Goal: Task Accomplishment & Management: Complete application form

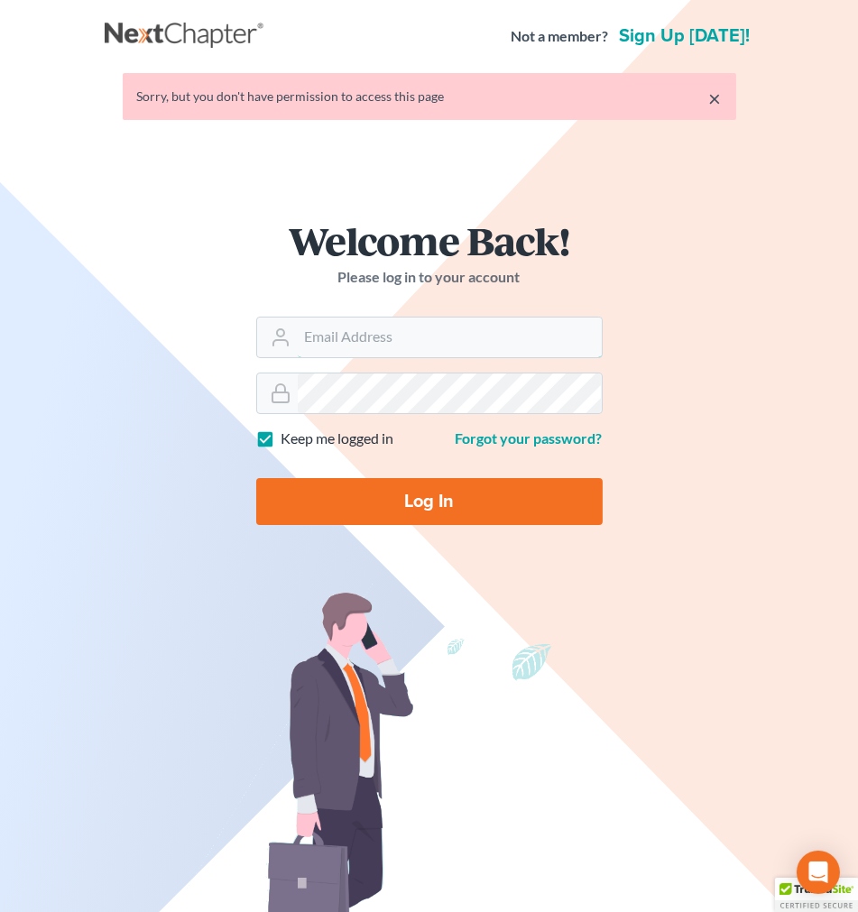
type input "[EMAIL_ADDRESS][DOMAIN_NAME]"
click at [481, 503] on input "Log In" at bounding box center [429, 501] width 346 height 47
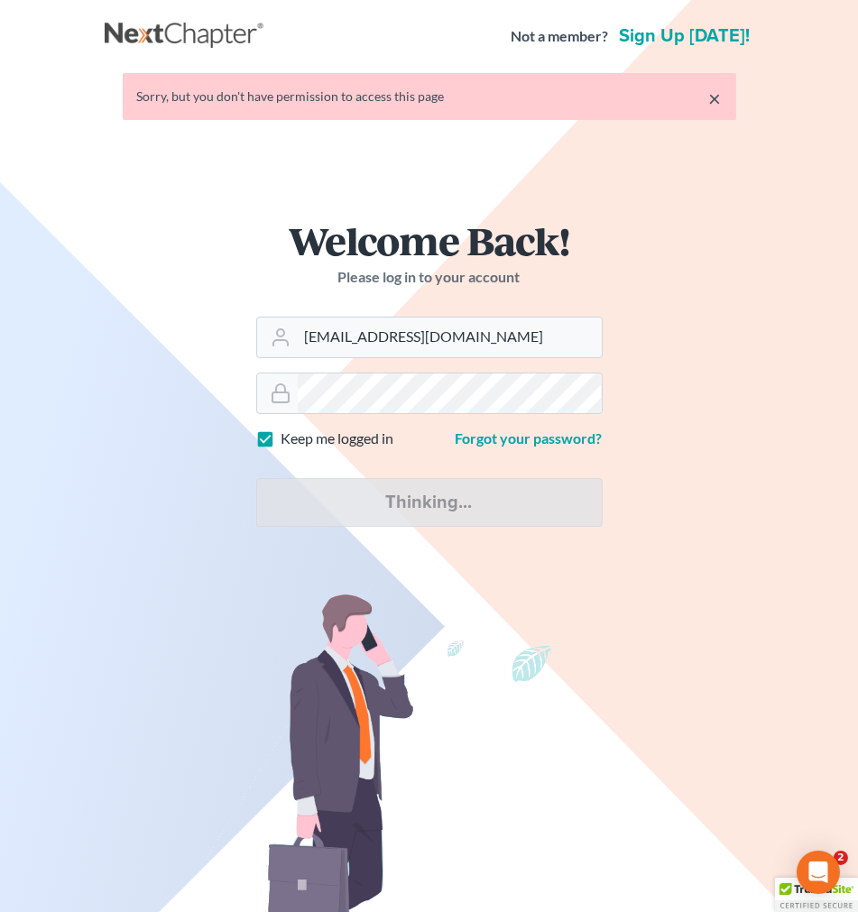
type input "Thinking..."
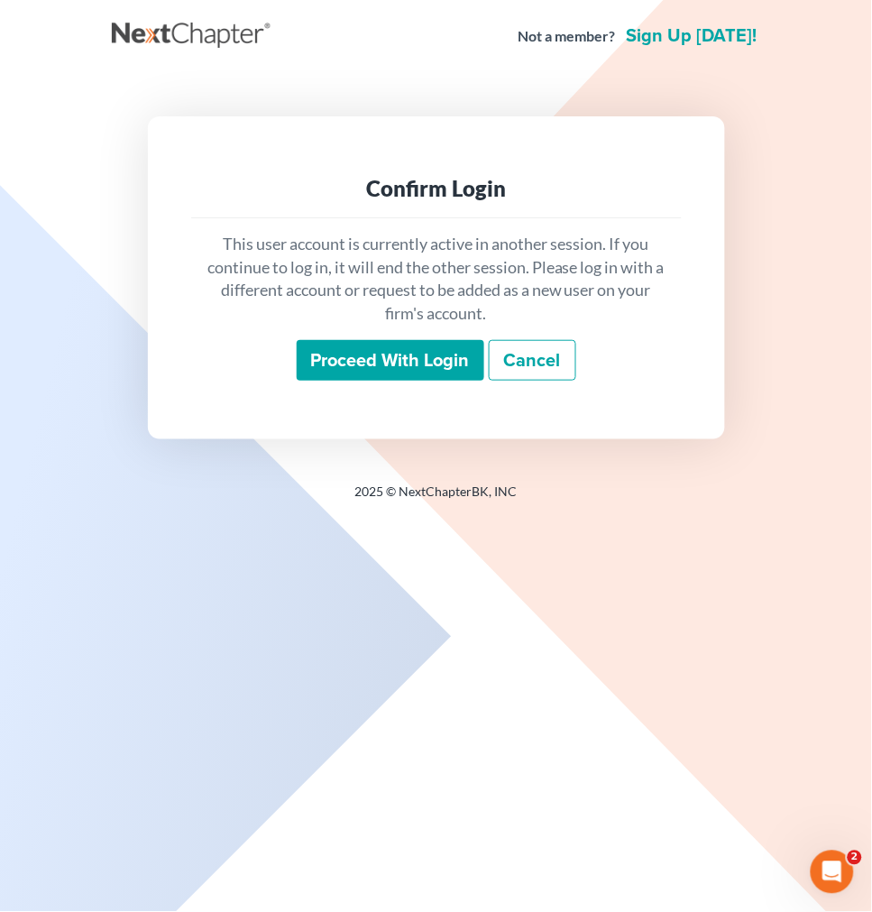
click at [411, 368] on input "Proceed with login" at bounding box center [391, 361] width 188 height 42
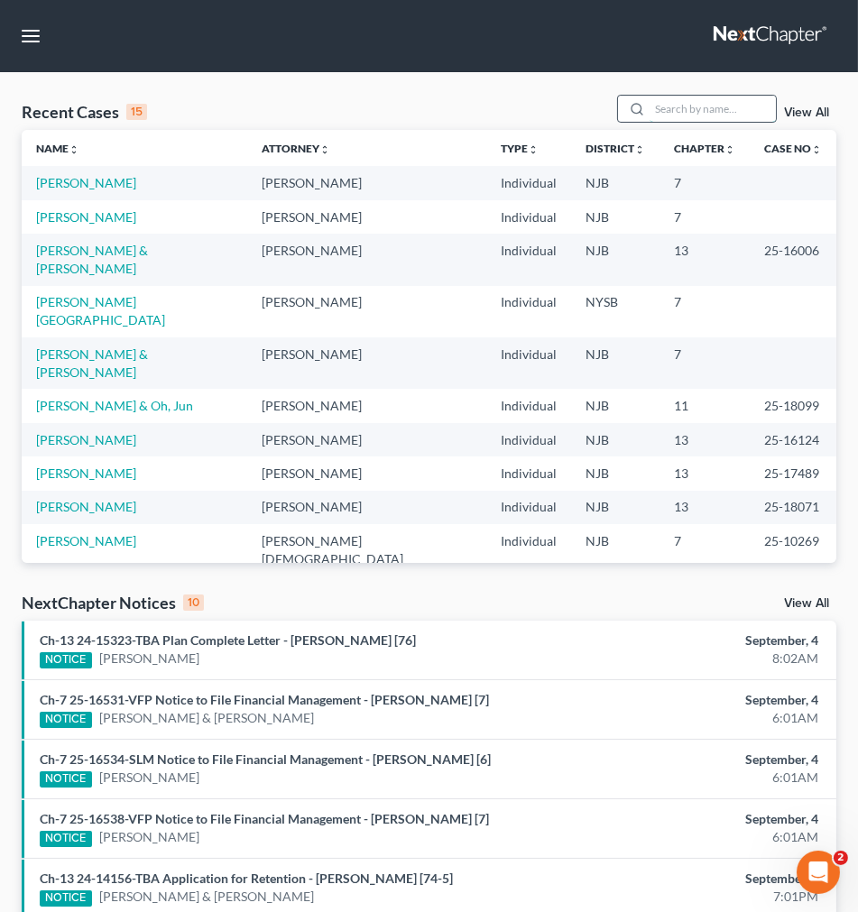
click at [665, 103] on input "search" at bounding box center [713, 109] width 126 height 26
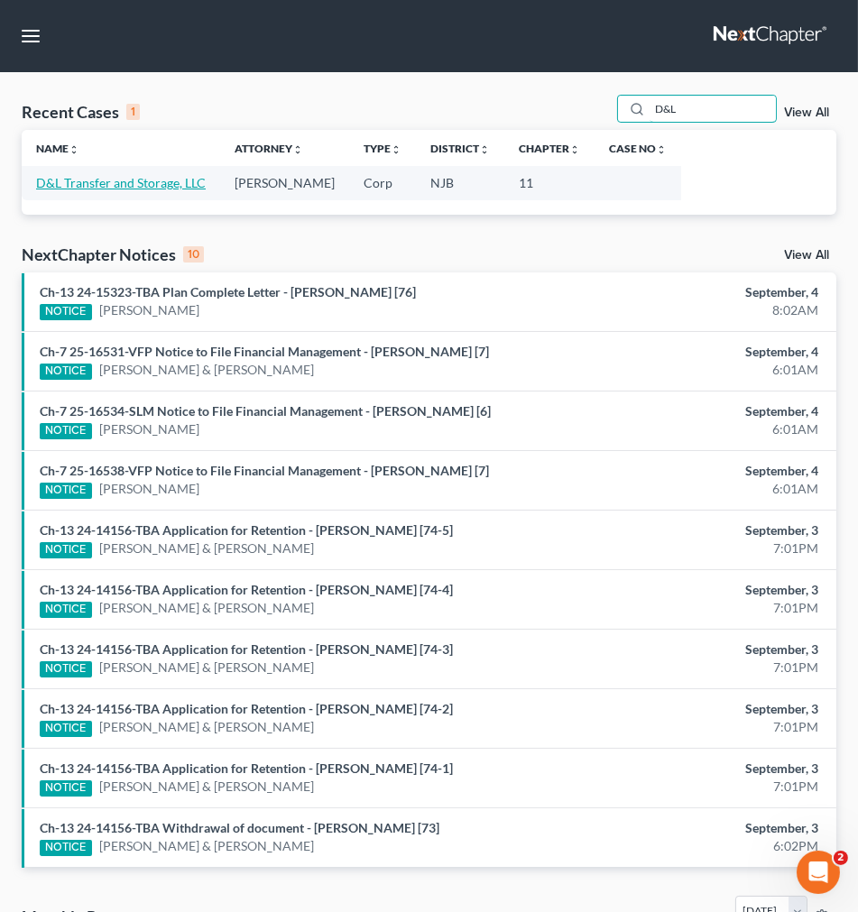
type input "D&L"
click at [106, 182] on link "D&L Transfer and Storage, LLC" at bounding box center [121, 182] width 170 height 15
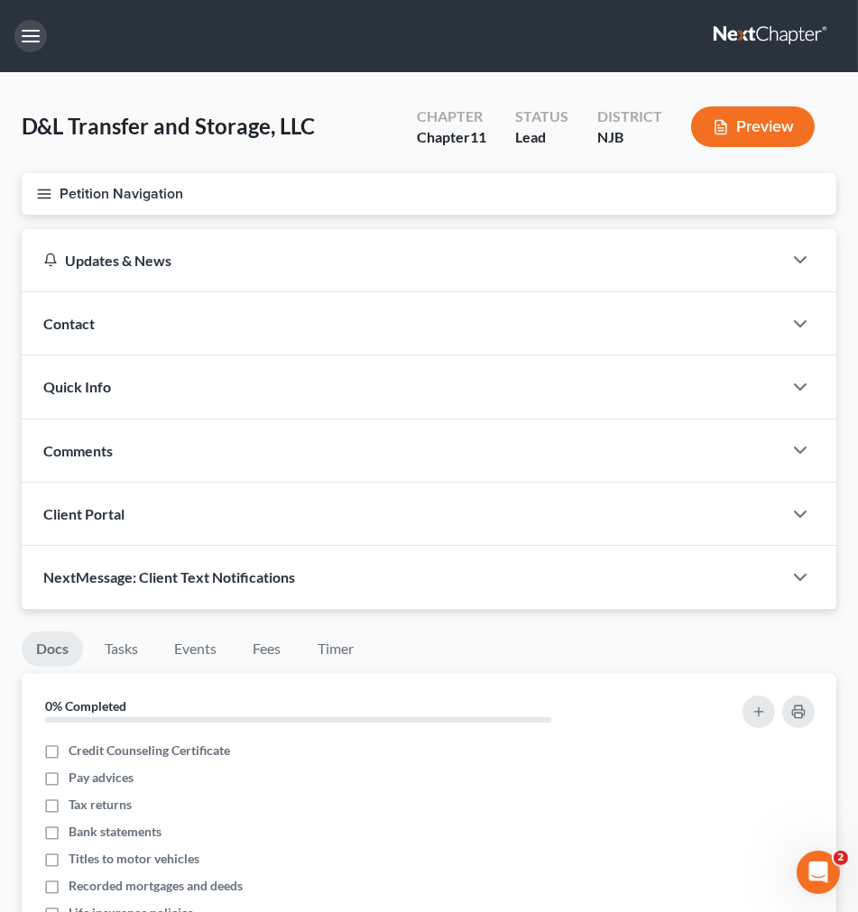
drag, startPoint x: 63, startPoint y: 42, endPoint x: 39, endPoint y: 27, distance: 28.3
click at [57, 38] on nav "Home New Case Client Portal Directory Cases Scura Wigfield, Heyer, Stevens & Ca…" at bounding box center [429, 36] width 858 height 72
click at [37, 24] on button "button" at bounding box center [30, 36] width 32 height 32
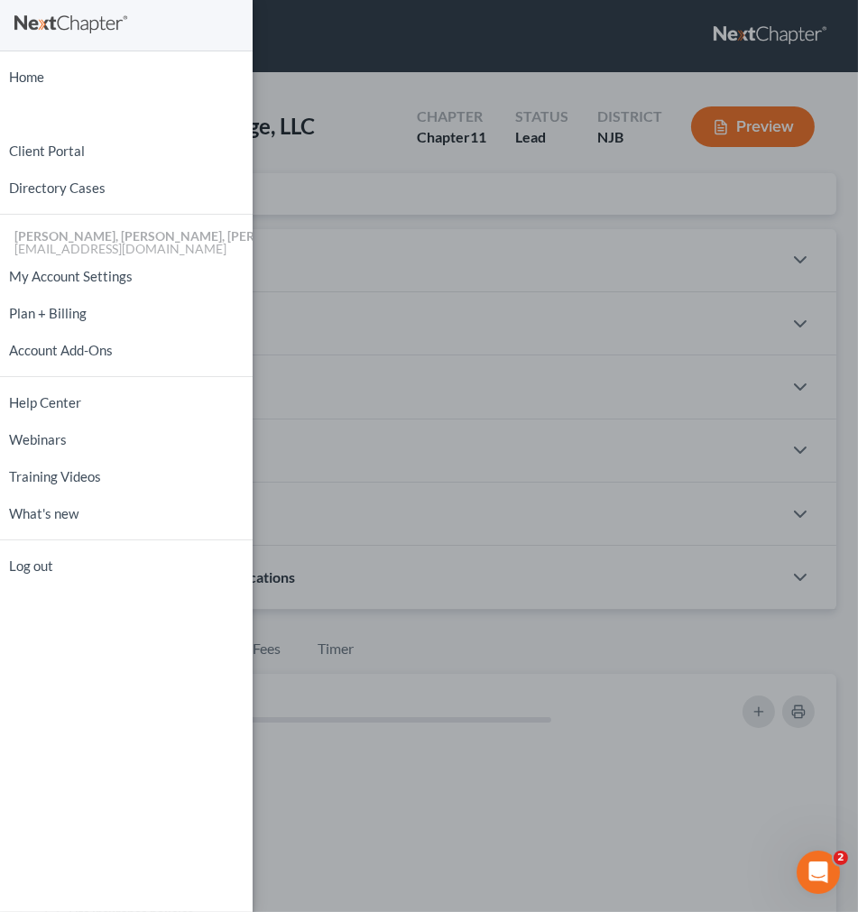
click at [381, 120] on div "Home New Case Client Portal Directory Cases Scura Wigfield, Heyer, Stevens & Ca…" at bounding box center [429, 456] width 858 height 912
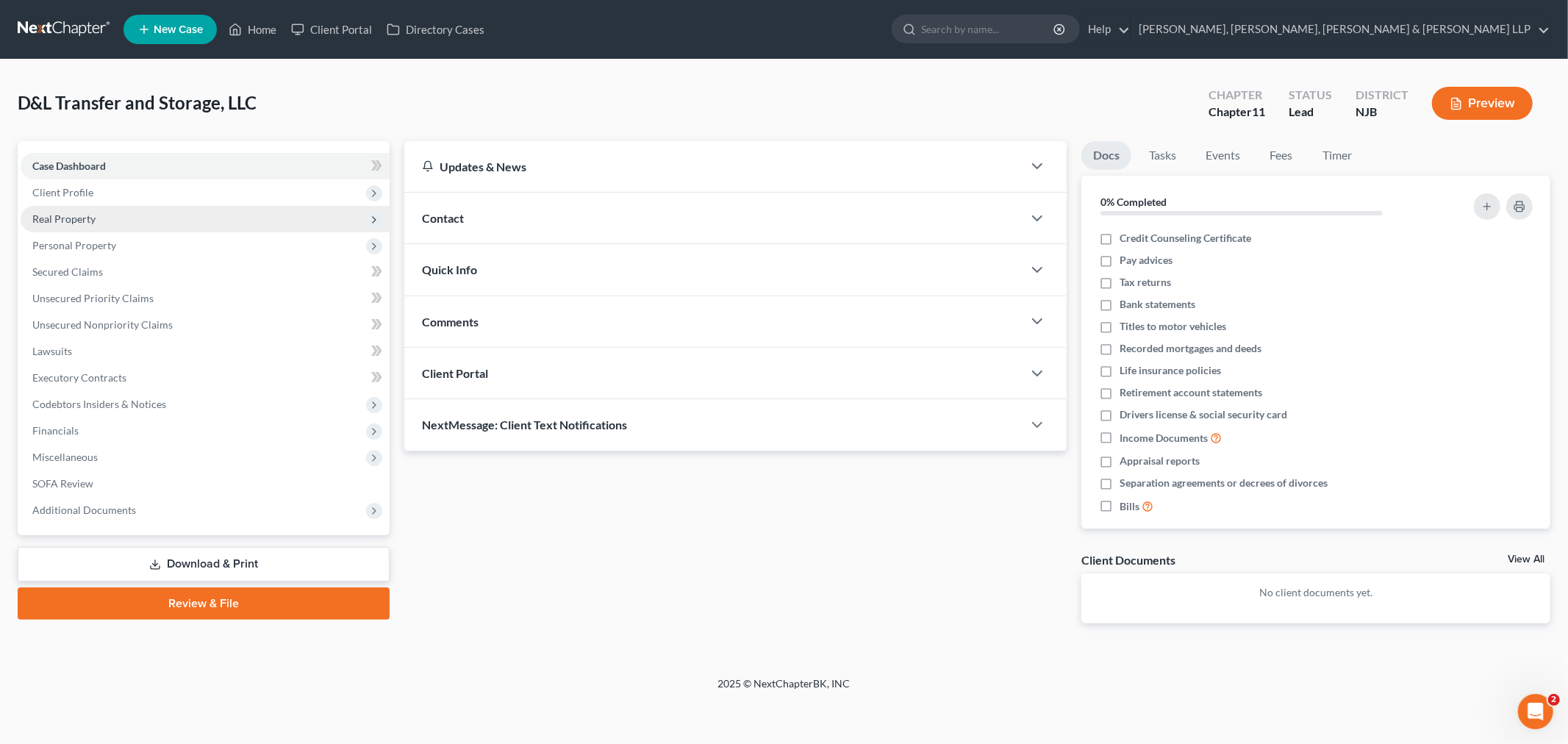
click at [287, 219] on span "Real Property" at bounding box center [205, 219] width 369 height 26
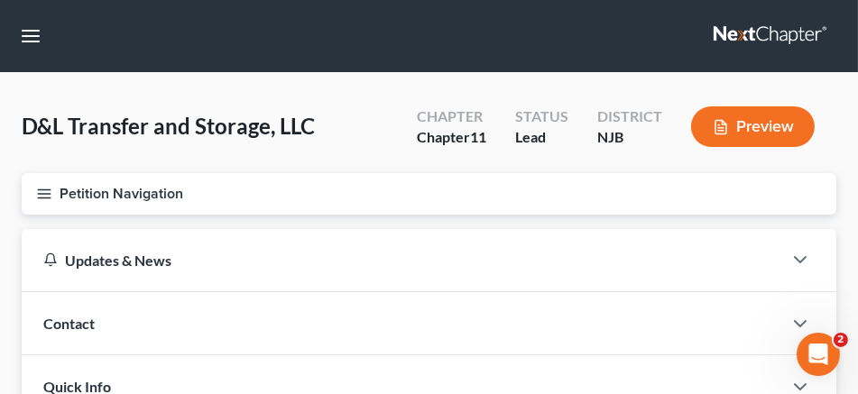
click at [383, 386] on div "Quick Info" at bounding box center [402, 386] width 761 height 62
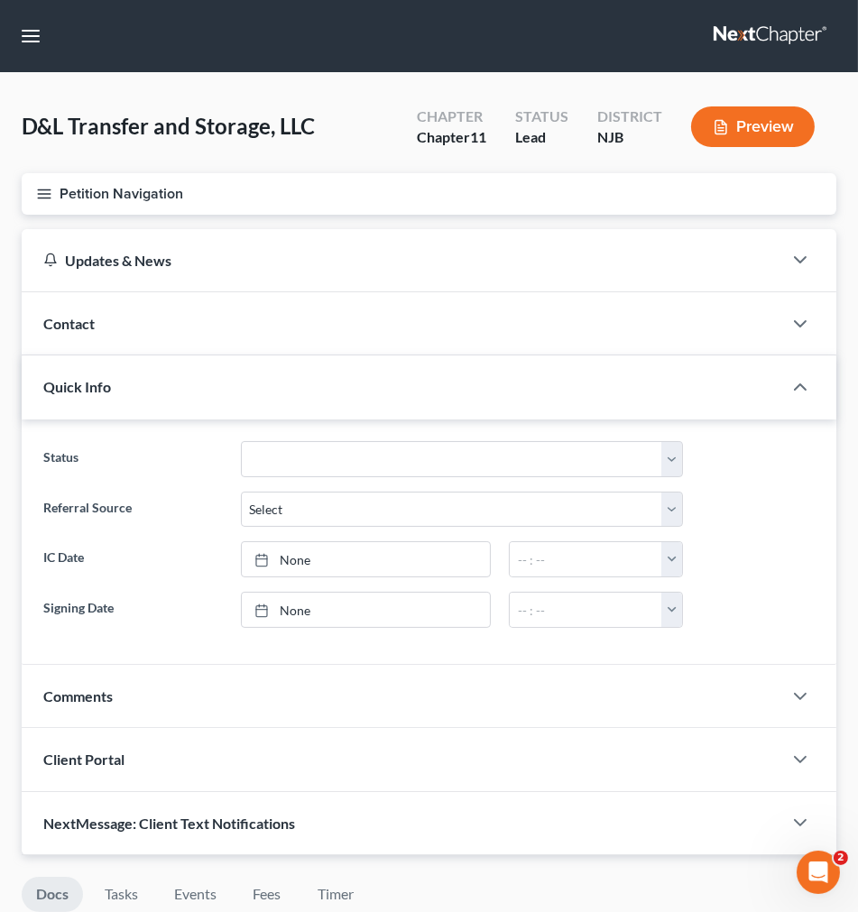
drag, startPoint x: 69, startPoint y: 42, endPoint x: 1, endPoint y: 21, distance: 71.0
click at [68, 42] on nav "Home New Case Client Portal Directory Cases Scura Wigfield, Heyer, Stevens & Ca…" at bounding box center [429, 36] width 858 height 72
click at [25, 31] on button "button" at bounding box center [30, 36] width 32 height 32
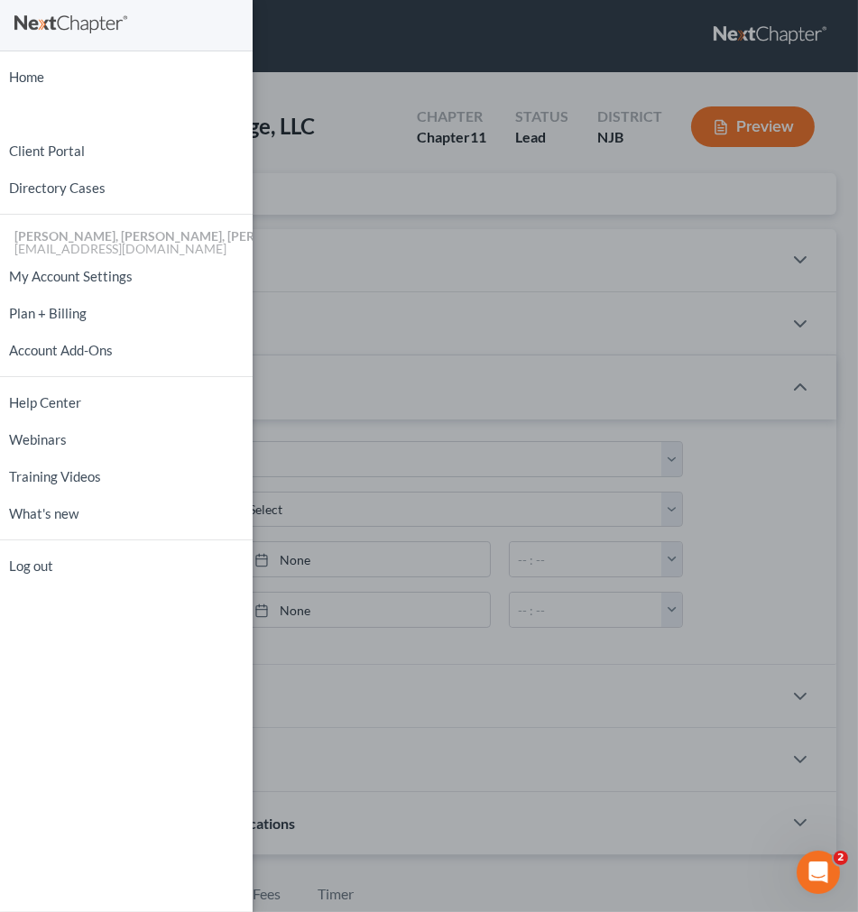
click at [364, 231] on div "Home New Case Client Portal Directory Cases Scura Wigfield, Heyer, Stevens & Ca…" at bounding box center [429, 456] width 858 height 912
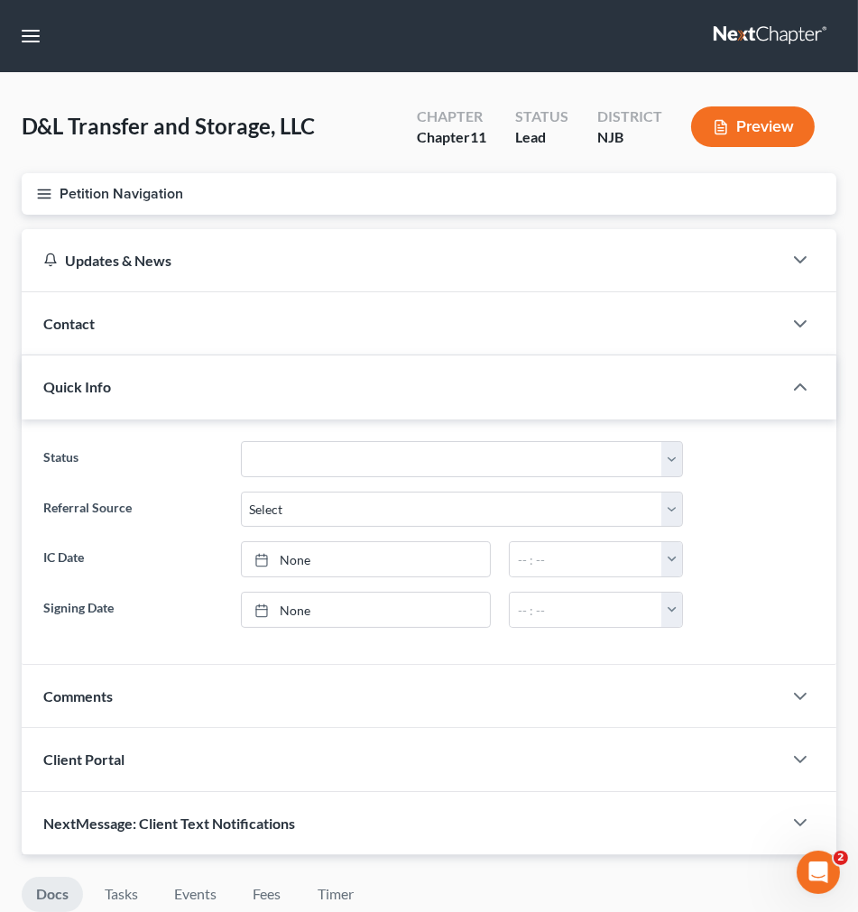
click at [19, 5] on nav "Home New Case Client Portal Directory Cases Scura Wigfield, Heyer, Stevens & Ca…" at bounding box center [429, 36] width 858 height 72
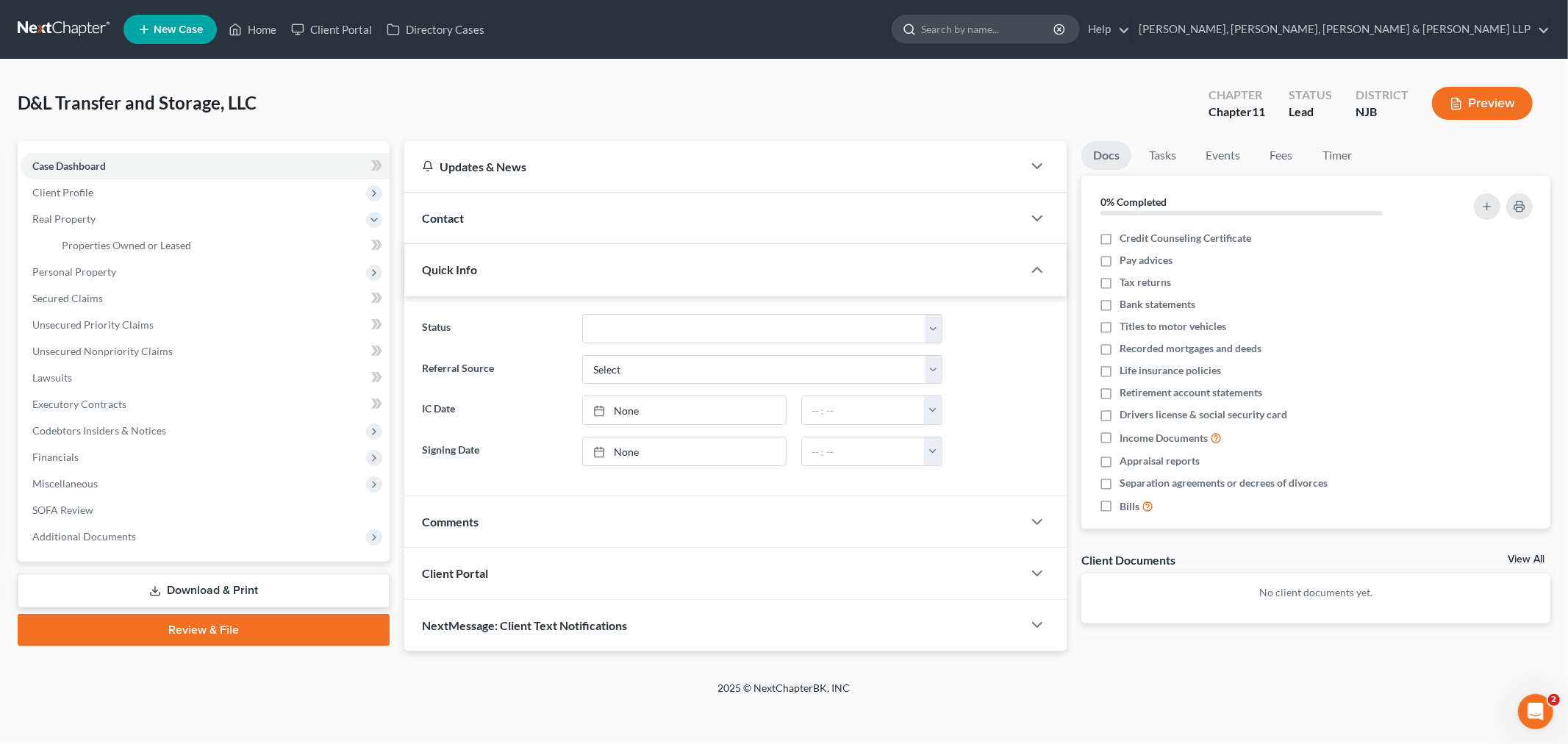
click at [711, 22] on input "search" at bounding box center [988, 29] width 134 height 27
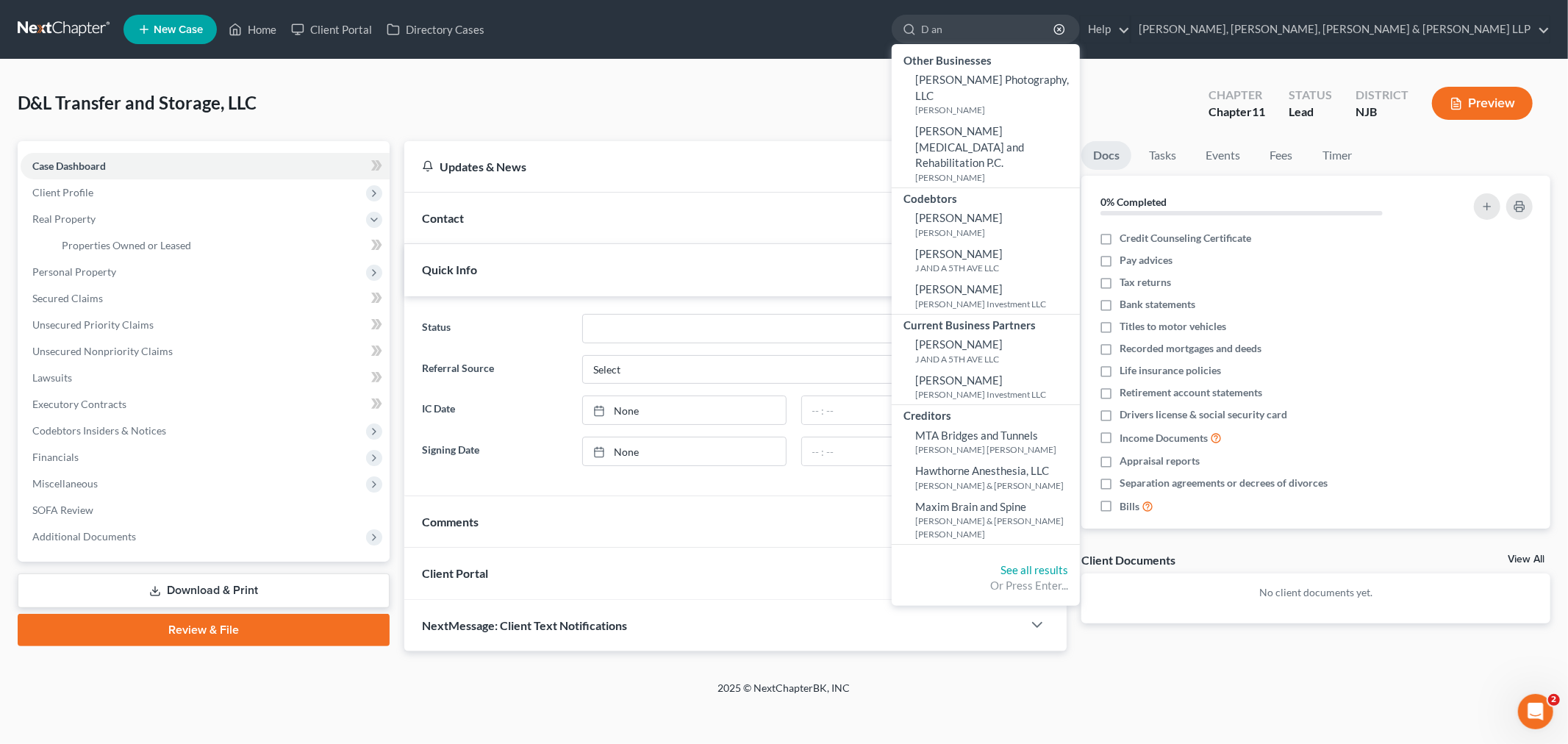
drag, startPoint x: 1130, startPoint y: 32, endPoint x: 862, endPoint y: 11, distance: 268.8
click at [711, 12] on ul "New Case Home Client Portal Directory Cases D an - No Result - Other Businesses…" at bounding box center [837, 29] width 1427 height 38
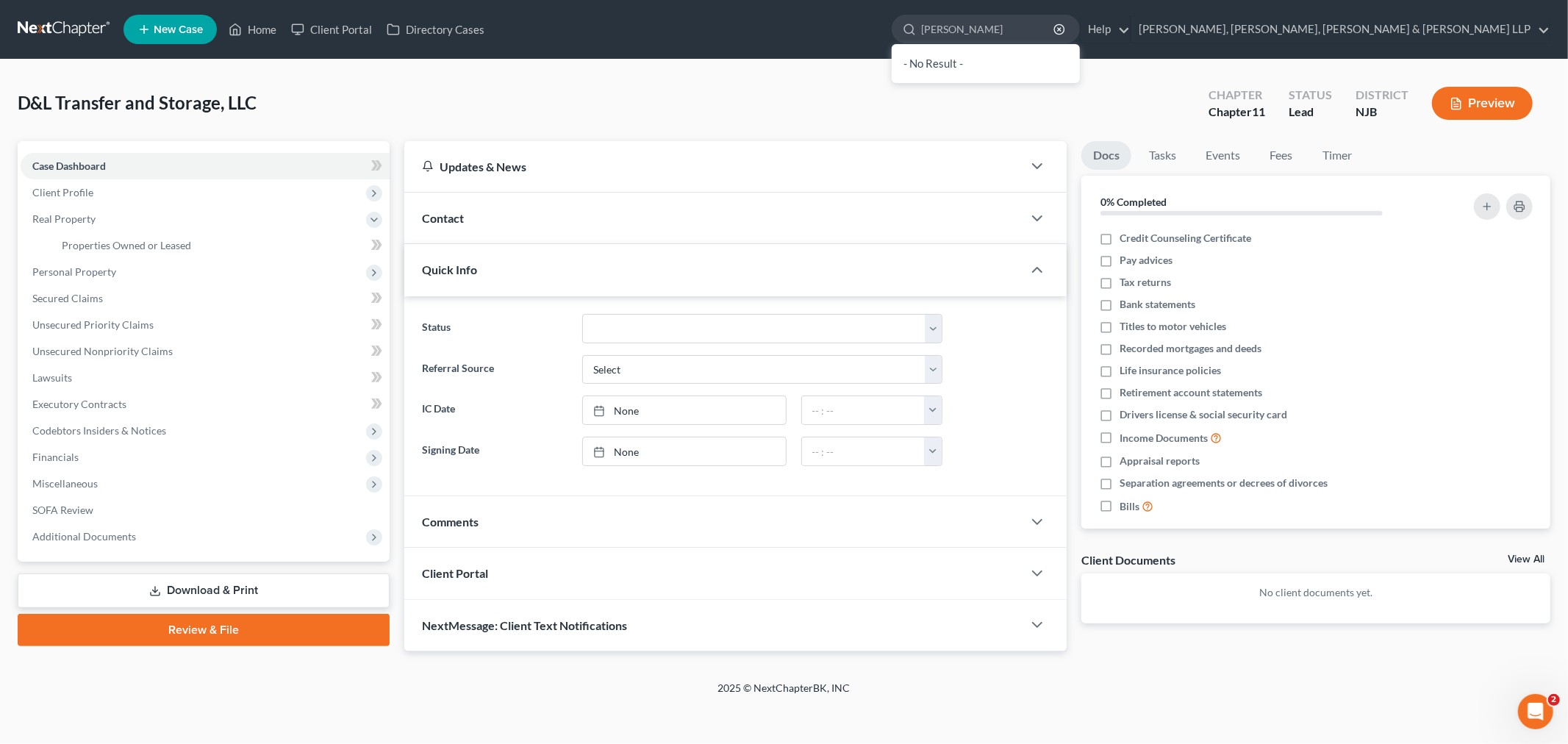
type input "soo kang"
click at [711, 59] on div "- No Result -" at bounding box center [985, 64] width 188 height 39
click at [711, 18] on input "soo kang" at bounding box center [988, 29] width 134 height 27
click at [35, 32] on link at bounding box center [64, 29] width 94 height 26
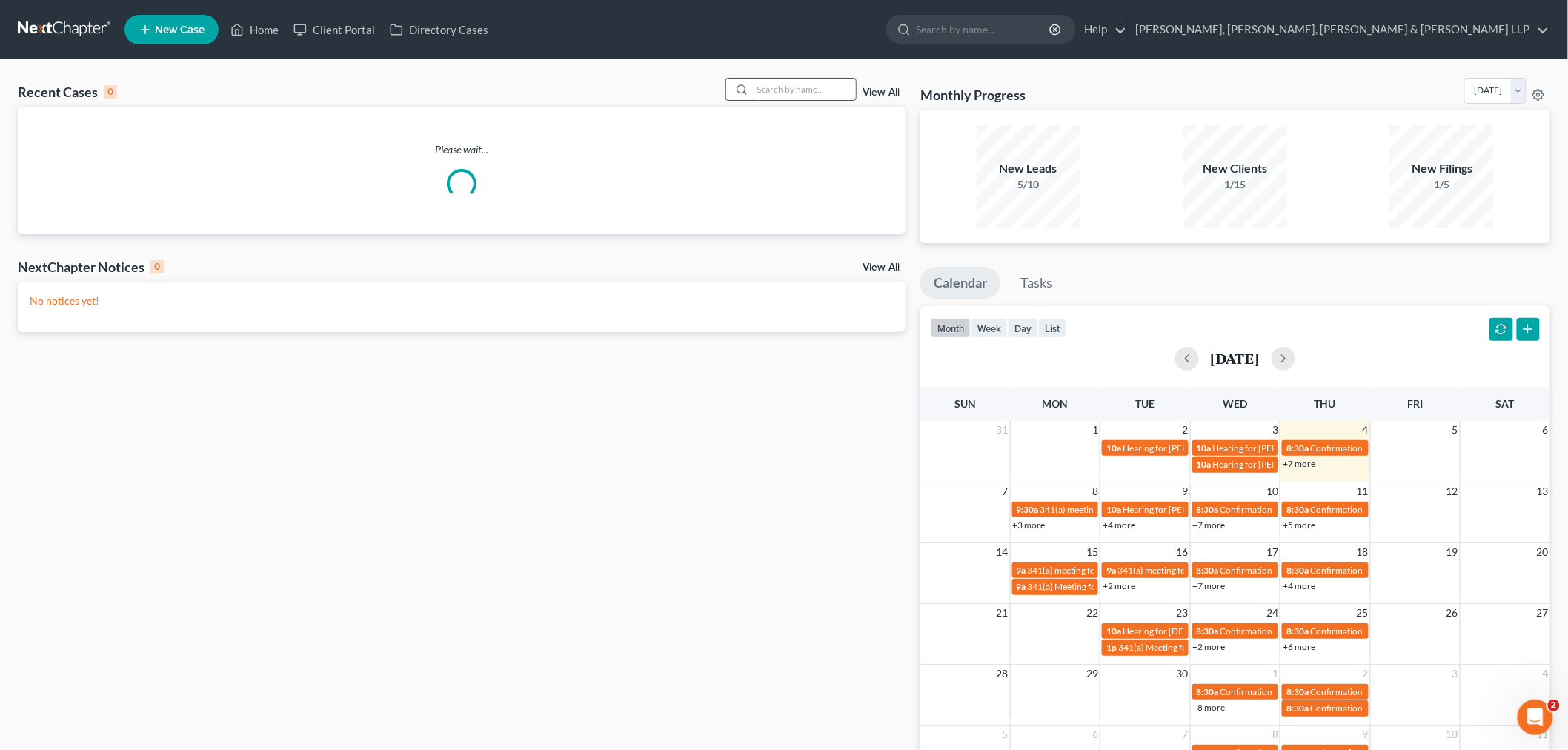
click at [768, 89] on input "search" at bounding box center [804, 90] width 103 height 21
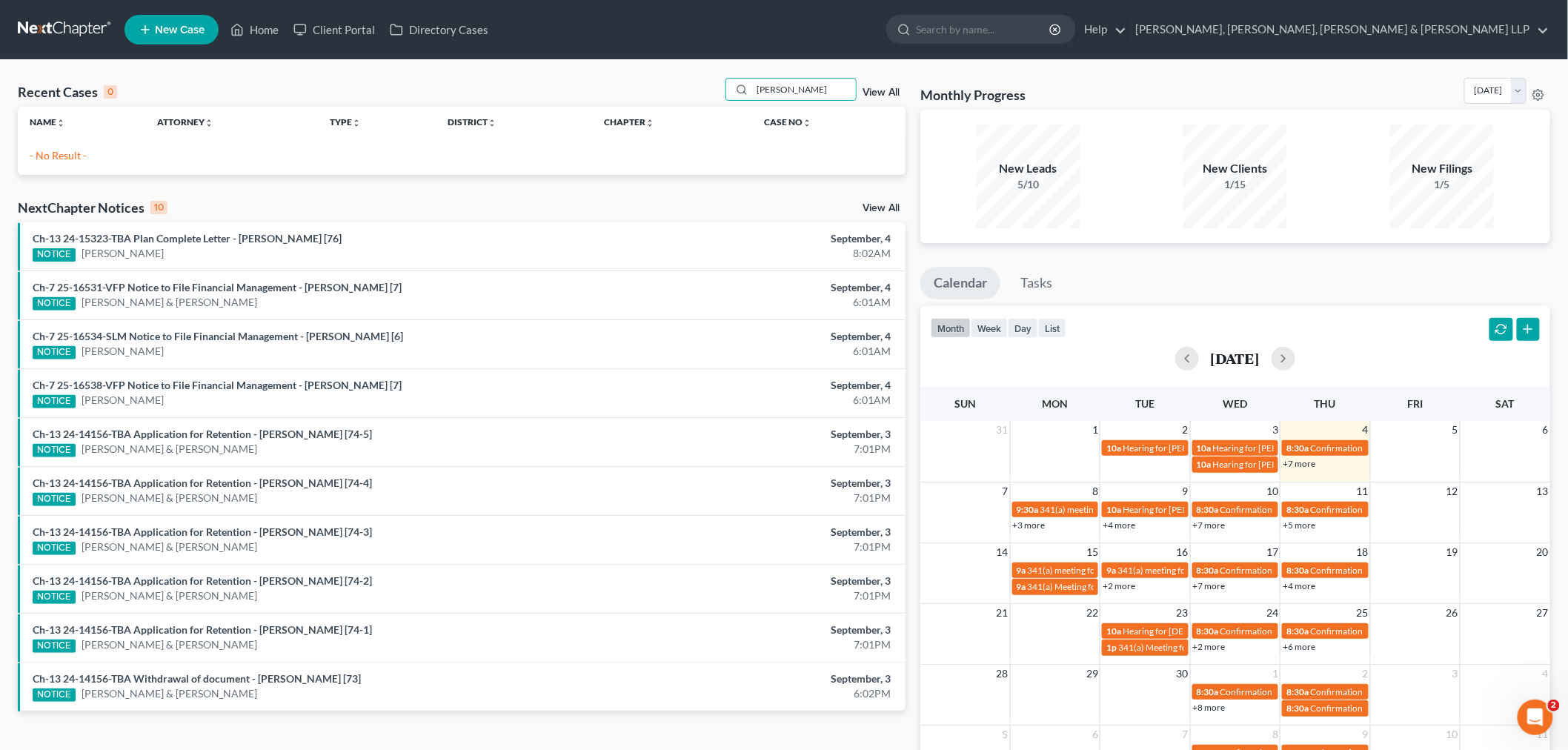
click at [108, 145] on div "Name unfold_more expand_more expand_less Attorney unfold_more expand_more expan…" at bounding box center [462, 135] width 888 height 57
click at [796, 85] on input "soo k" at bounding box center [804, 90] width 103 height 21
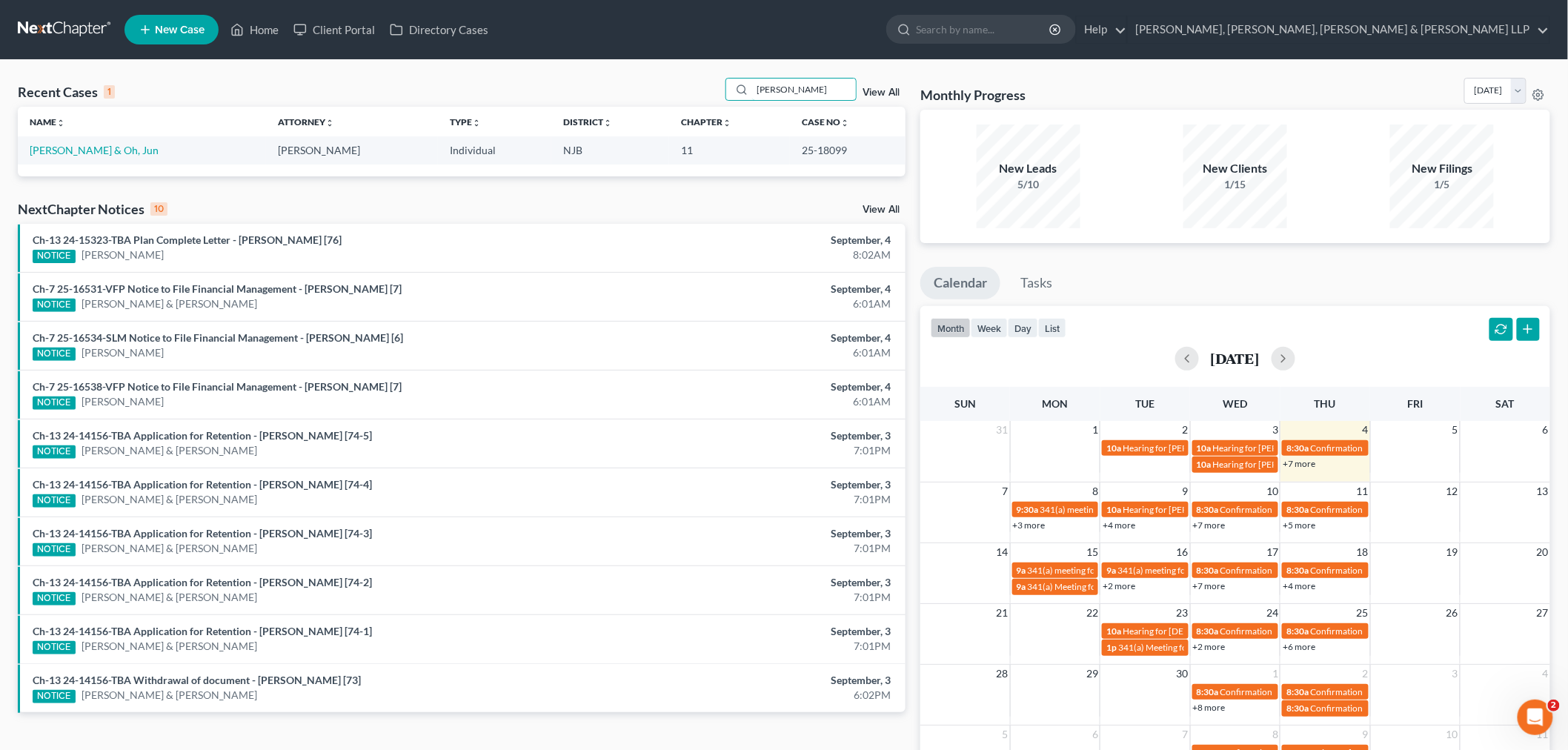
type input "soo kang"
click at [705, 196] on div "Recent Cases 1 soo kang View All Name unfold_more expand_more expand_less Attor…" at bounding box center [462, 444] width 903 height 734
click at [85, 141] on td "Kang, Soo & Oh, Jun" at bounding box center [142, 150] width 248 height 27
click at [87, 151] on link "Kang, Soo & Oh, Jun" at bounding box center [94, 150] width 129 height 12
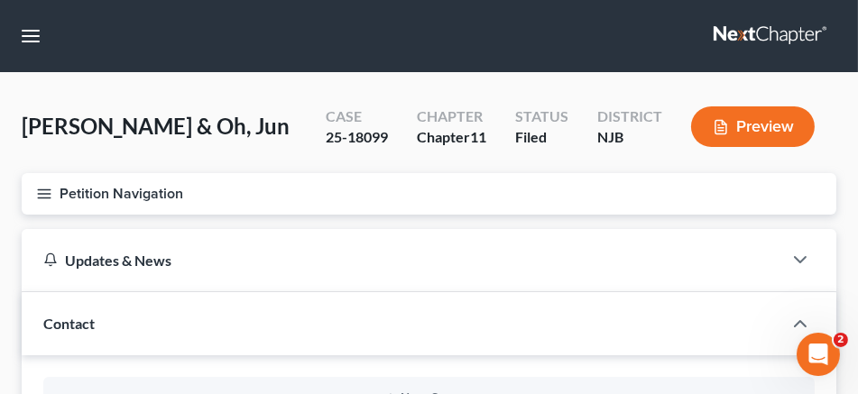
click at [503, 244] on div "Updates & News" at bounding box center [402, 260] width 761 height 62
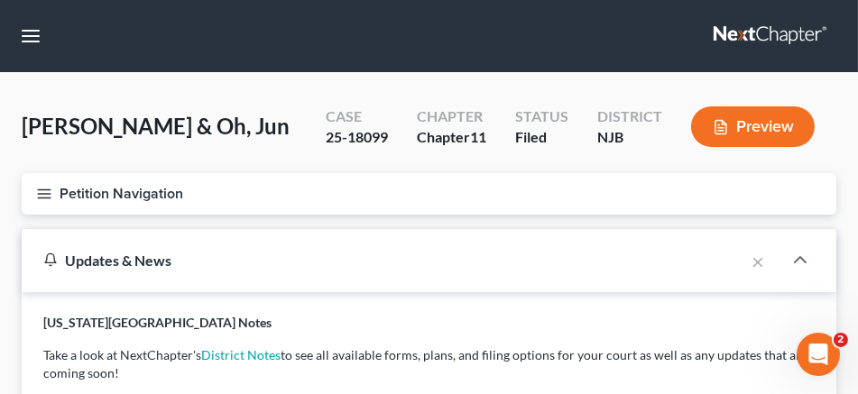
click at [503, 242] on div "Updates & News" at bounding box center [383, 260] width 723 height 62
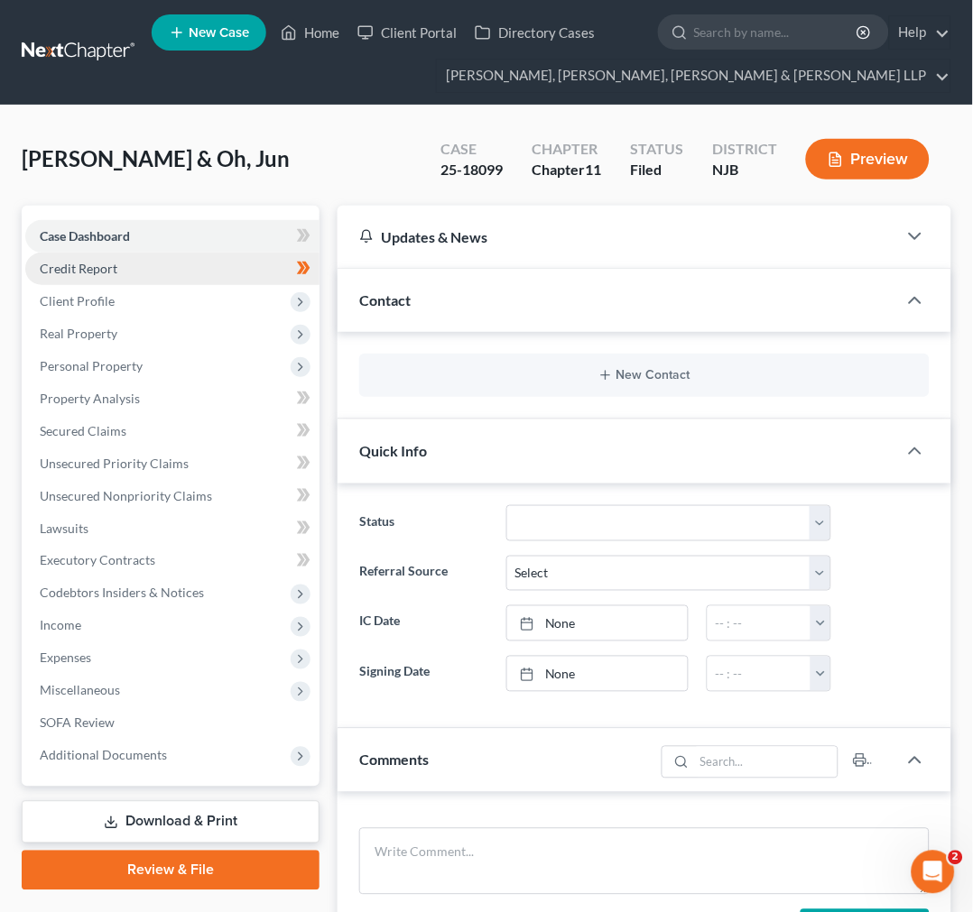
click at [150, 272] on link "Credit Report" at bounding box center [172, 269] width 294 height 32
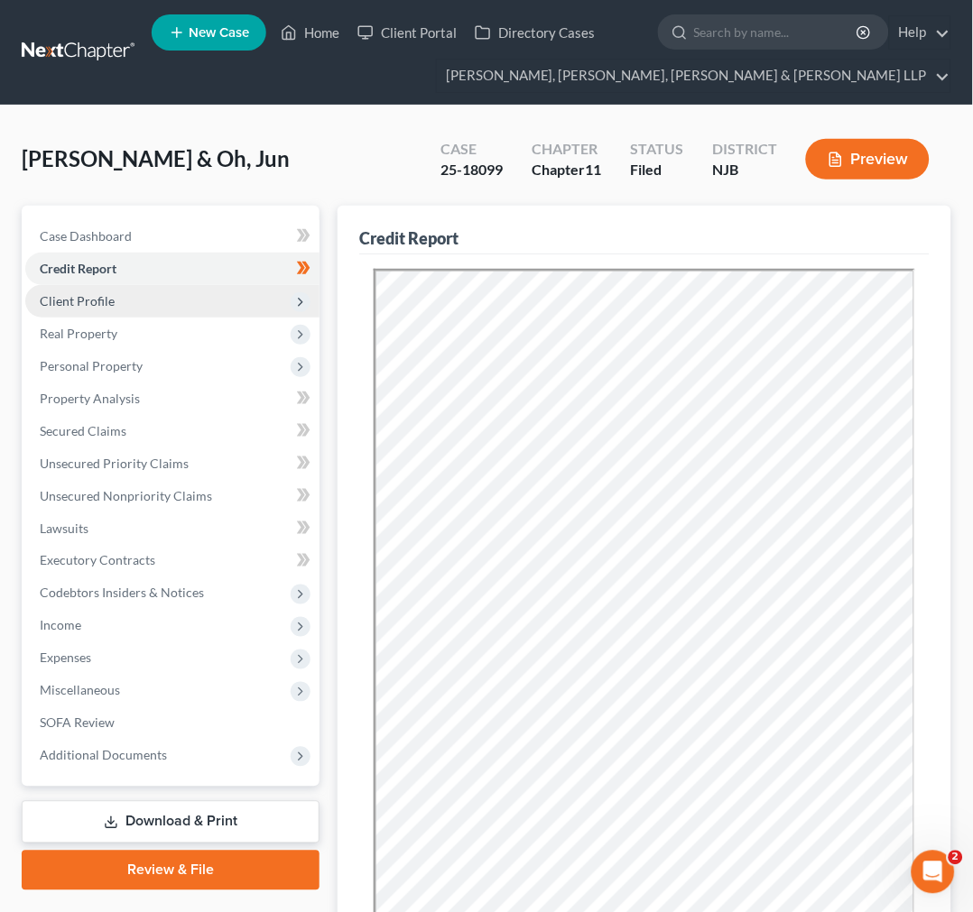
click at [154, 302] on span "Client Profile" at bounding box center [172, 301] width 294 height 32
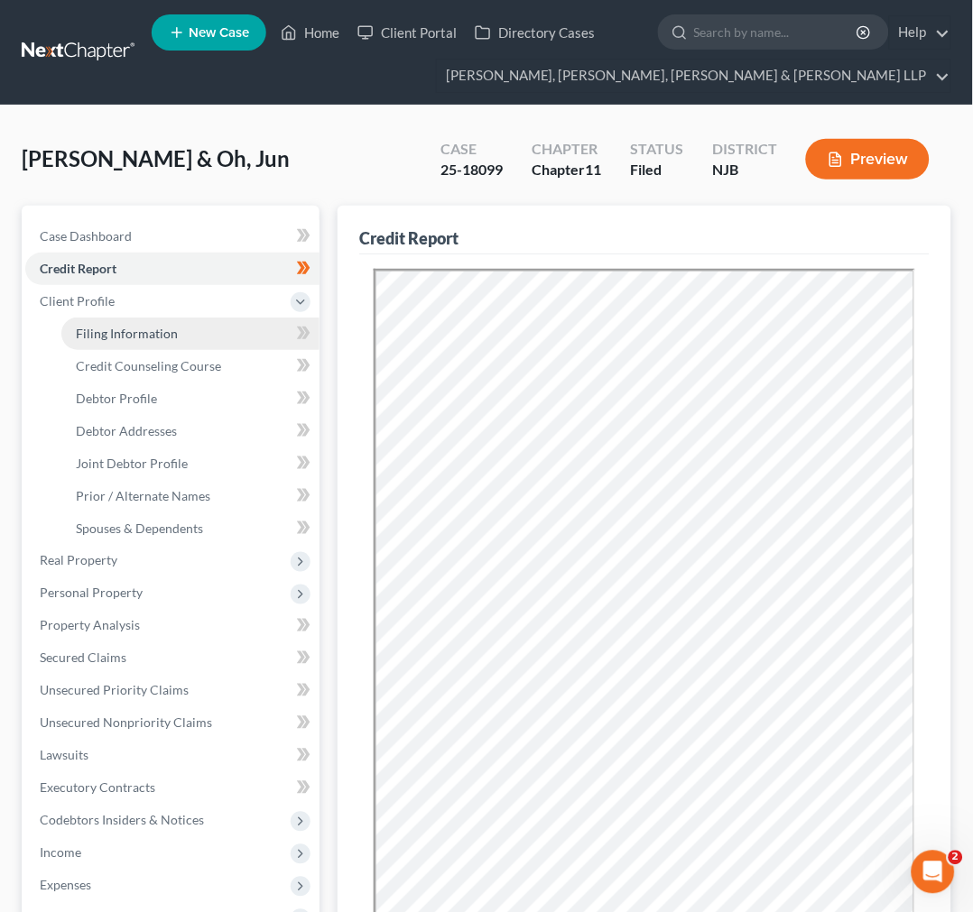
click at [154, 344] on link "Filing Information" at bounding box center [190, 334] width 258 height 32
select select "1"
select select "51"
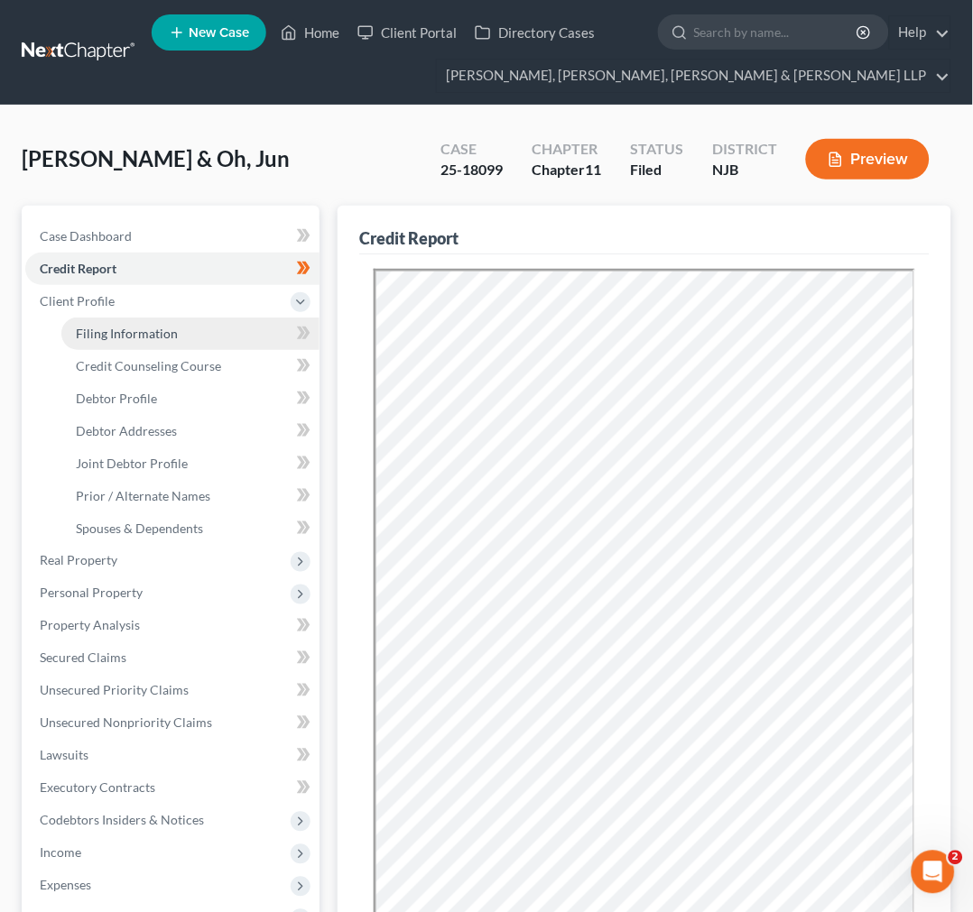
select select "0"
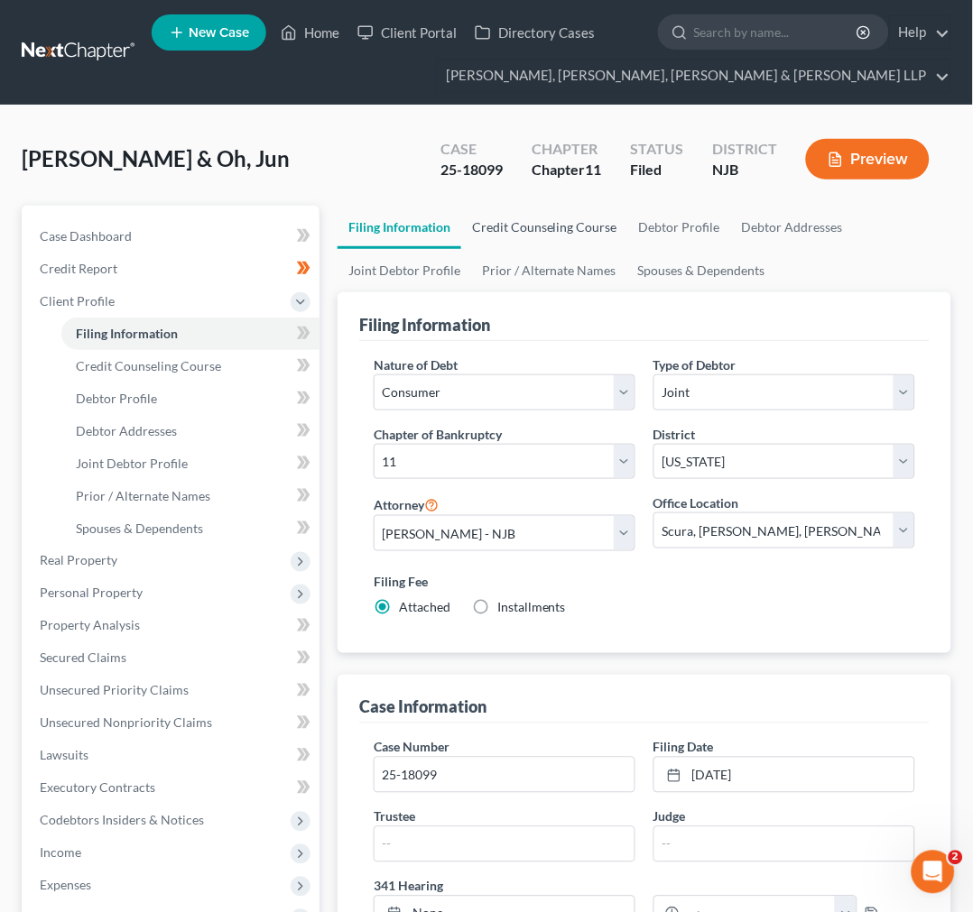
click at [587, 226] on link "Credit Counseling Course" at bounding box center [544, 227] width 167 height 43
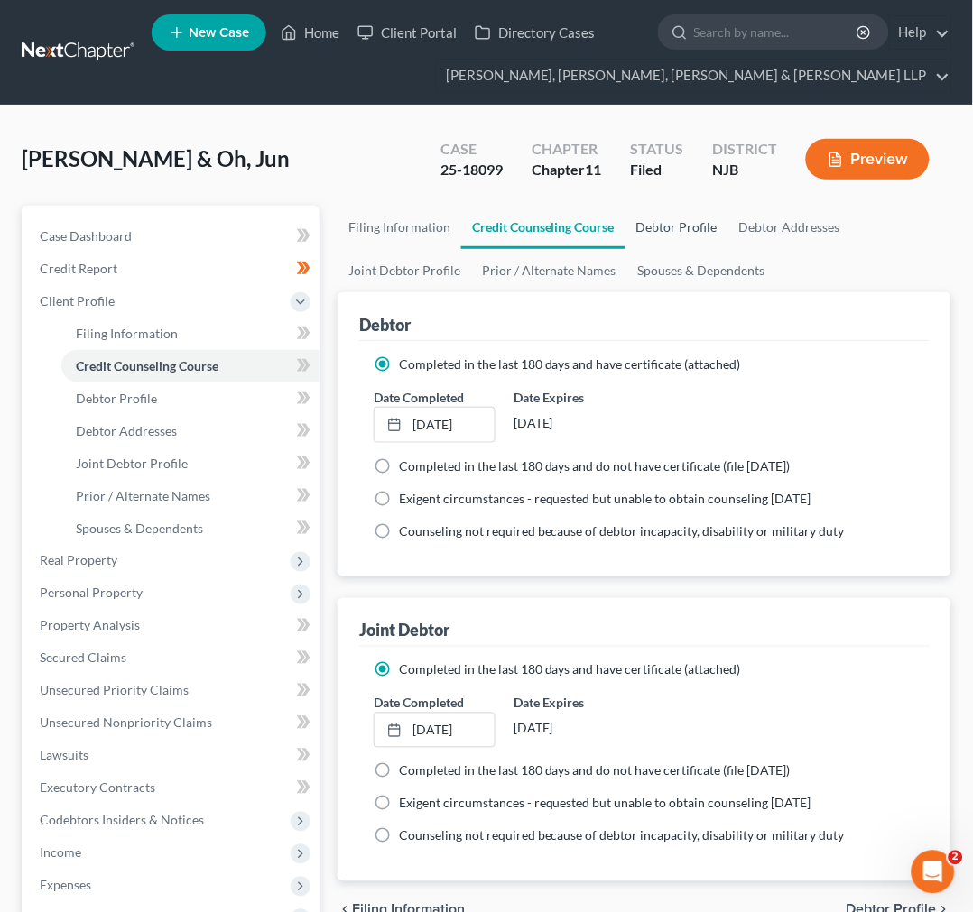
click at [659, 219] on link "Debtor Profile" at bounding box center [676, 227] width 103 height 43
select select "1"
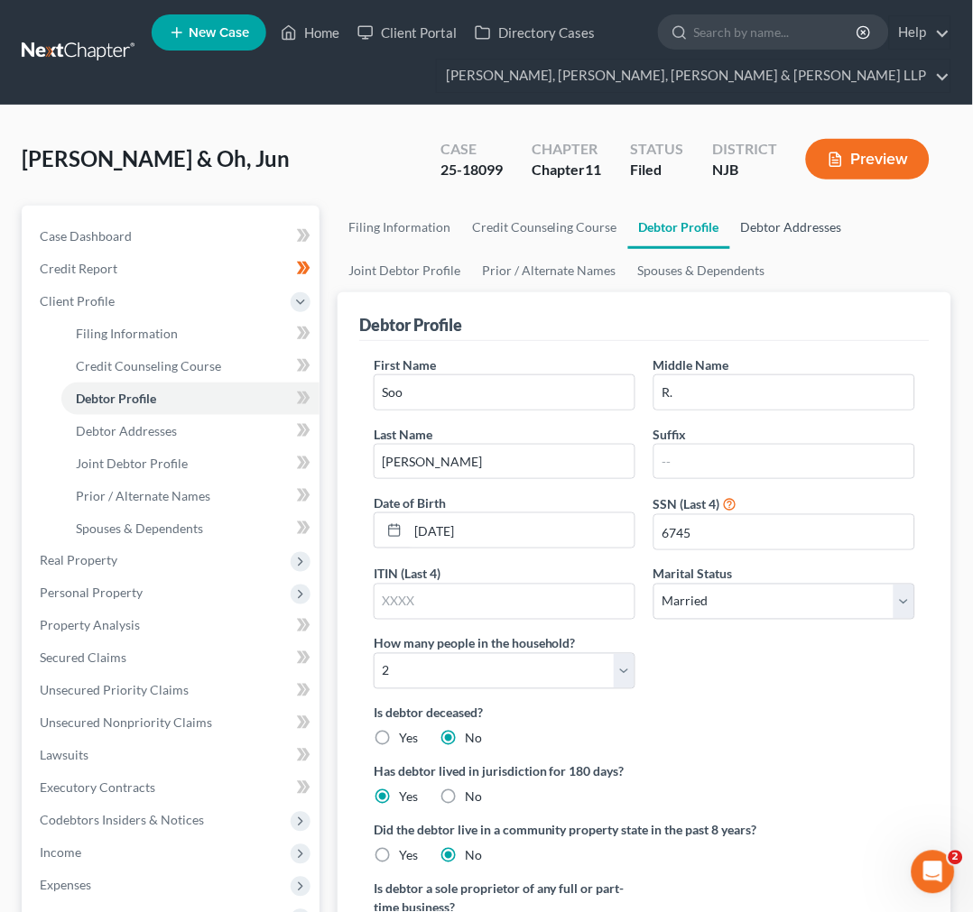
click at [824, 224] on link "Debtor Addresses" at bounding box center [791, 227] width 123 height 43
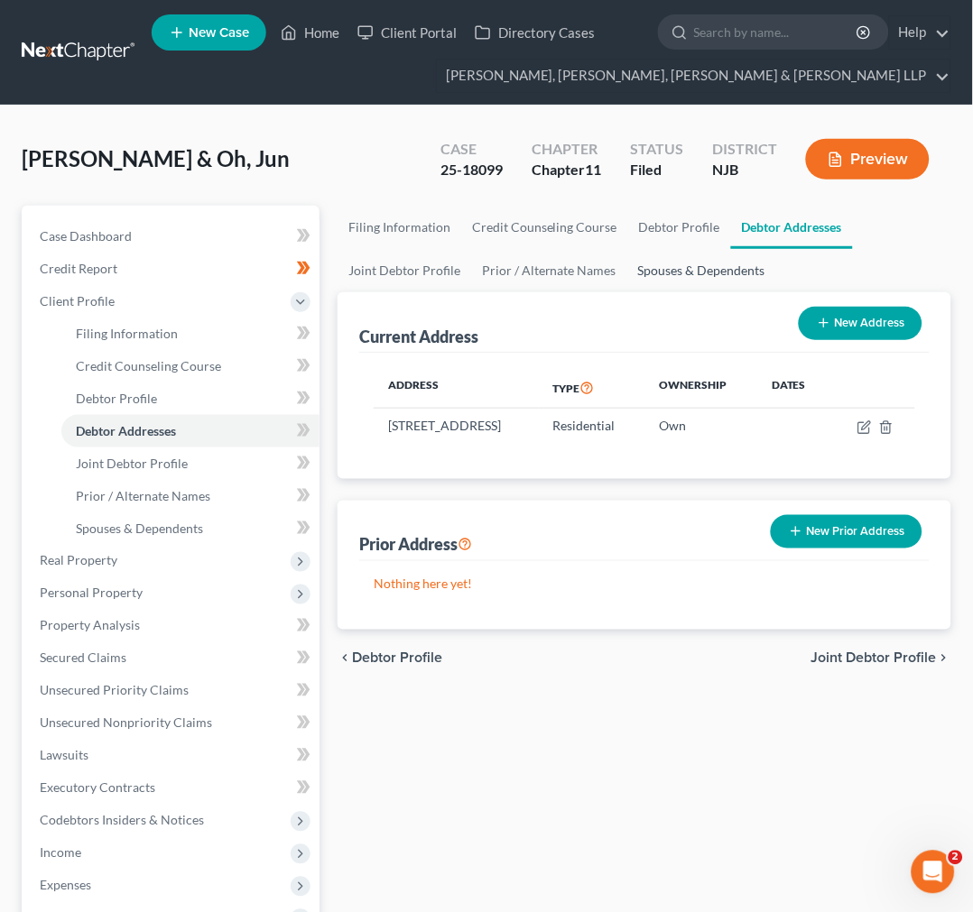
click at [662, 280] on link "Spouses & Dependents" at bounding box center [701, 270] width 149 height 43
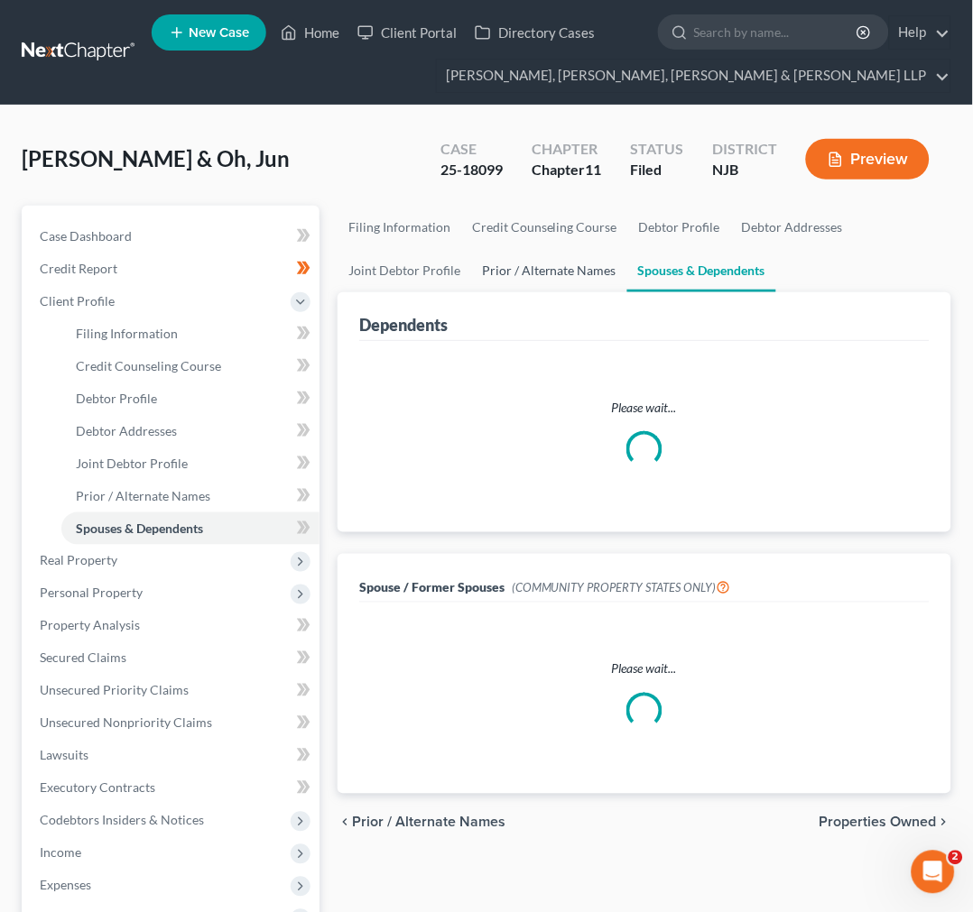
click at [547, 274] on link "Prior / Alternate Names" at bounding box center [549, 270] width 156 height 43
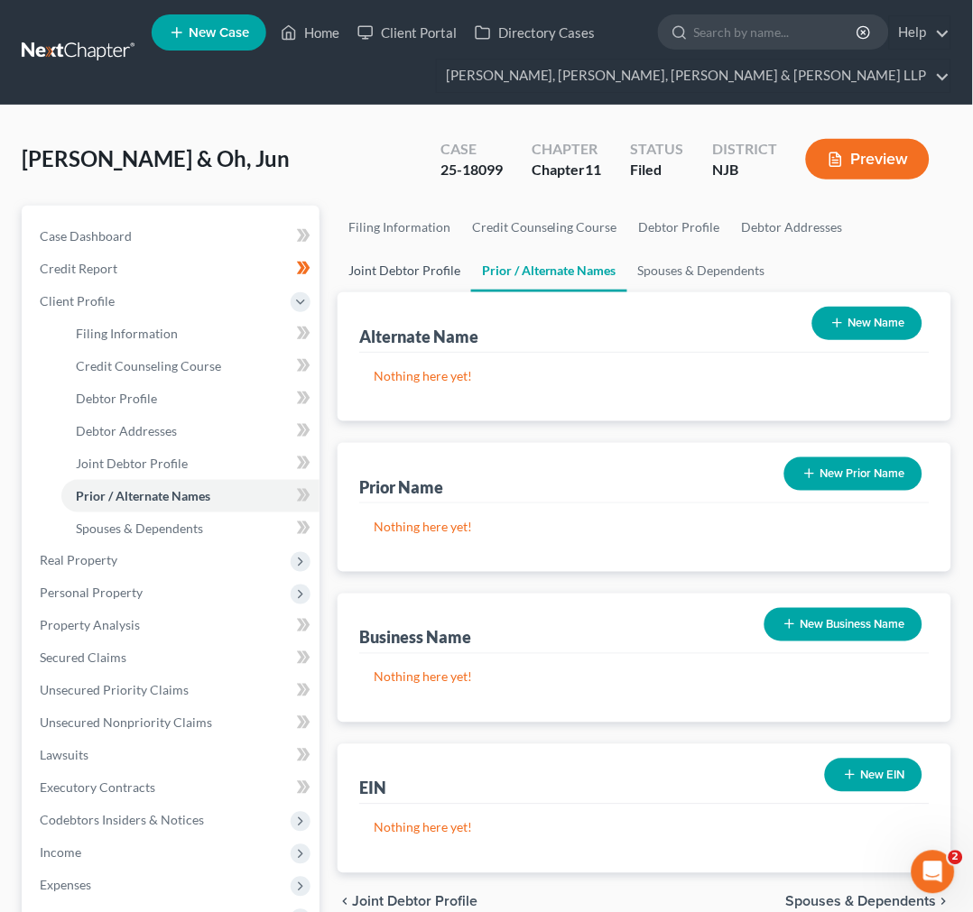
click at [401, 263] on link "Joint Debtor Profile" at bounding box center [404, 270] width 134 height 43
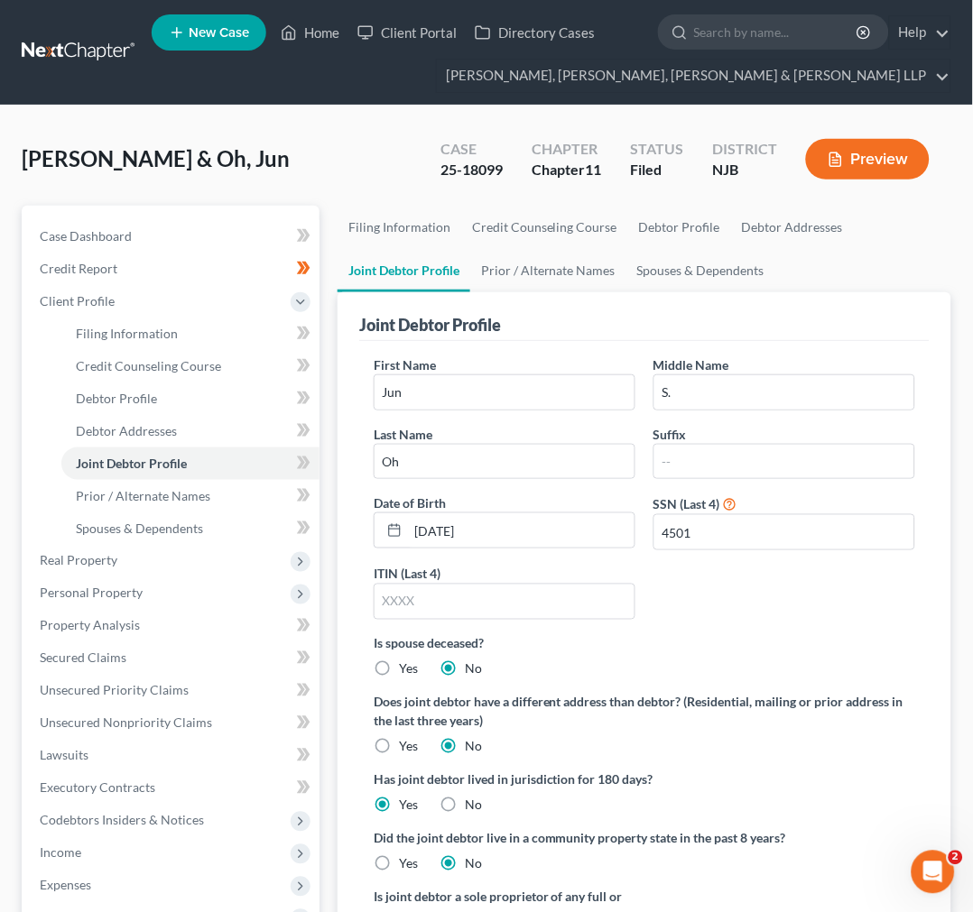
click at [310, 101] on nav "Home New Case Client Portal Directory Cases Scura Wigfield, Heyer, Stevens & Ca…" at bounding box center [486, 52] width 973 height 105
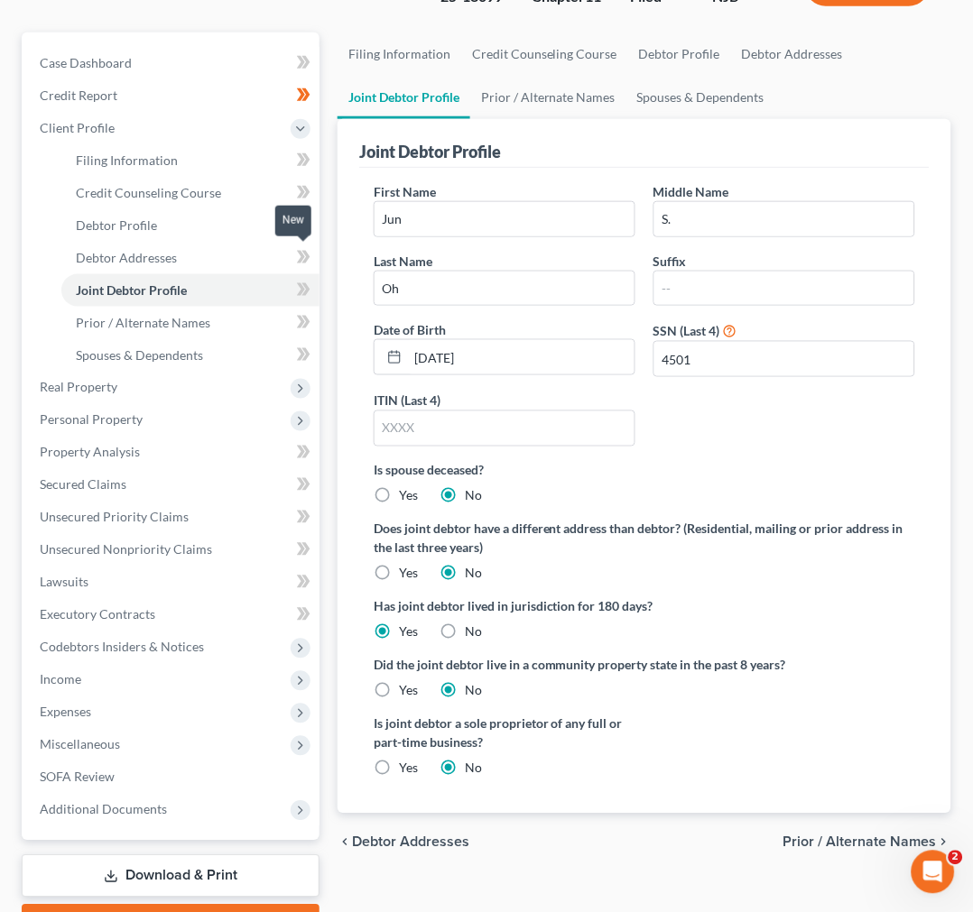
scroll to position [272, 0]
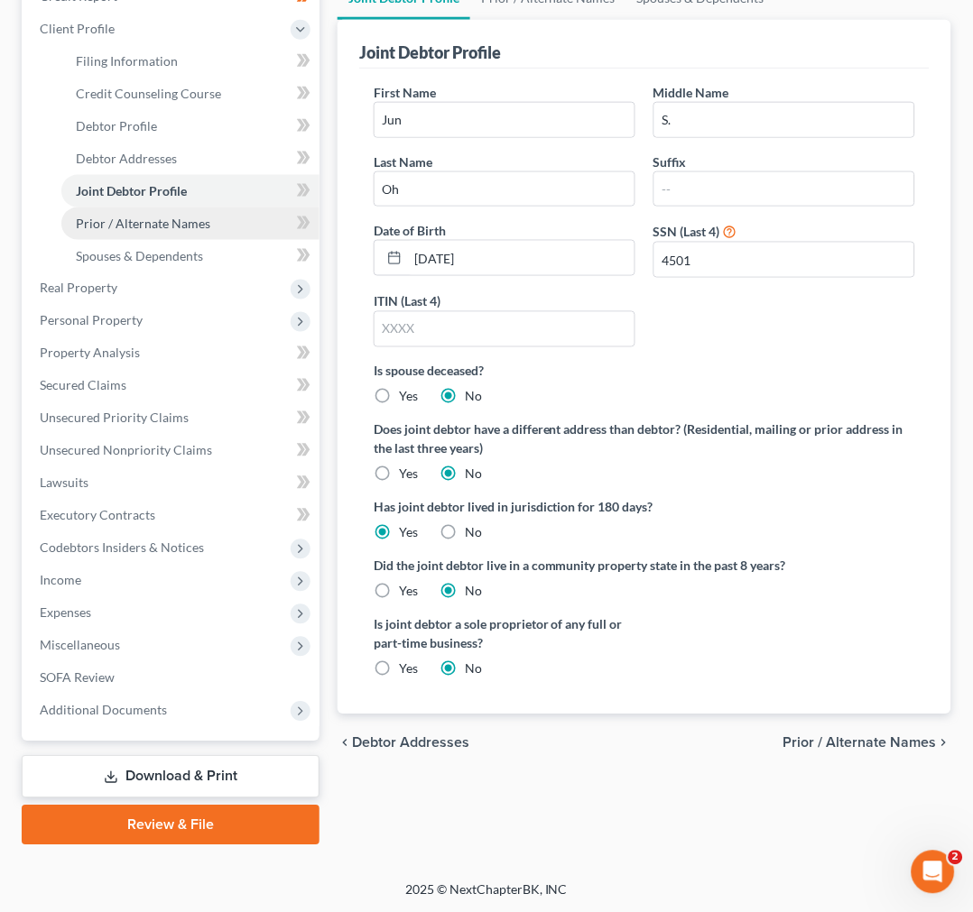
click at [148, 216] on span "Prior / Alternate Names" at bounding box center [143, 223] width 134 height 15
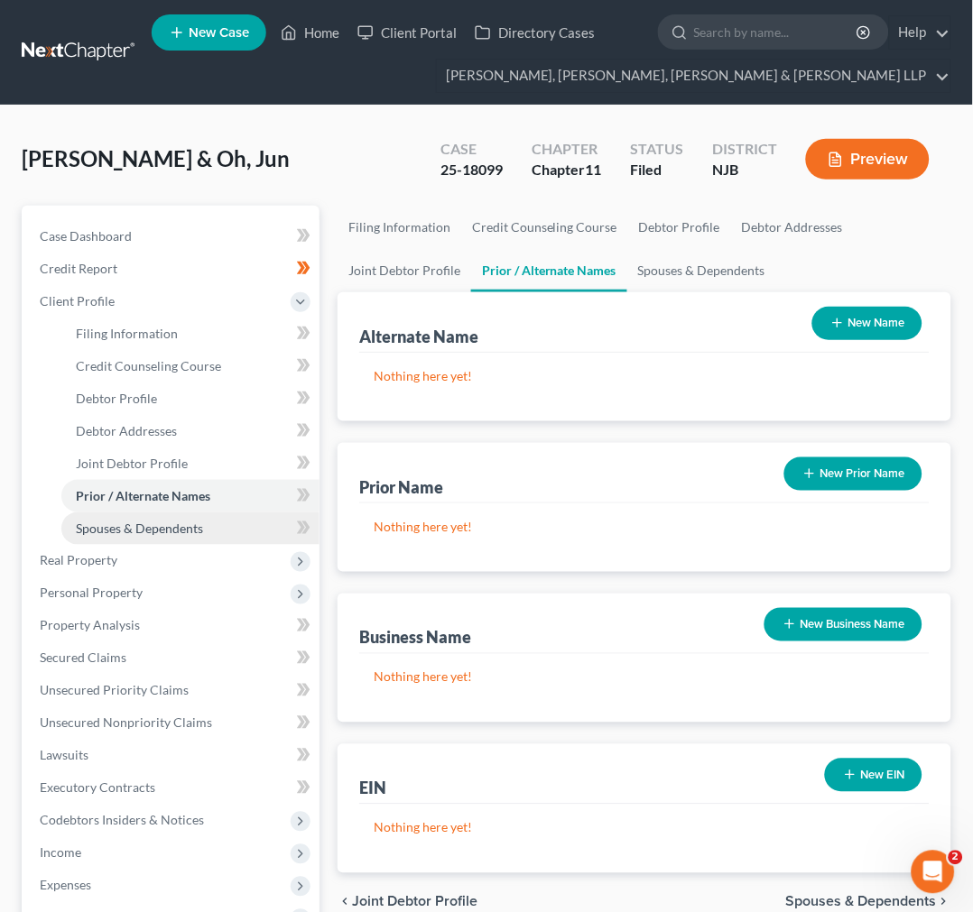
click at [196, 521] on span "Spouses & Dependents" at bounding box center [139, 528] width 127 height 15
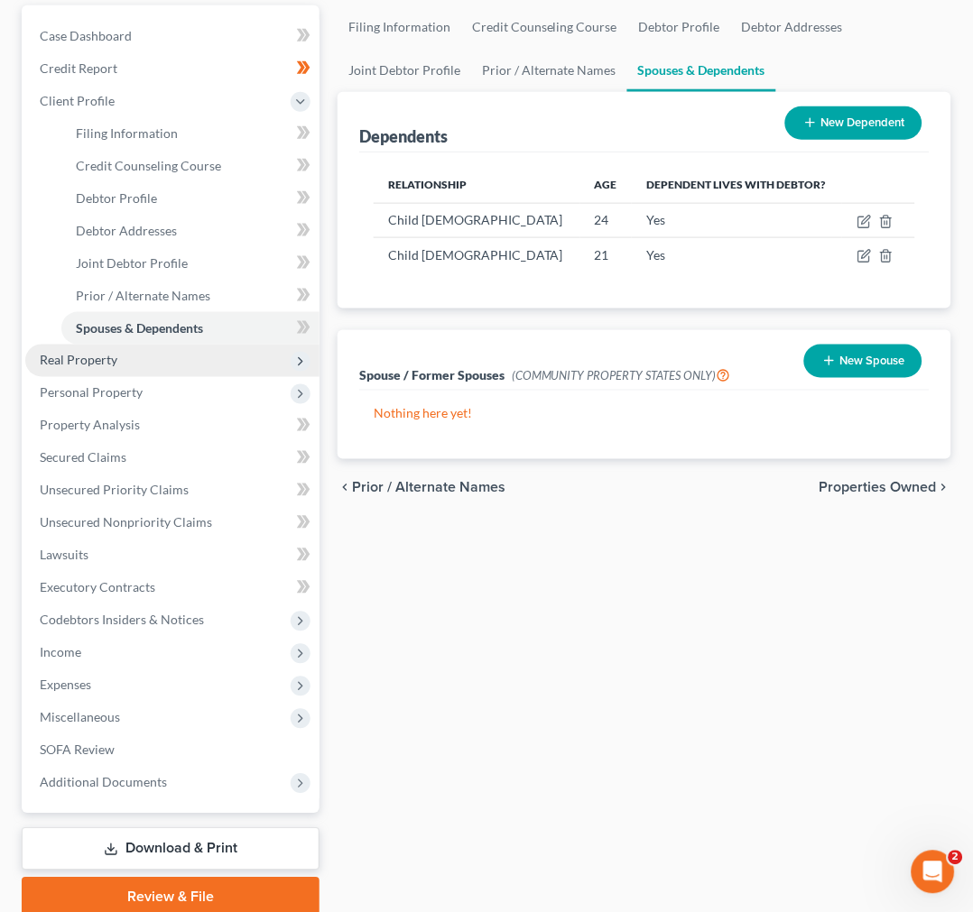
click at [183, 362] on span "Real Property" at bounding box center [172, 361] width 294 height 32
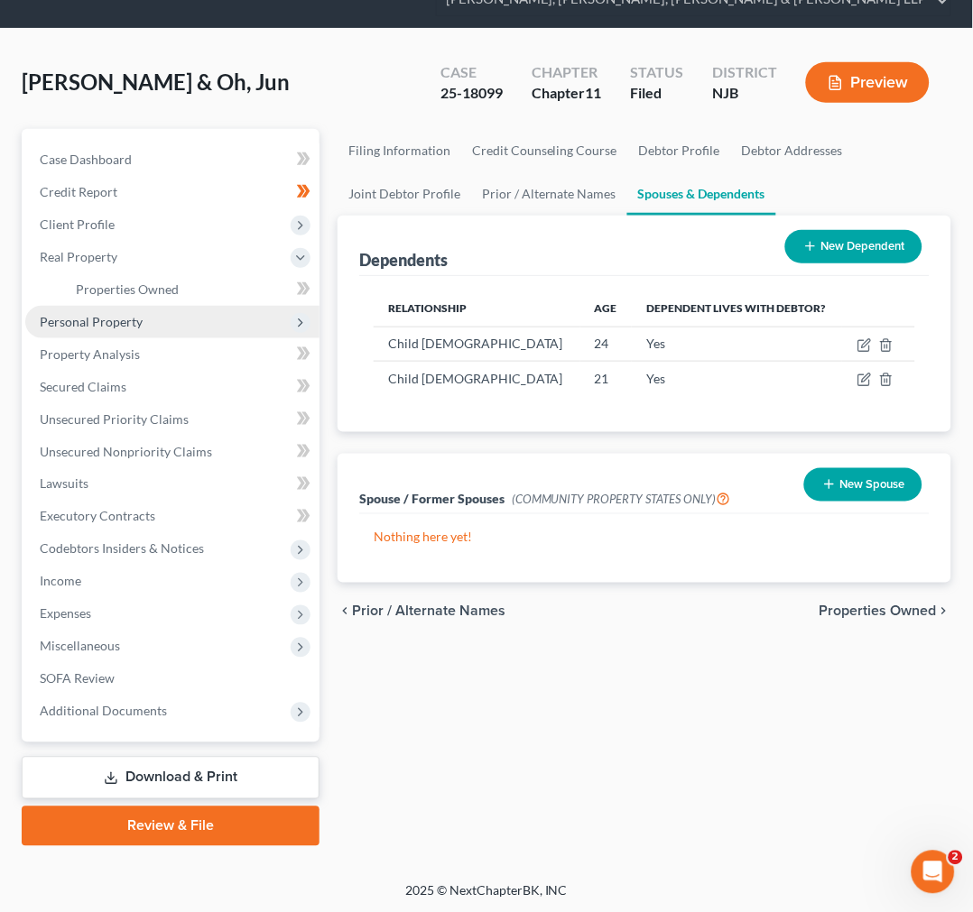
click at [177, 306] on span "Personal Property" at bounding box center [172, 322] width 294 height 32
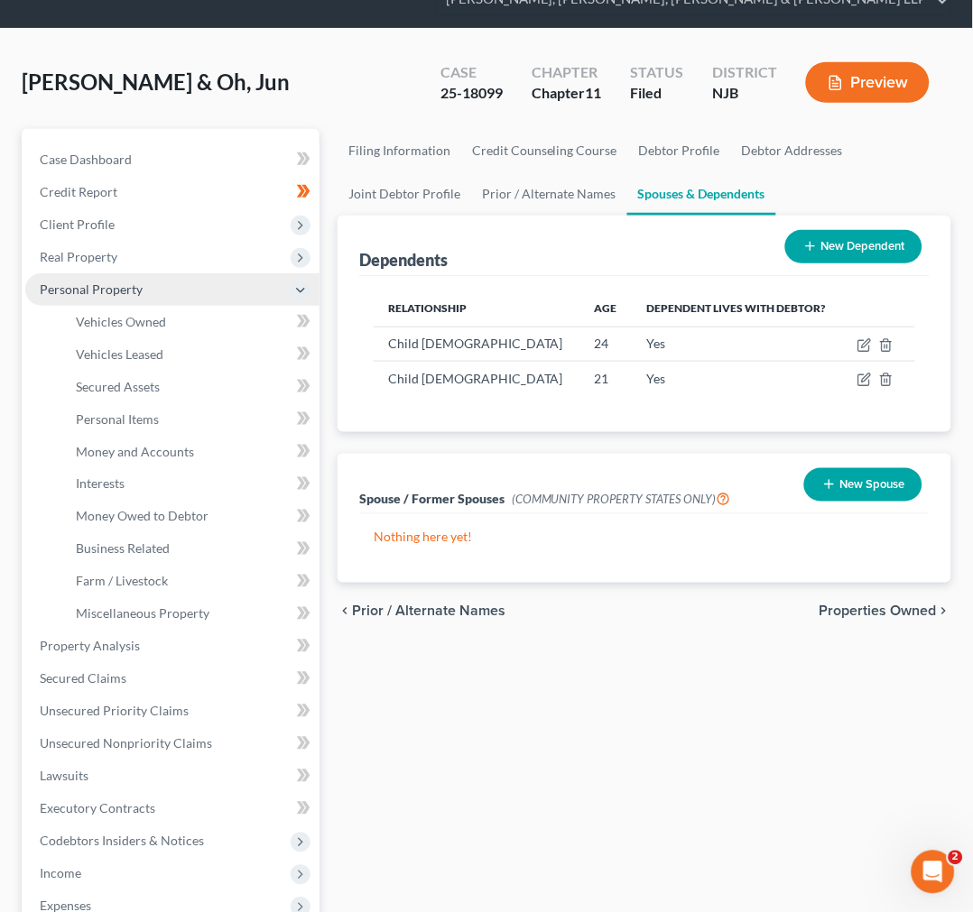
scroll to position [200, 0]
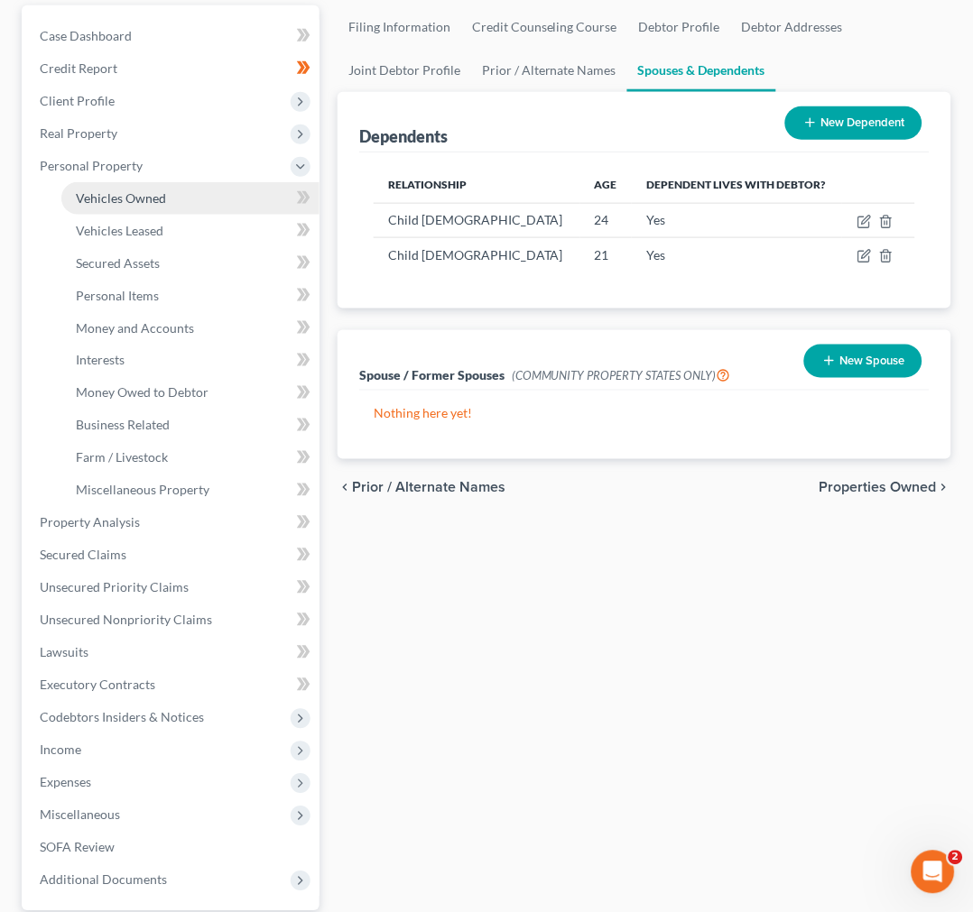
click at [164, 202] on link "Vehicles Owned" at bounding box center [190, 198] width 258 height 32
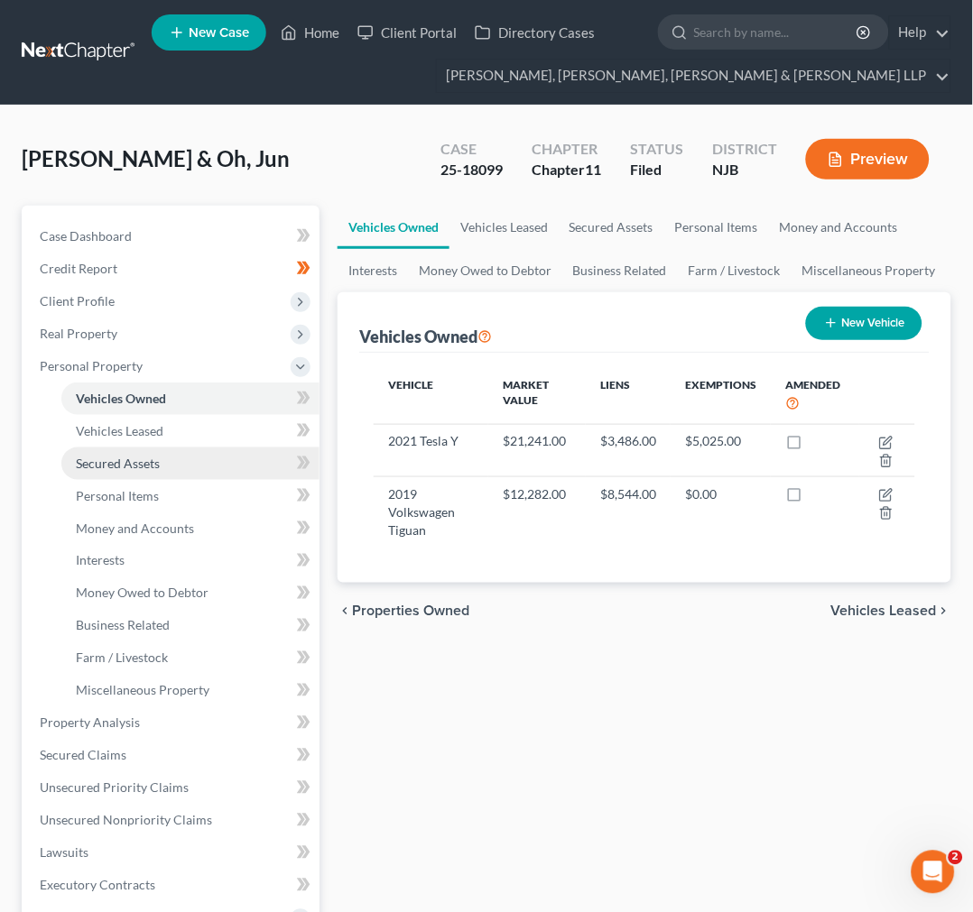
click at [185, 466] on link "Secured Assets" at bounding box center [190, 464] width 258 height 32
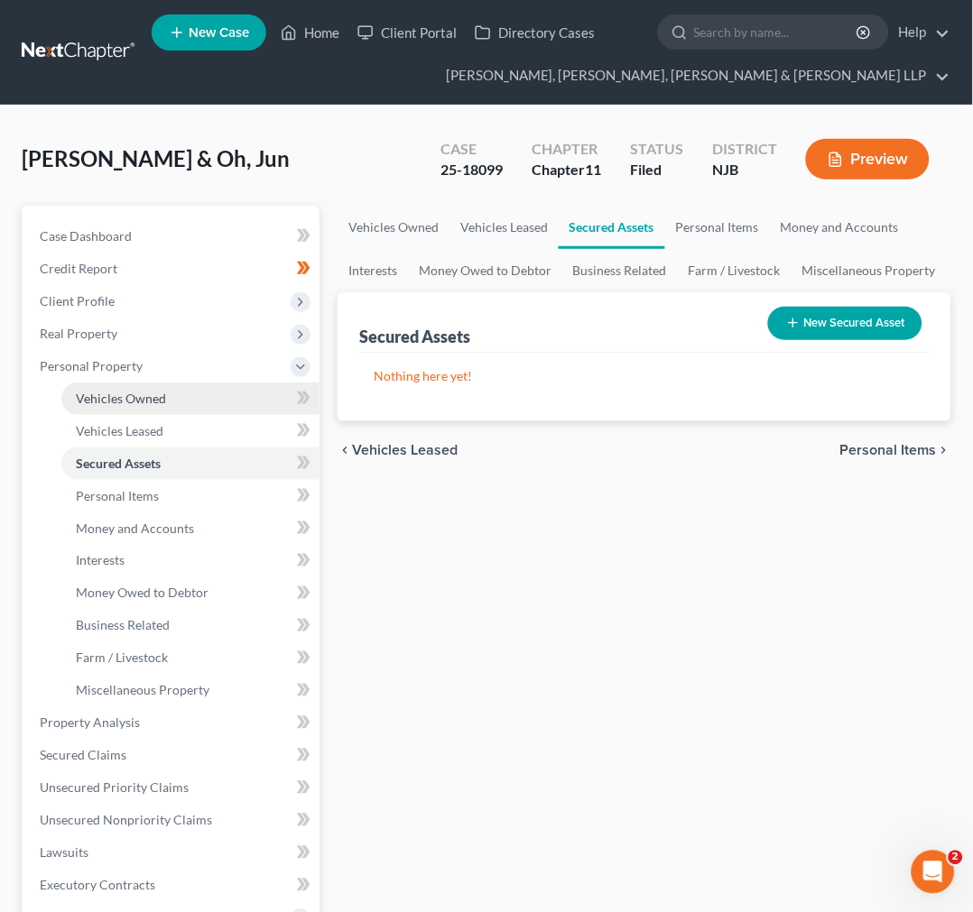
click at [180, 412] on link "Vehicles Owned" at bounding box center [190, 399] width 258 height 32
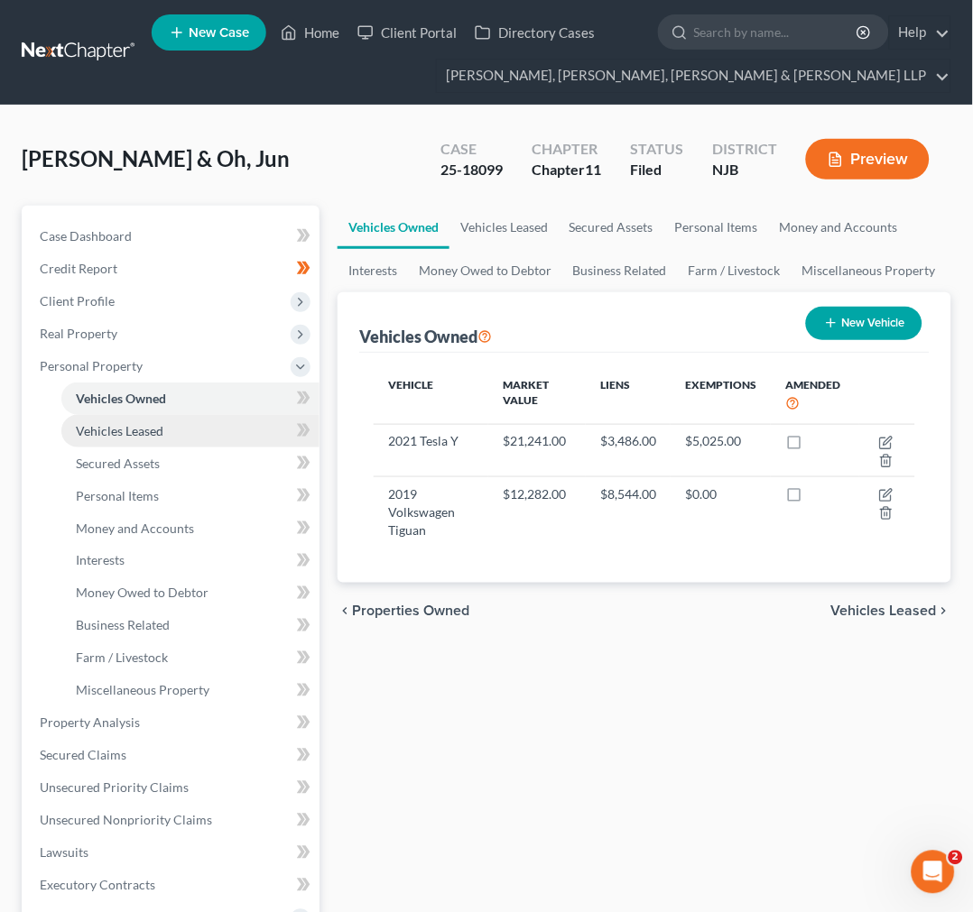
click at [171, 436] on link "Vehicles Leased" at bounding box center [190, 431] width 258 height 32
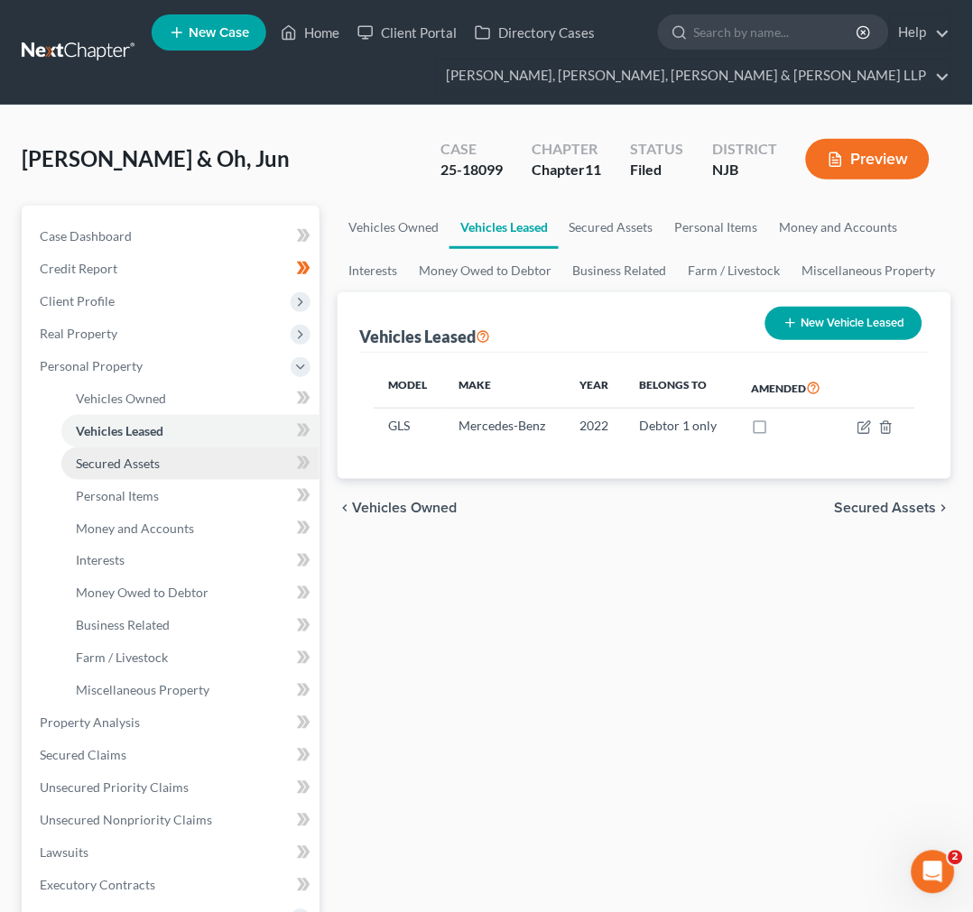
click at [164, 448] on link "Secured Assets" at bounding box center [190, 464] width 258 height 32
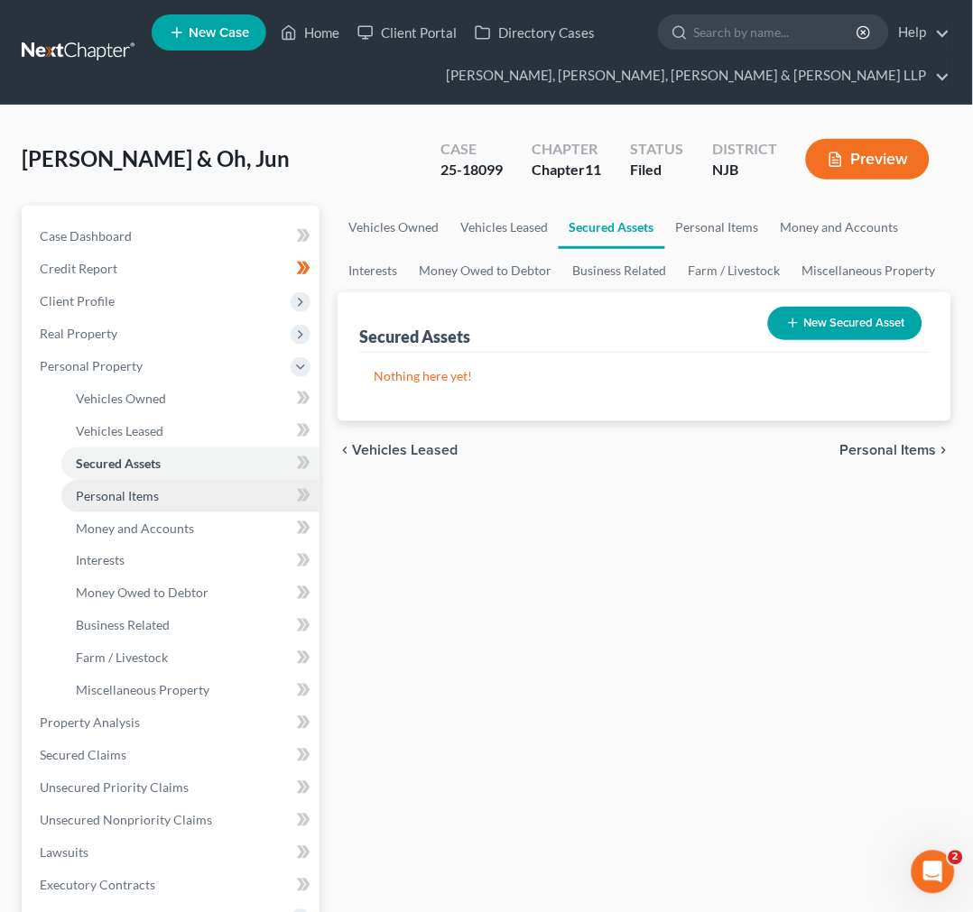
click at [156, 481] on link "Personal Items" at bounding box center [190, 496] width 258 height 32
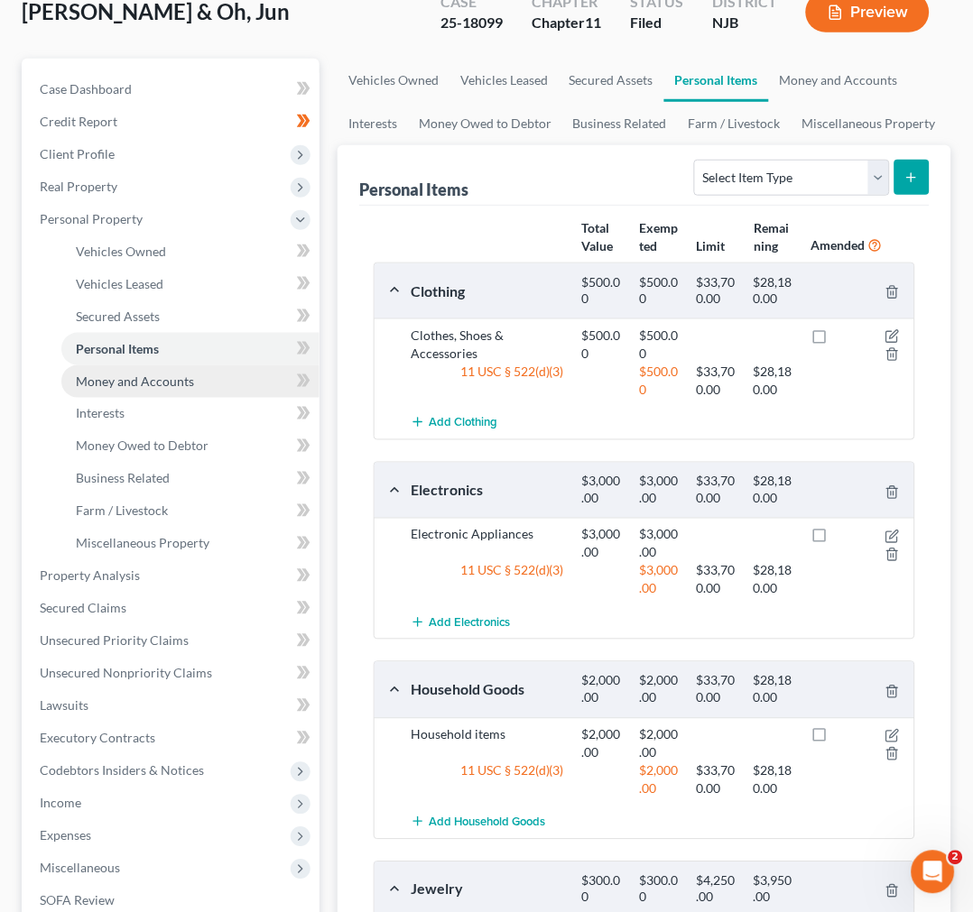
click at [159, 367] on link "Money and Accounts" at bounding box center [190, 381] width 258 height 32
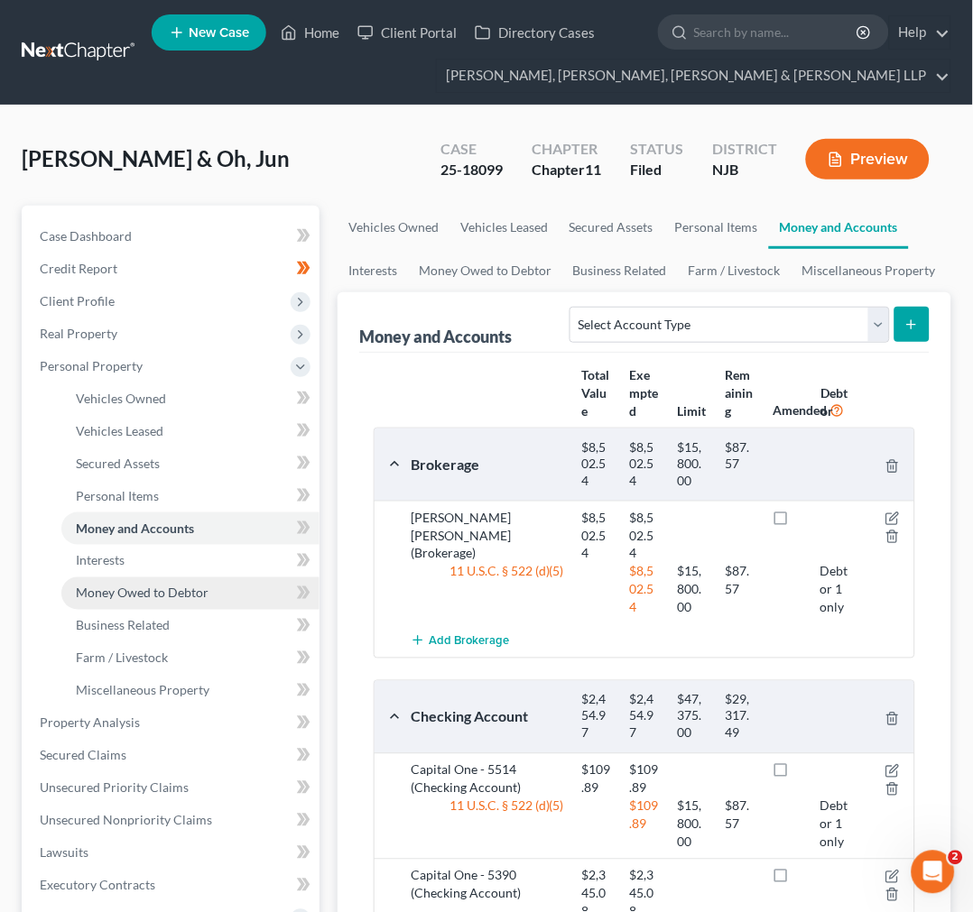
click at [152, 591] on span "Money Owed to Debtor" at bounding box center [142, 593] width 133 height 15
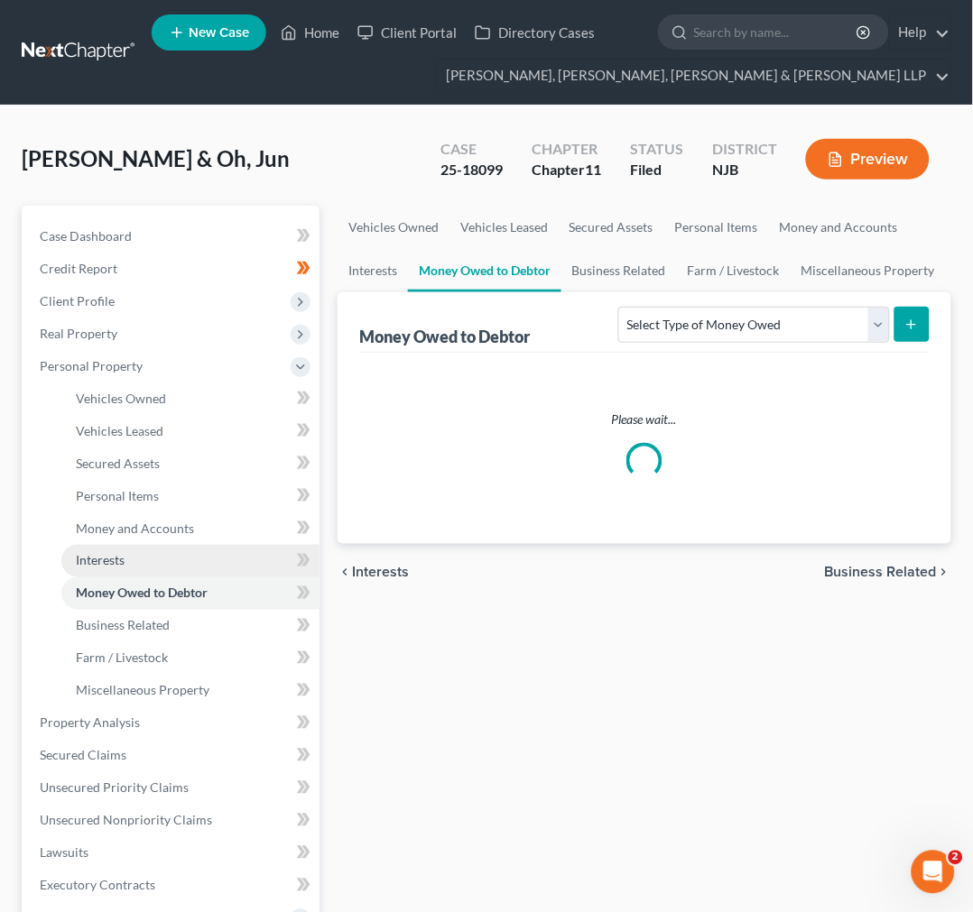
click at [152, 562] on link "Interests" at bounding box center [190, 561] width 258 height 32
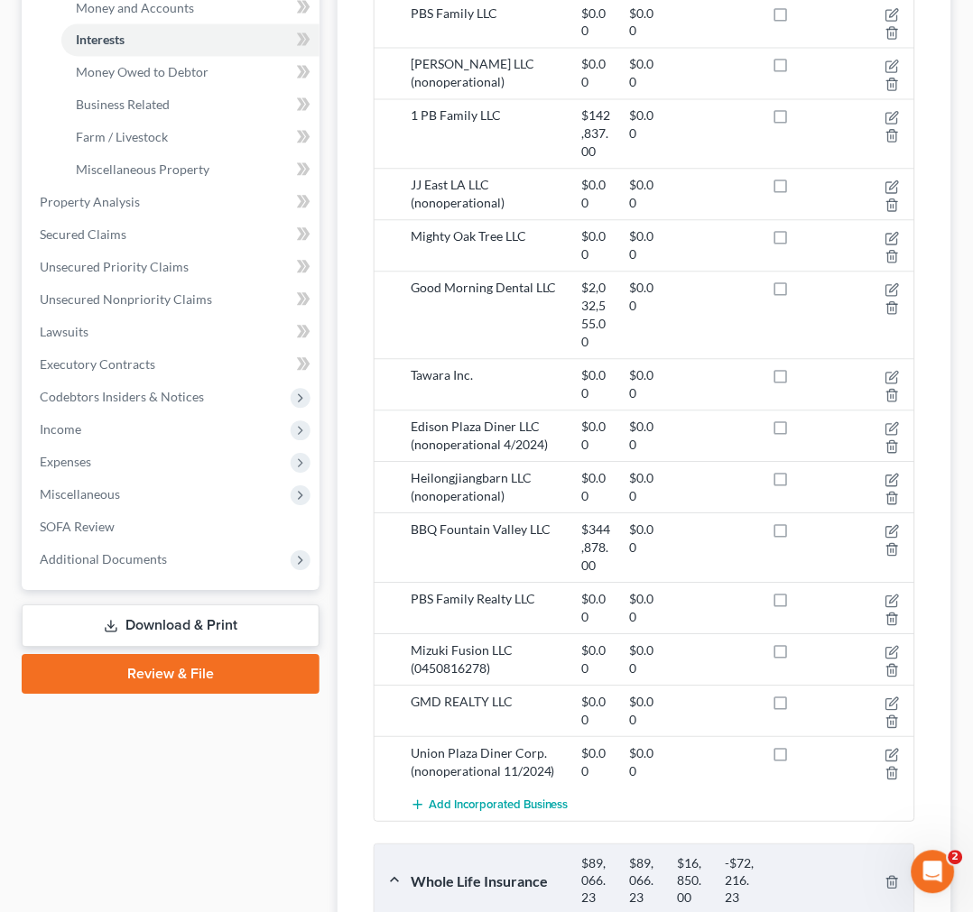
scroll to position [157, 0]
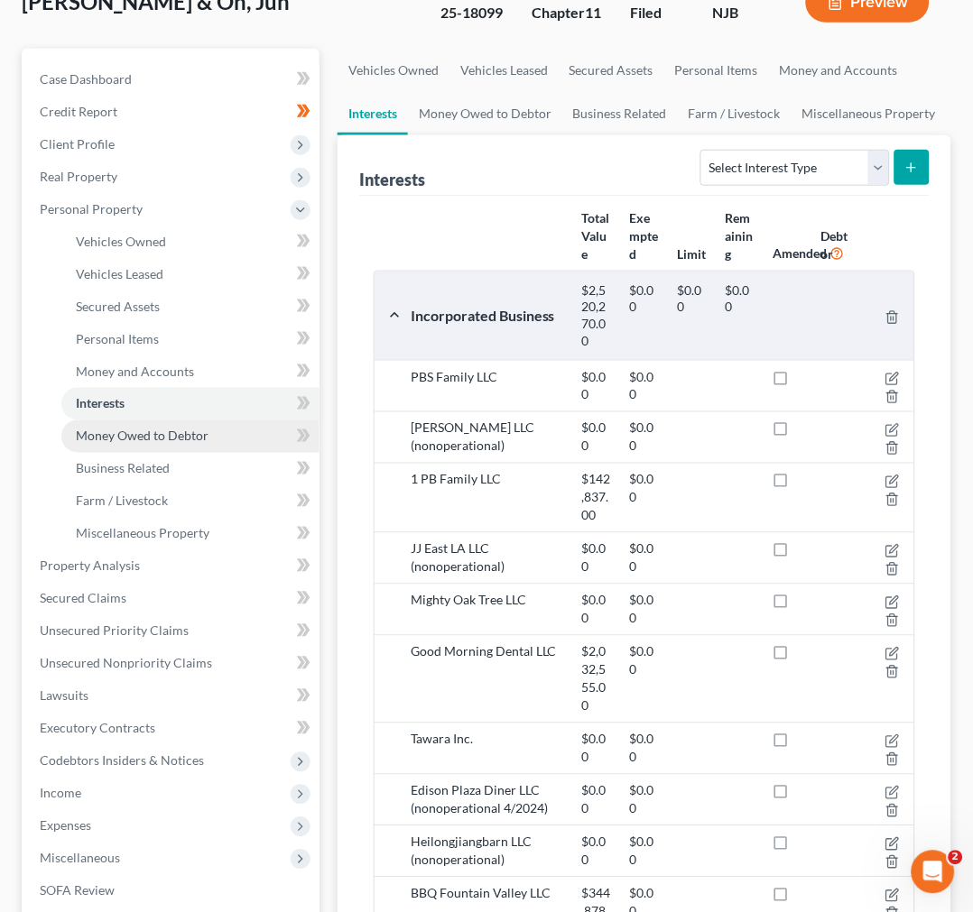
click at [193, 420] on link "Money Owed to Debtor" at bounding box center [190, 436] width 258 height 32
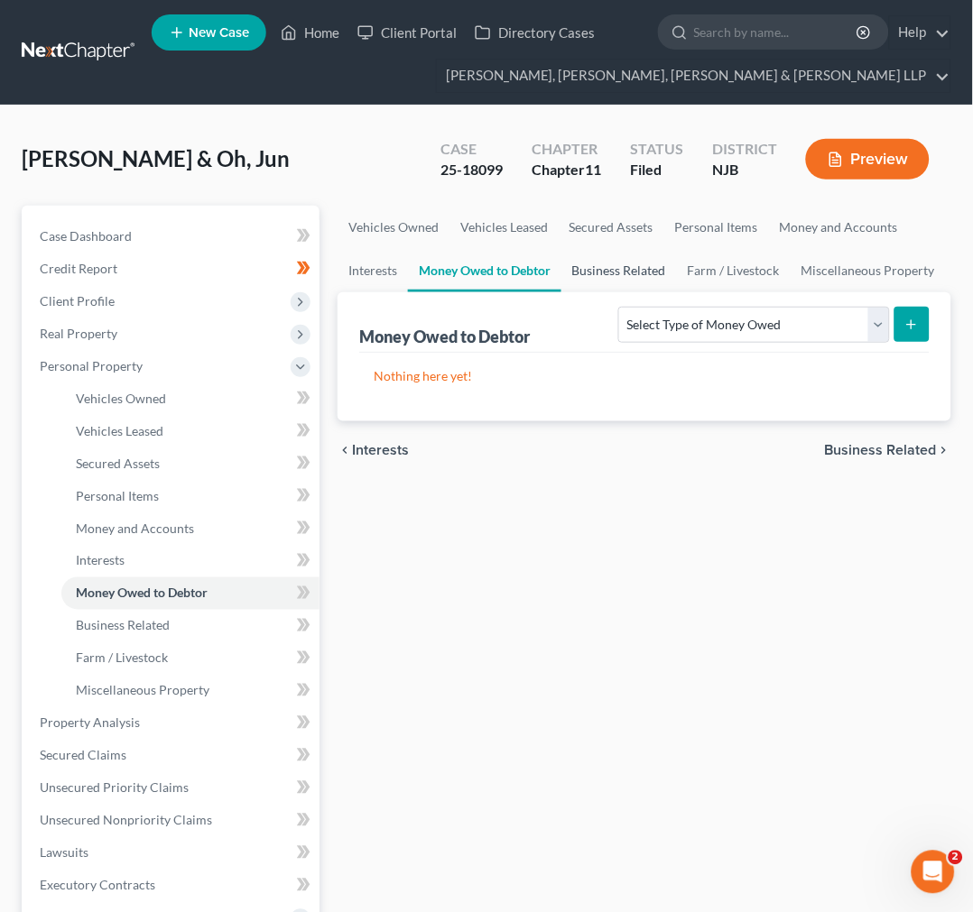
click at [673, 276] on link "Business Related" at bounding box center [618, 270] width 115 height 43
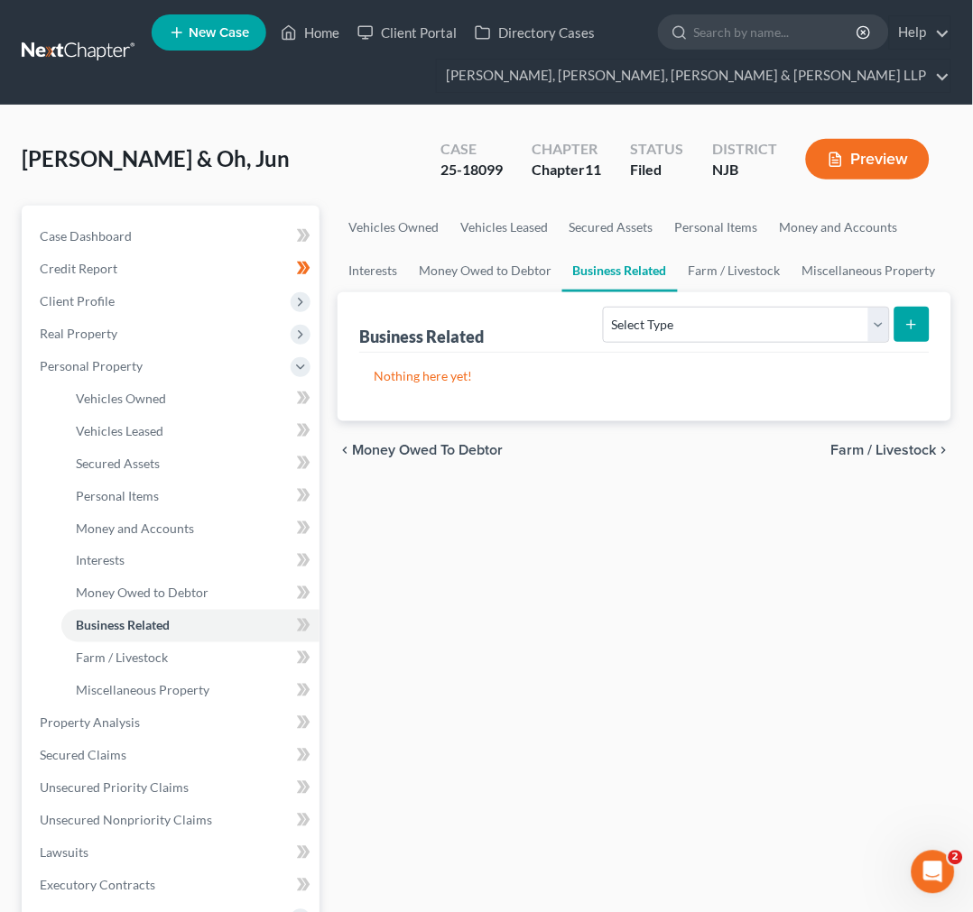
click at [692, 602] on div "Vehicles Owned Vehicles Leased Secured Assets Personal Items Money and Accounts…" at bounding box center [644, 711] width 632 height 1010
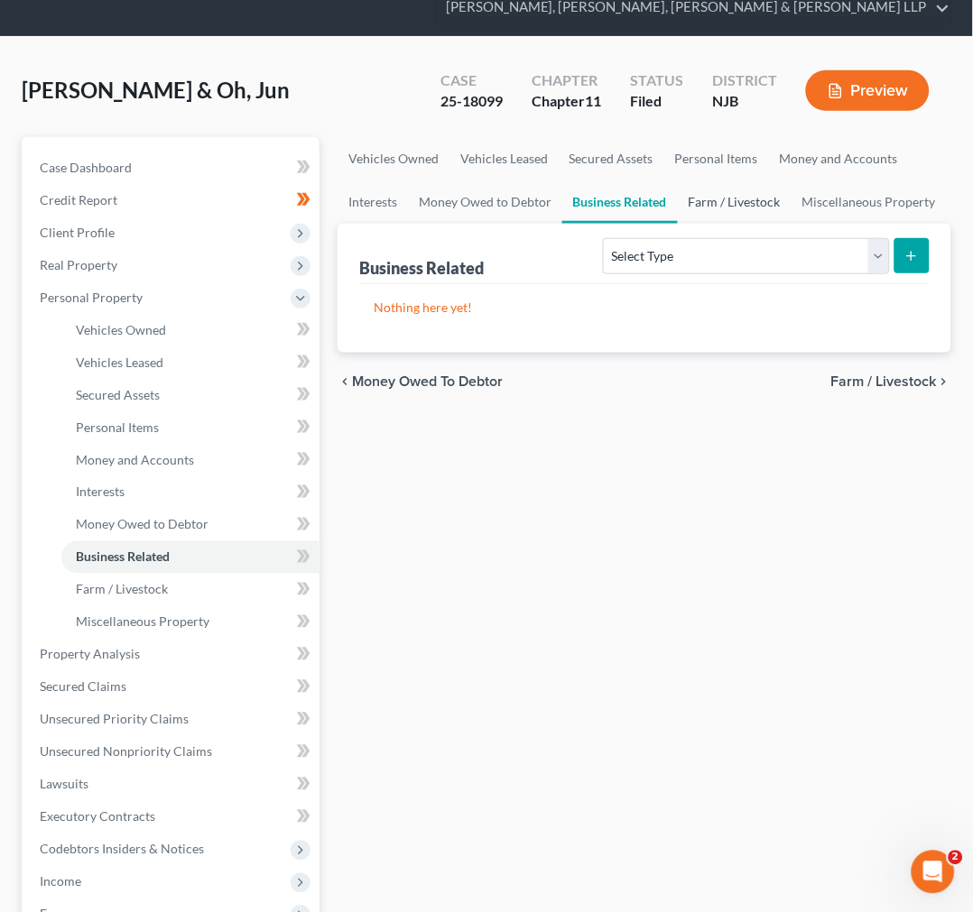
click at [720, 180] on link "Farm / Livestock" at bounding box center [735, 201] width 114 height 43
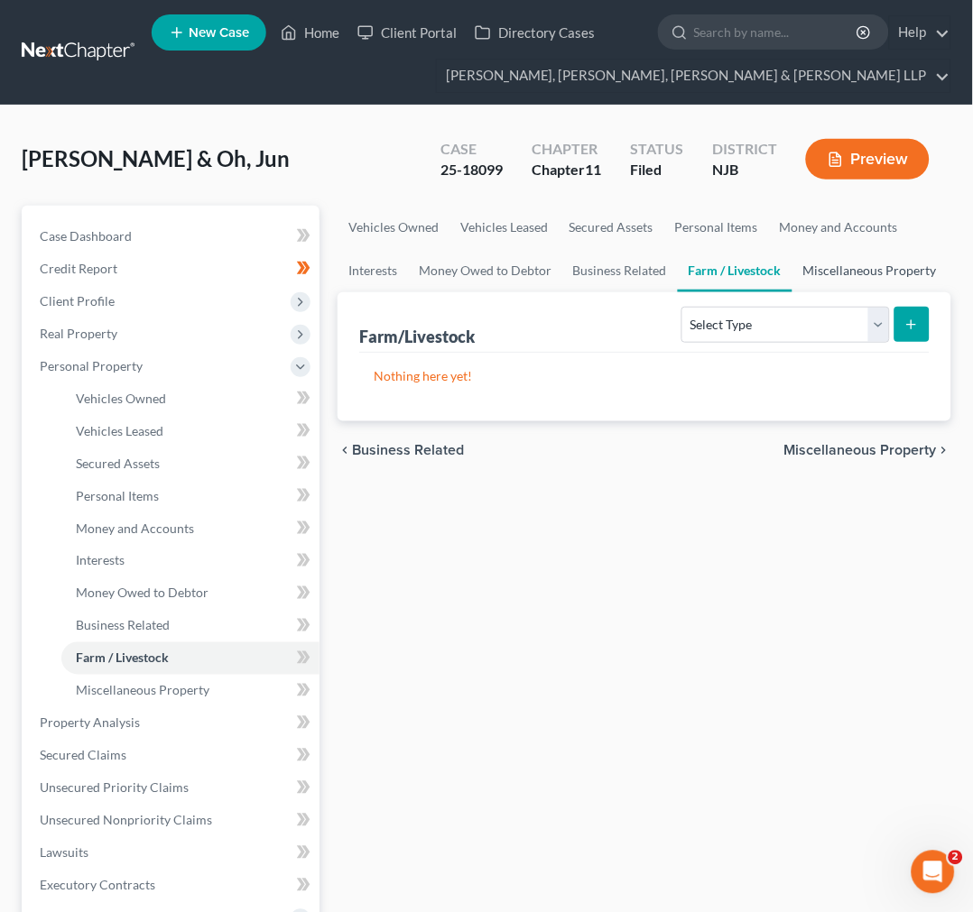
click at [846, 272] on link "Miscellaneous Property" at bounding box center [869, 270] width 155 height 43
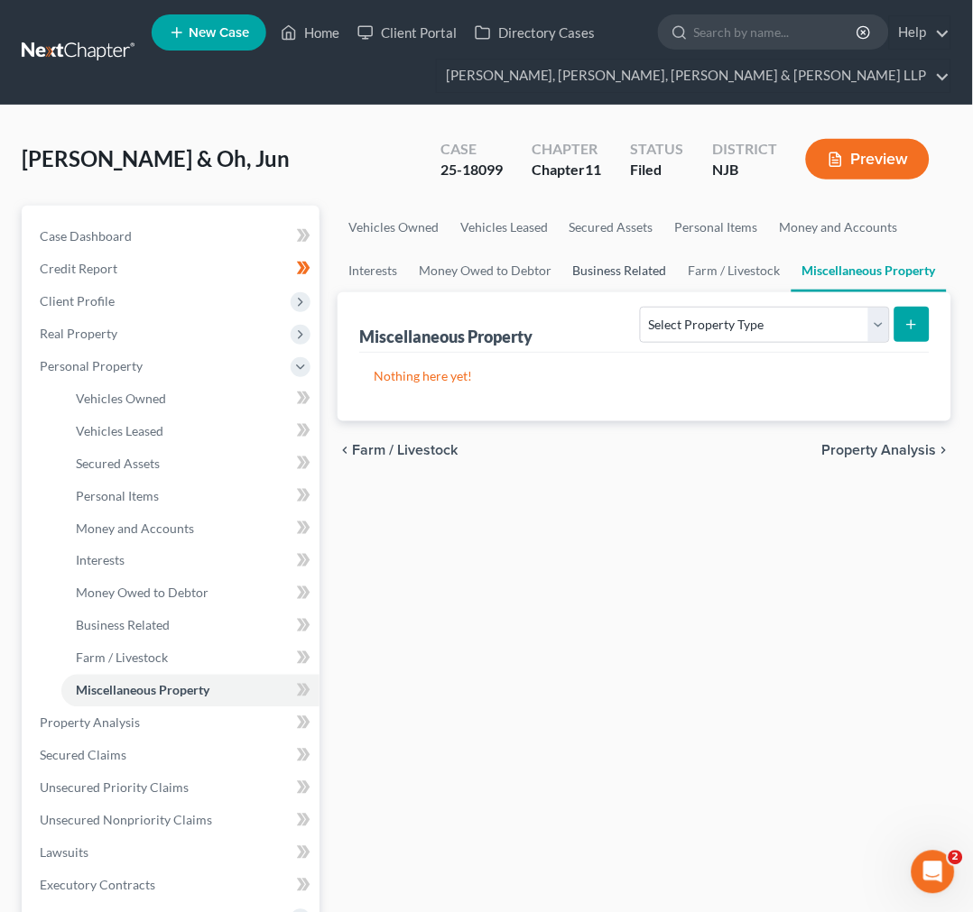
click at [602, 272] on link "Business Related" at bounding box center [619, 270] width 115 height 43
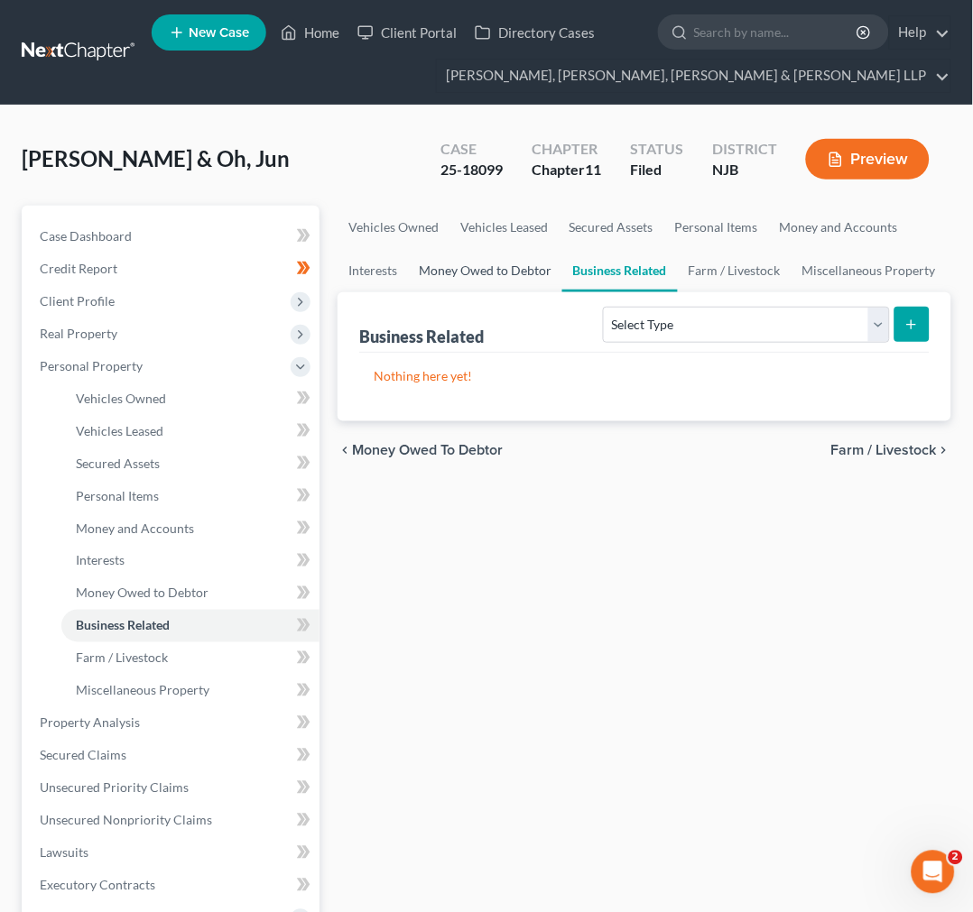
click at [508, 272] on link "Money Owed to Debtor" at bounding box center [485, 270] width 154 height 43
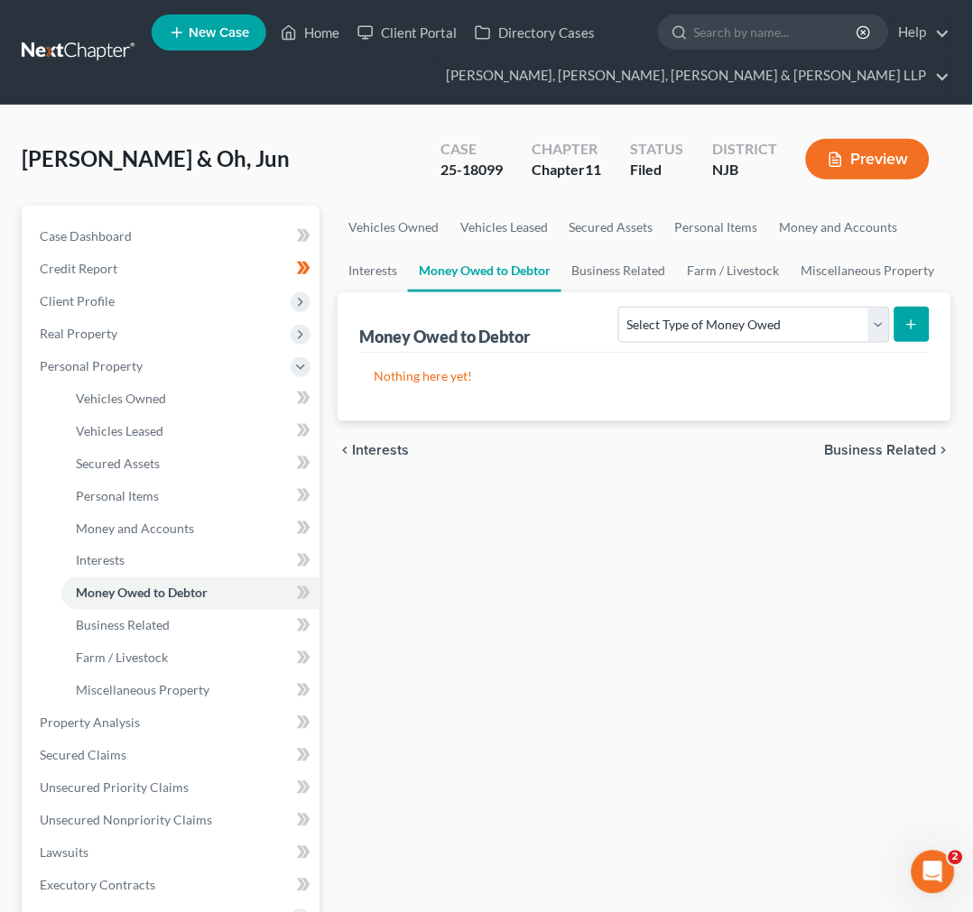
click at [720, 501] on div "Vehicles Owned Vehicles Leased Secured Assets Personal Items Money and Accounts…" at bounding box center [644, 711] width 632 height 1010
click at [774, 457] on div "chevron_left Interests Business Related chevron_right" at bounding box center [644, 450] width 614 height 58
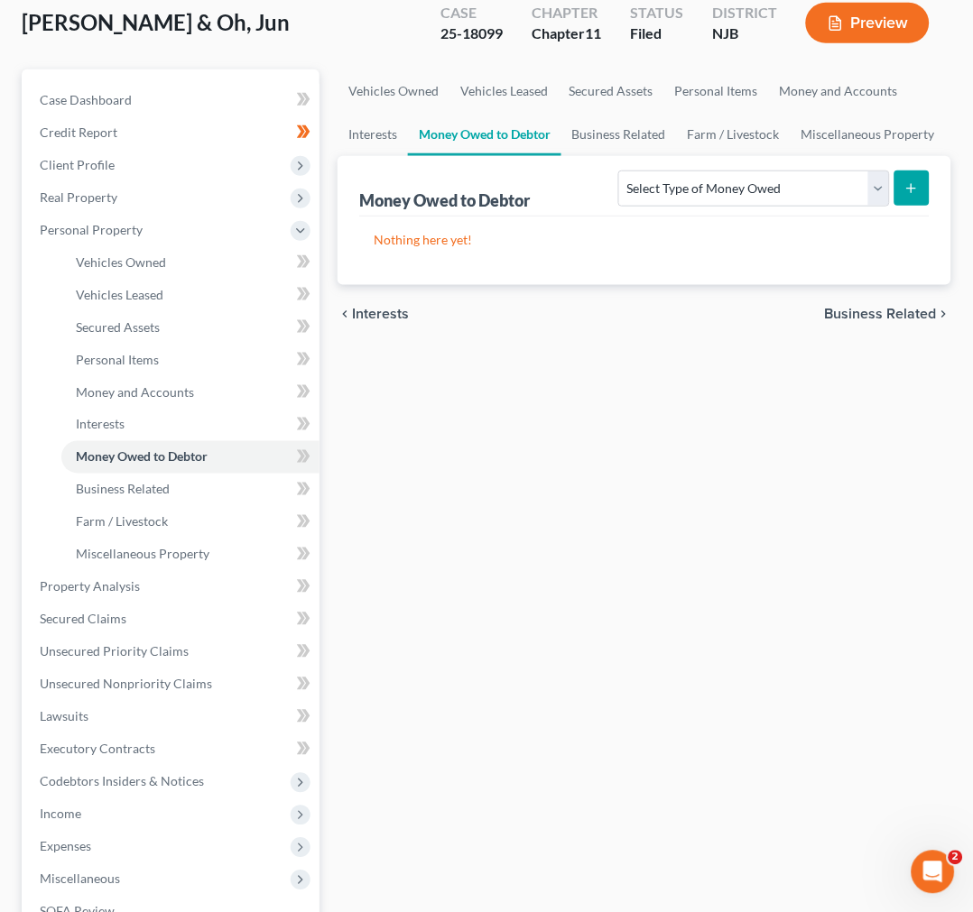
scroll to position [100, 0]
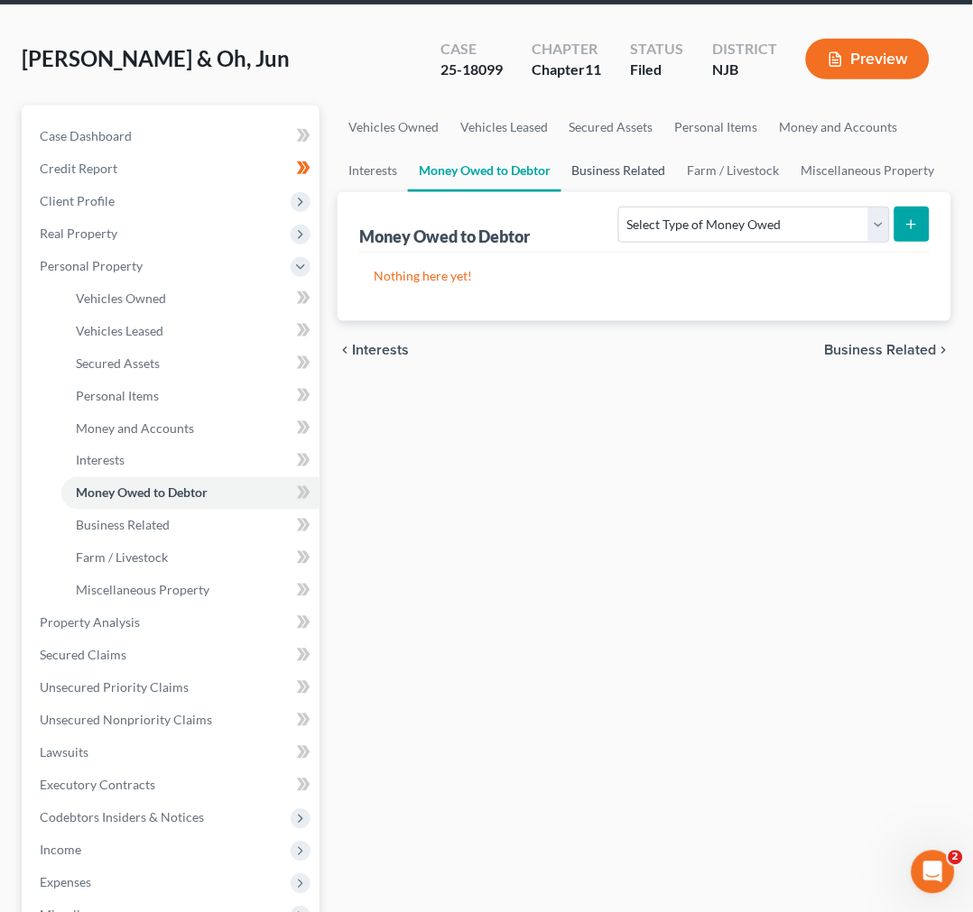
click at [656, 184] on link "Business Related" at bounding box center [618, 170] width 115 height 43
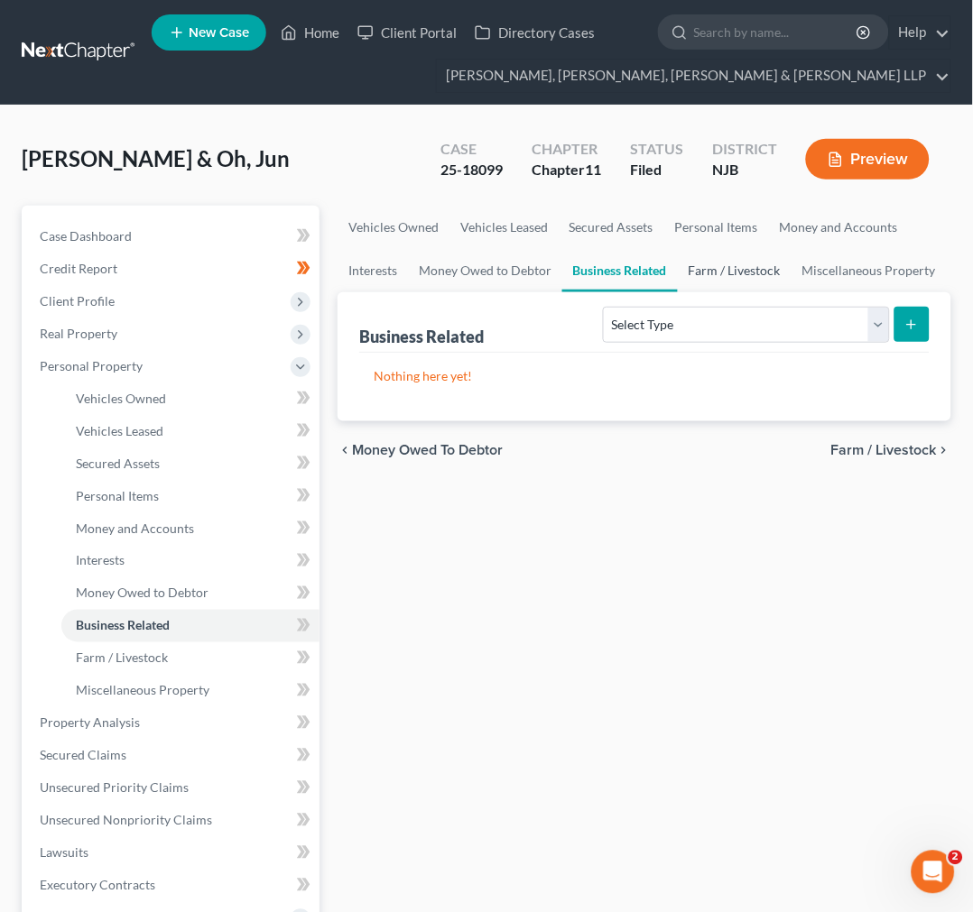
click at [769, 274] on link "Farm / Livestock" at bounding box center [735, 270] width 114 height 43
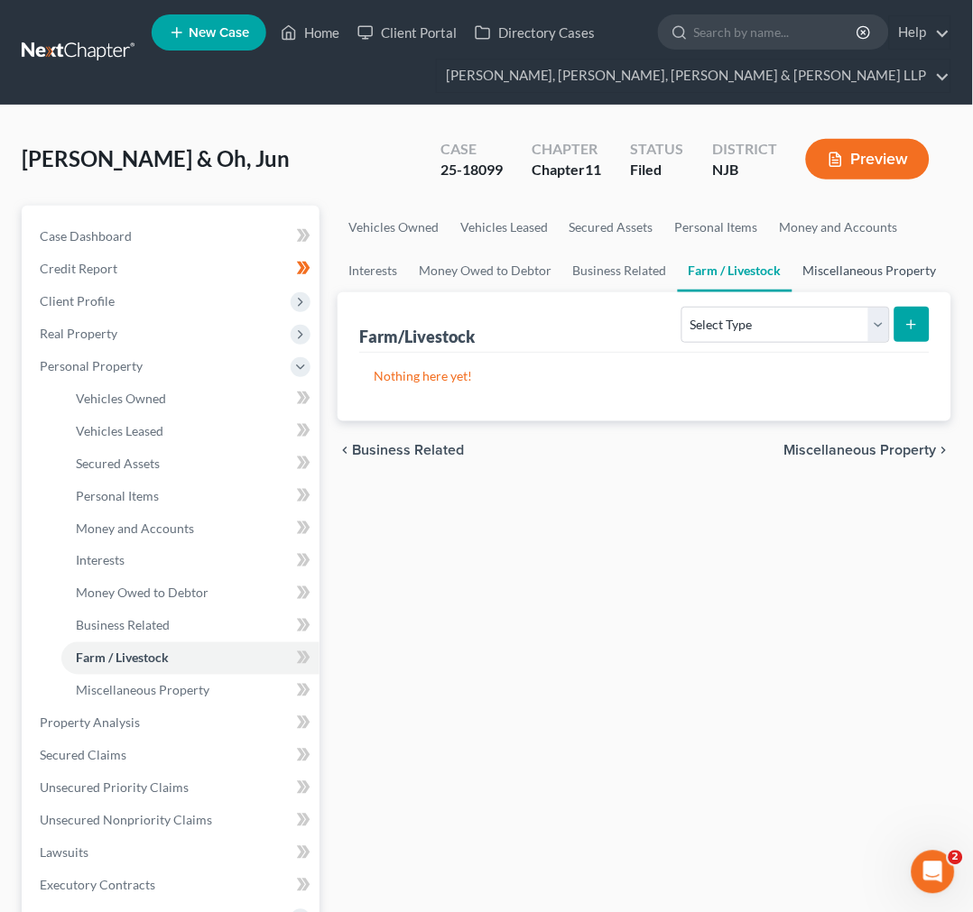
click at [885, 259] on link "Miscellaneous Property" at bounding box center [869, 270] width 155 height 43
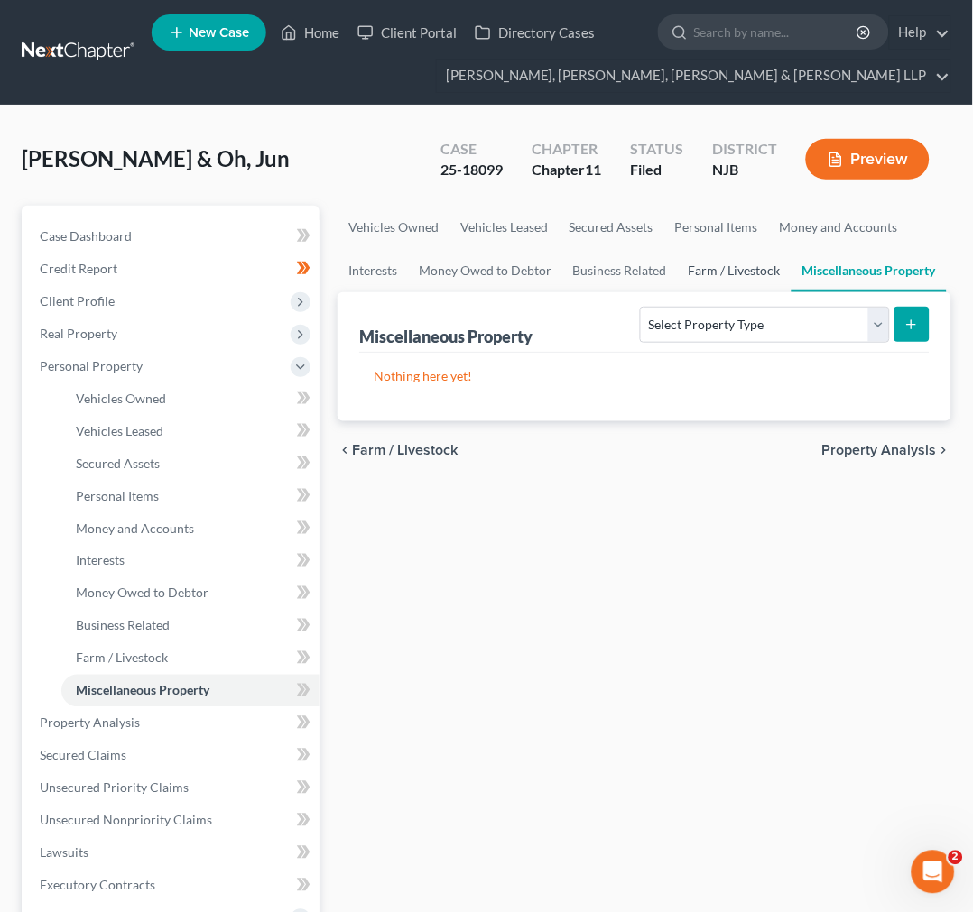
click at [715, 275] on link "Farm / Livestock" at bounding box center [735, 270] width 114 height 43
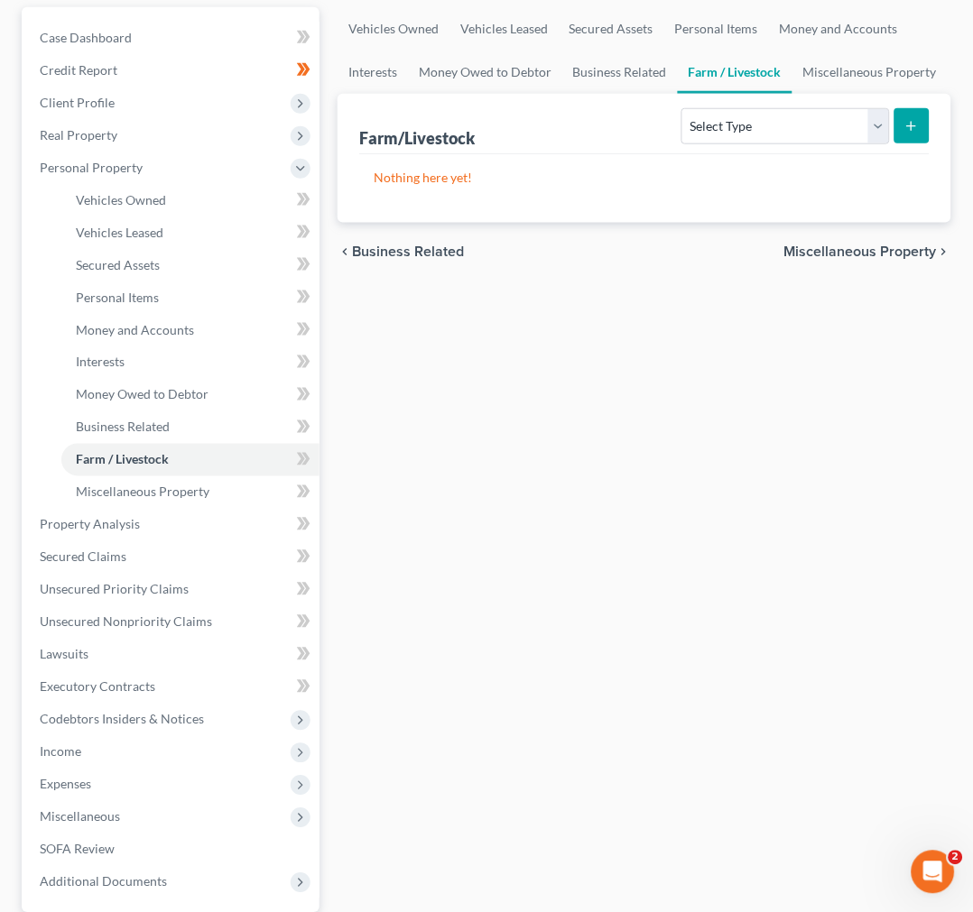
scroll to position [200, 0]
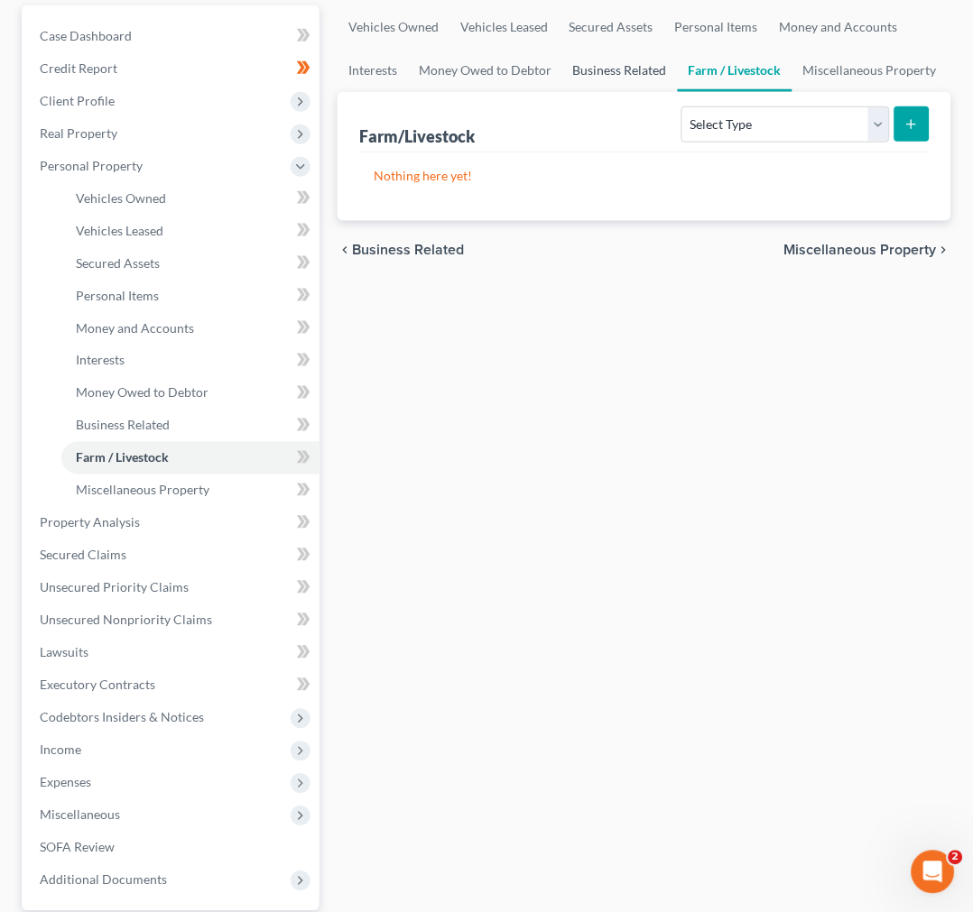
click at [624, 79] on link "Business Related" at bounding box center [619, 70] width 115 height 43
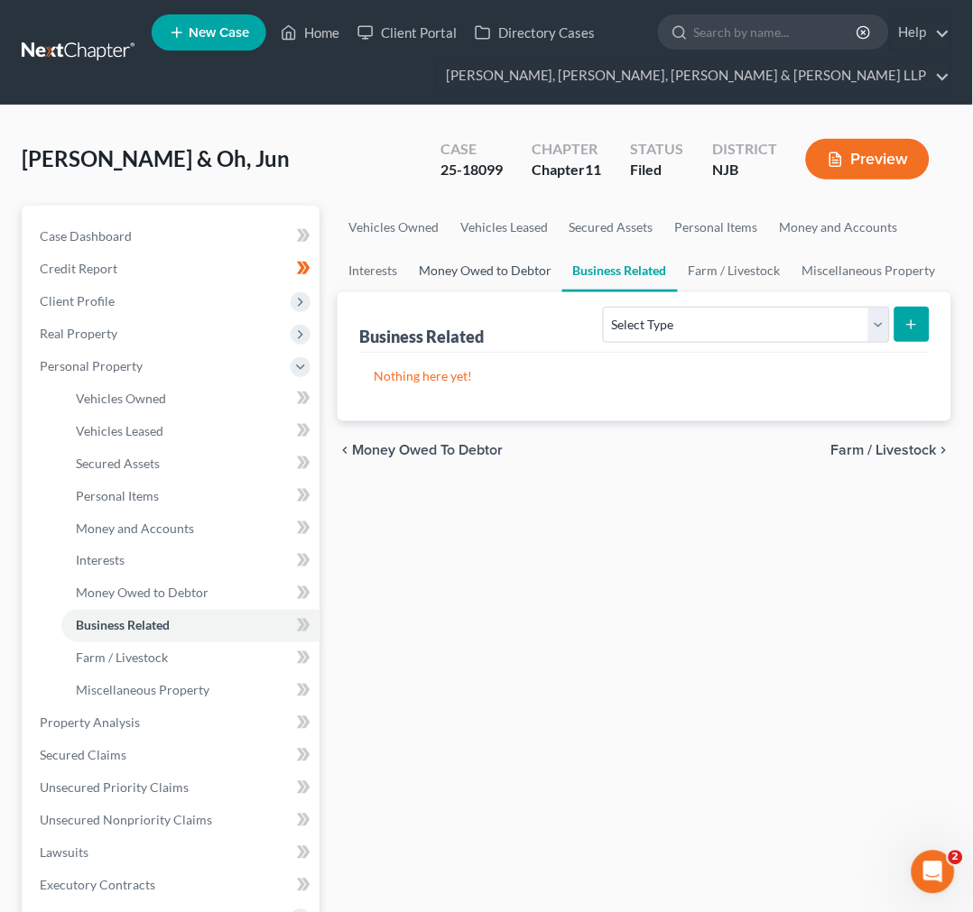
click at [503, 272] on link "Money Owed to Debtor" at bounding box center [485, 270] width 154 height 43
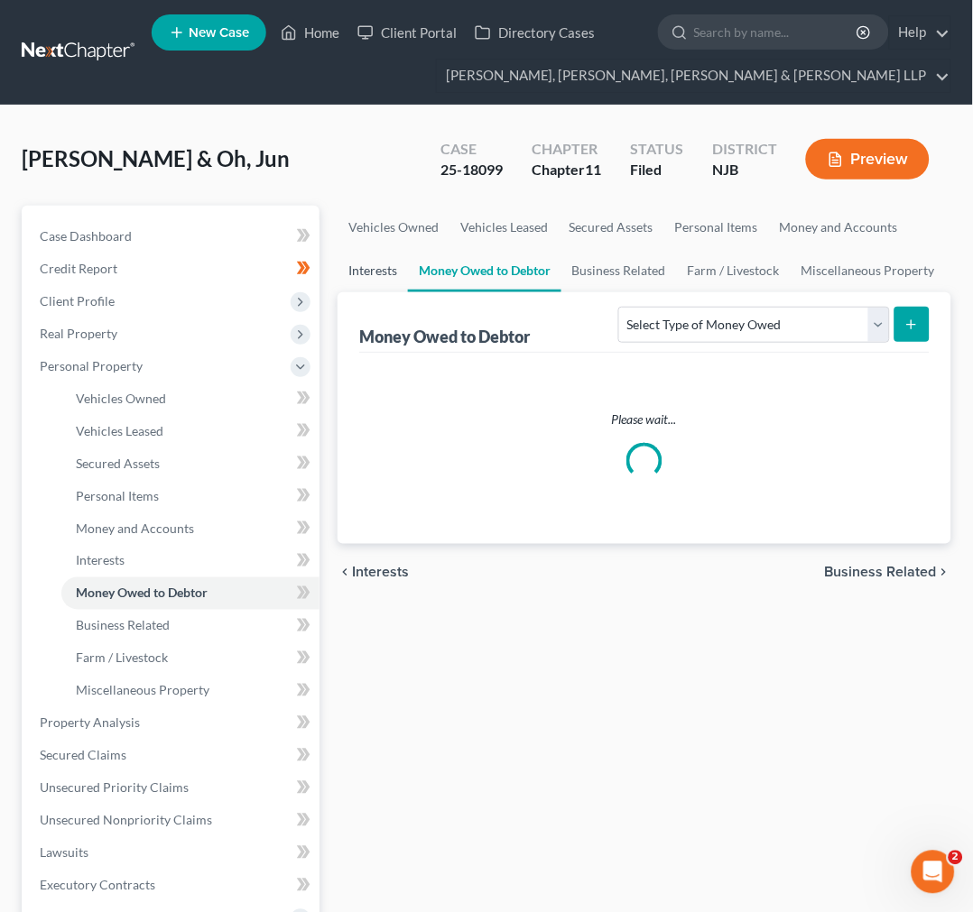
click at [395, 272] on link "Interests" at bounding box center [372, 270] width 70 height 43
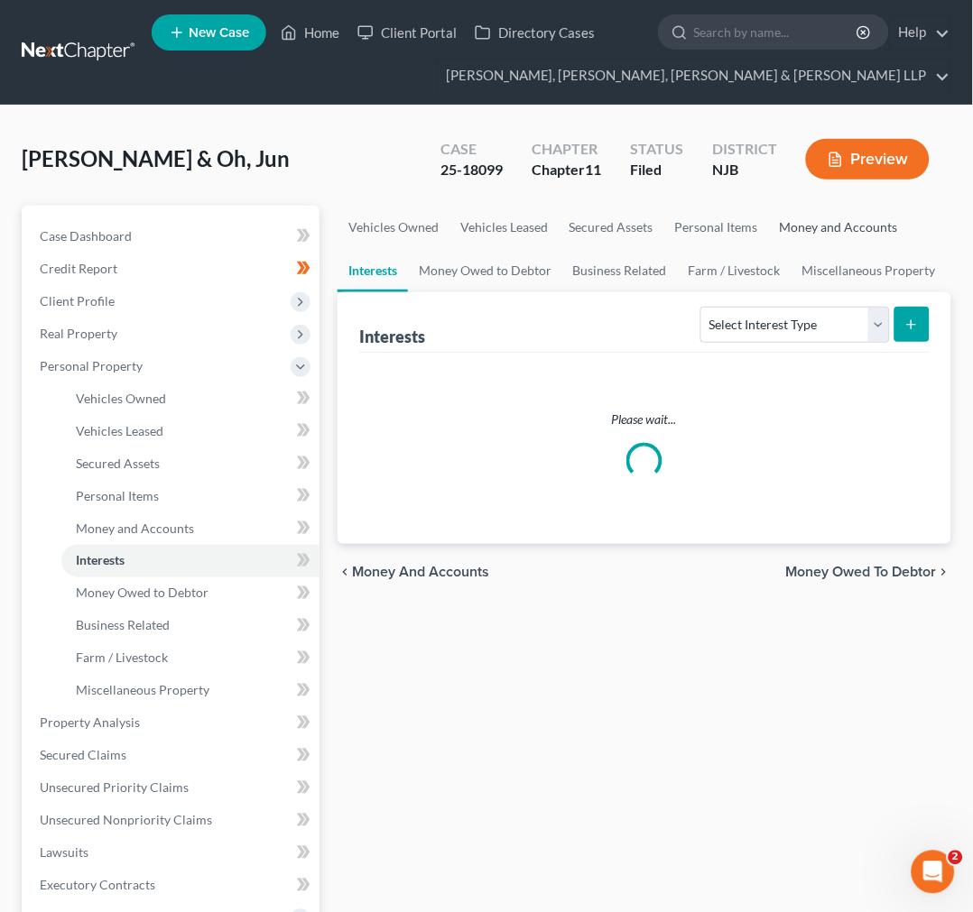
click at [845, 226] on link "Money and Accounts" at bounding box center [839, 227] width 140 height 43
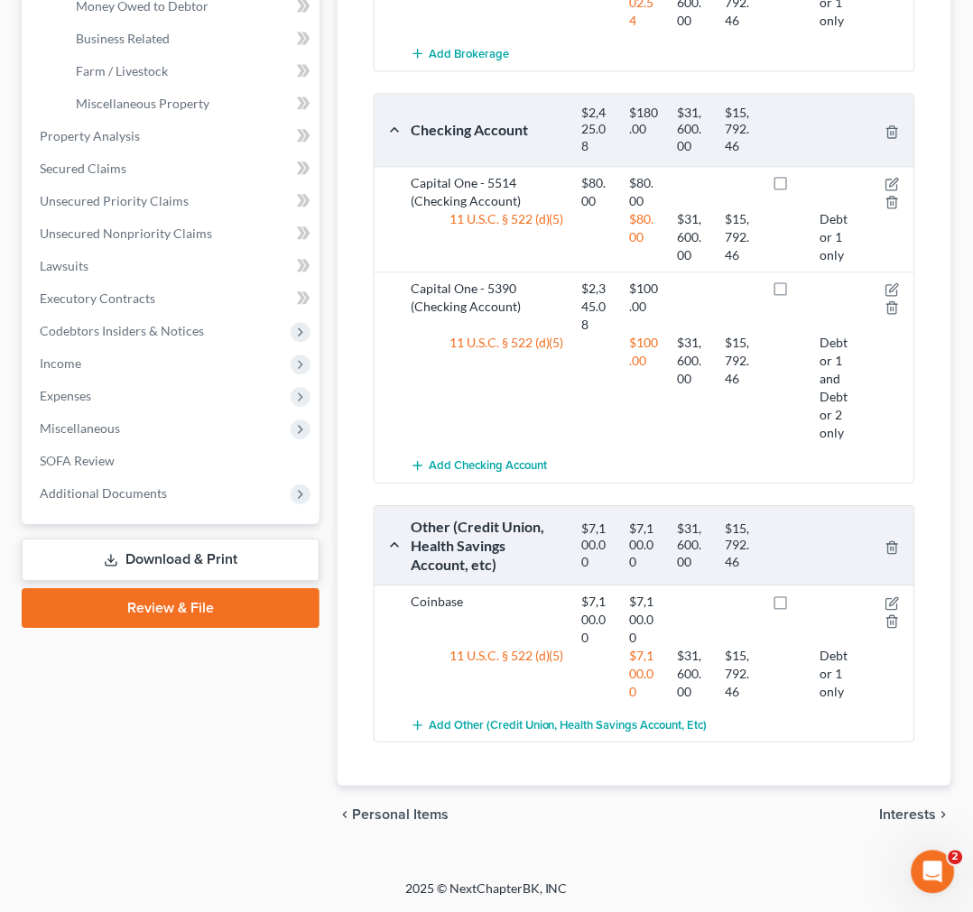
scroll to position [86, 0]
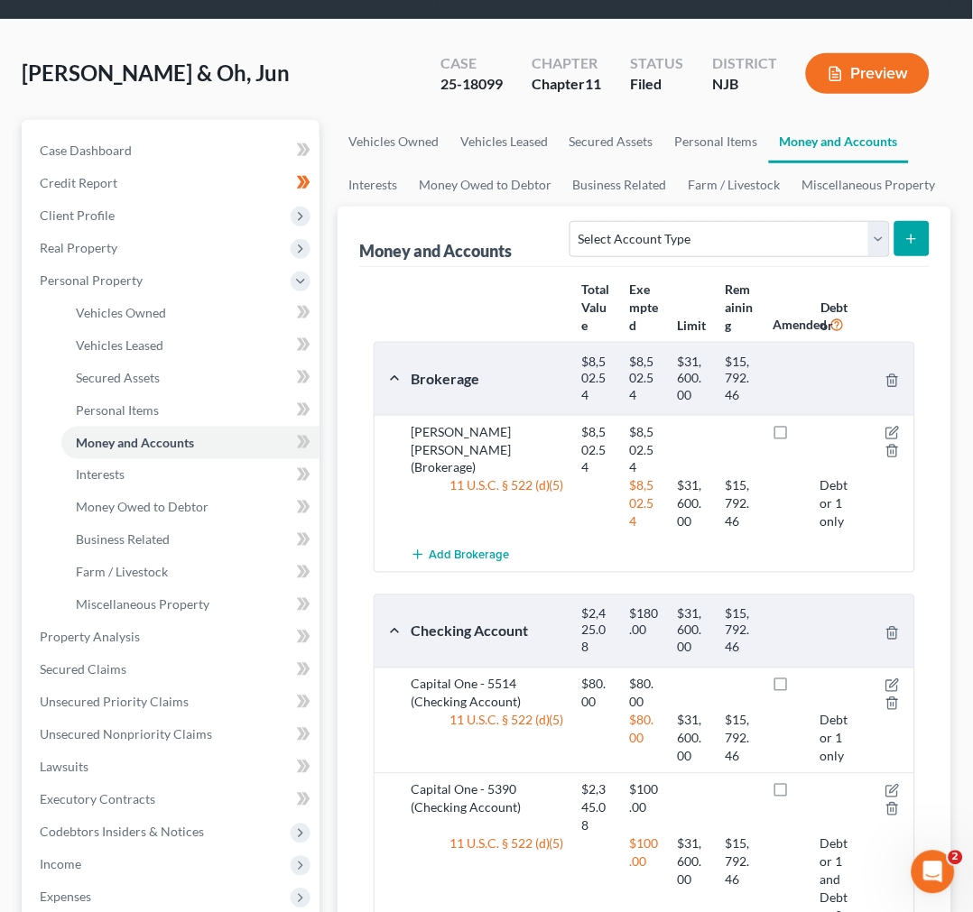
click at [706, 117] on div "Kang, Soo & Oh, Jun Upgraded Case 25-18099 Chapter Chapter 11 Status Filed Dist…" at bounding box center [486, 81] width 929 height 78
click at [718, 134] on link "Personal Items" at bounding box center [716, 141] width 105 height 43
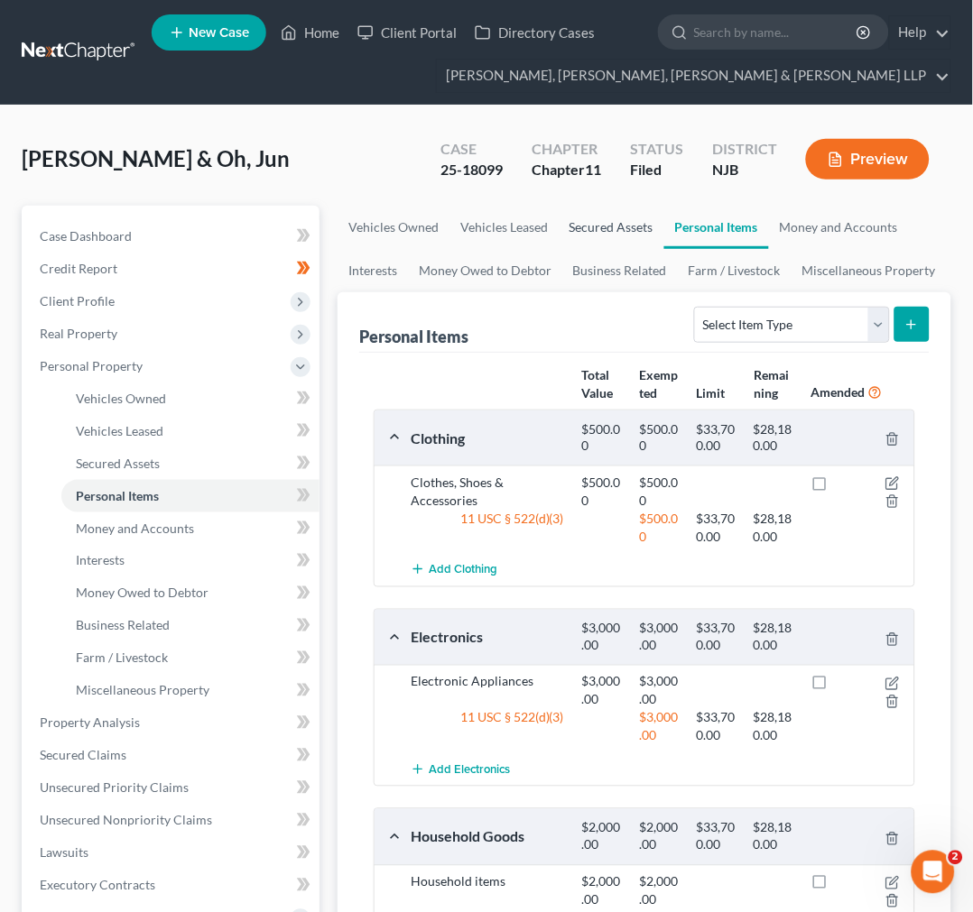
click at [600, 236] on link "Secured Assets" at bounding box center [611, 227] width 106 height 43
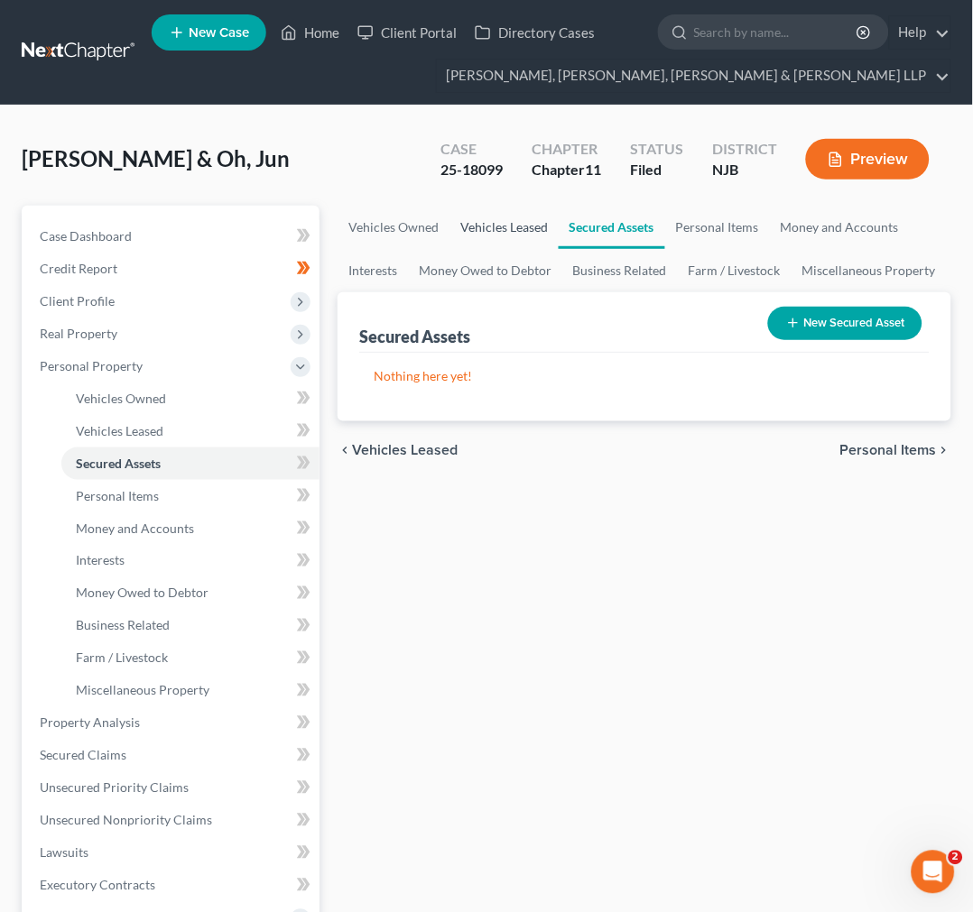
click at [529, 241] on link "Vehicles Leased" at bounding box center [503, 227] width 109 height 43
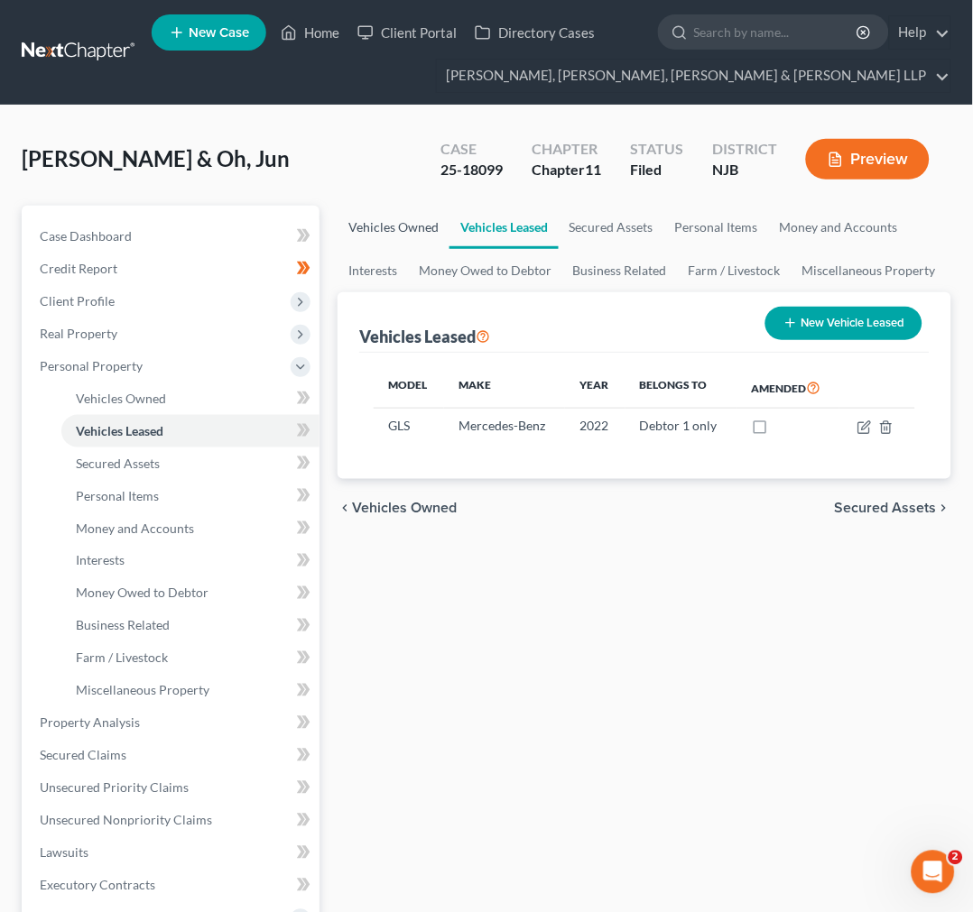
click at [426, 228] on link "Vehicles Owned" at bounding box center [393, 227] width 112 height 43
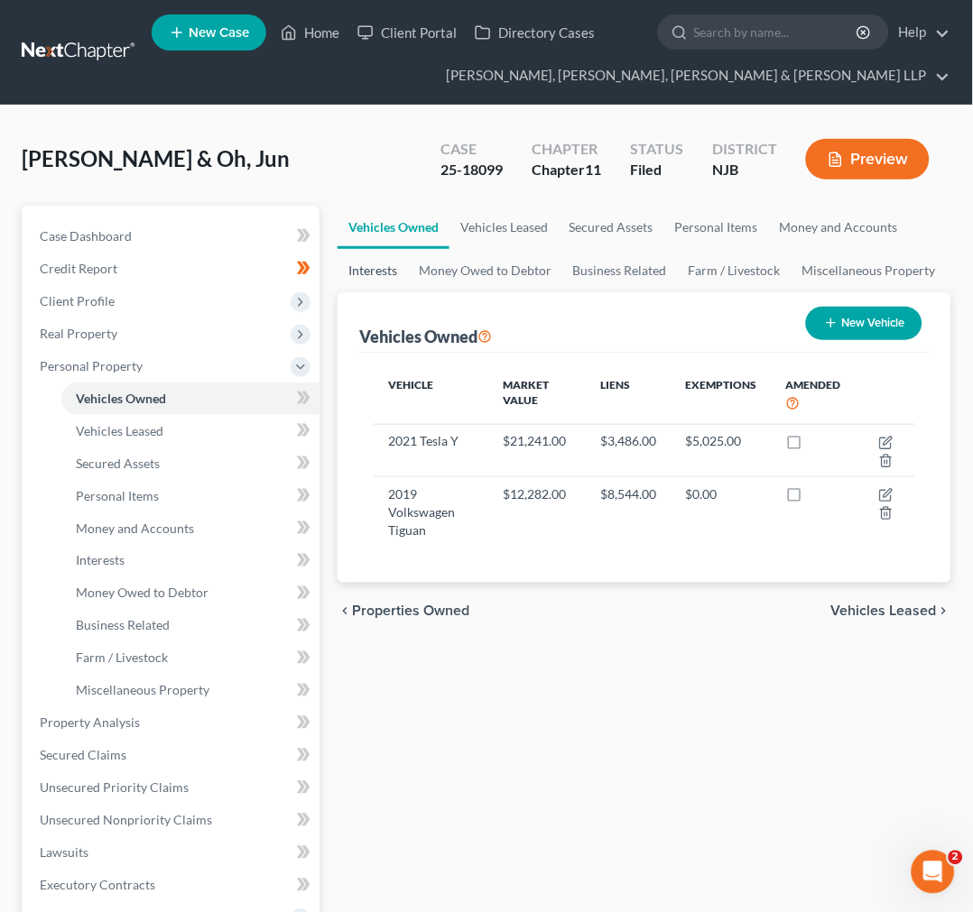
drag, startPoint x: 399, startPoint y: 291, endPoint x: 383, endPoint y: 273, distance: 23.0
click at [398, 291] on link "Interests" at bounding box center [372, 270] width 70 height 43
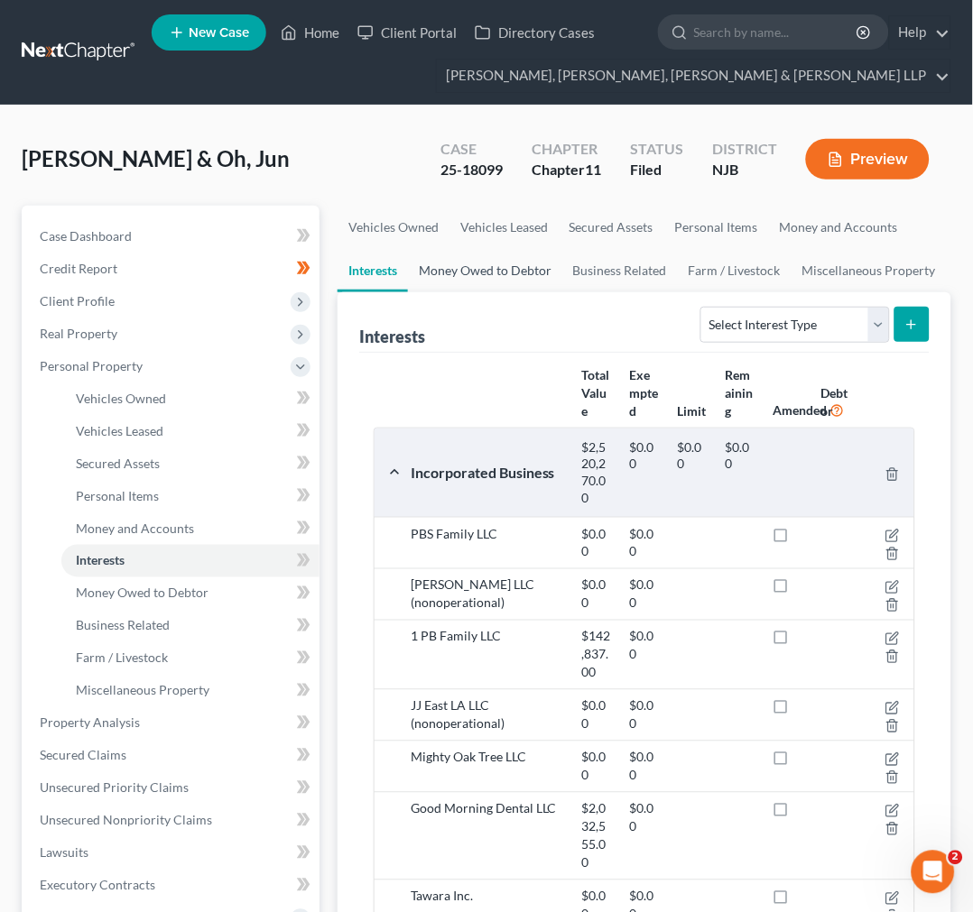
click at [535, 272] on link "Money Owed to Debtor" at bounding box center [485, 270] width 154 height 43
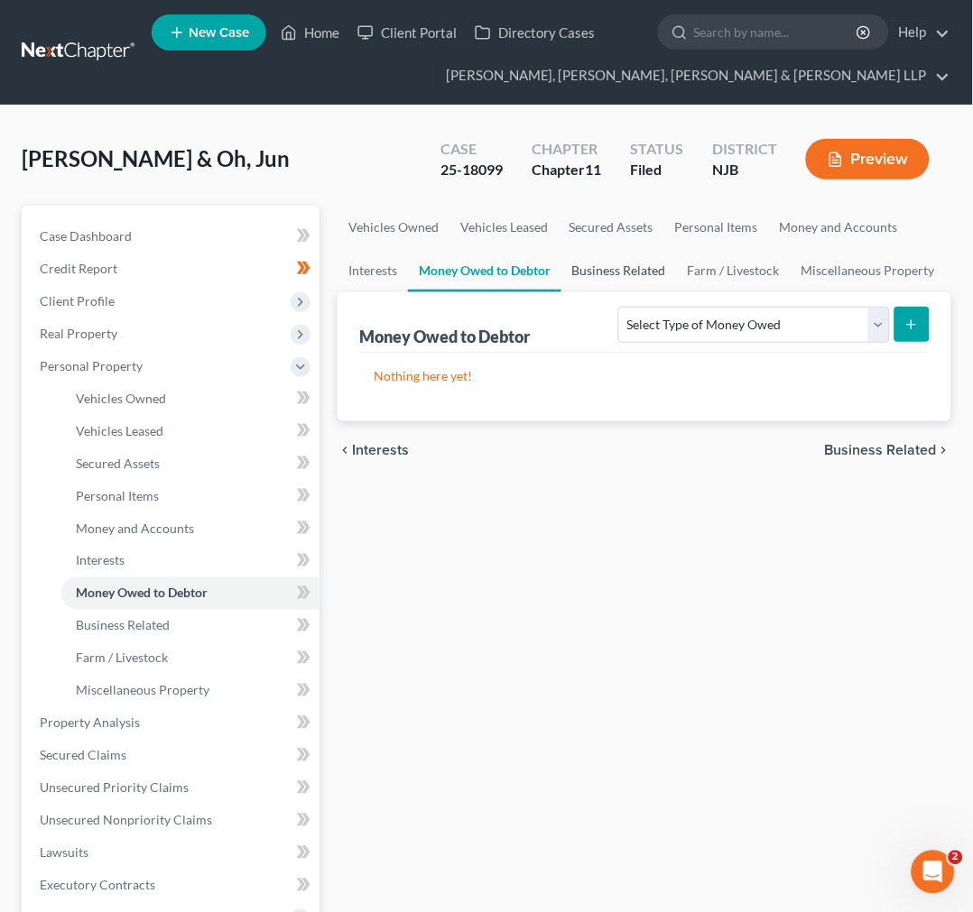
click at [609, 272] on link "Business Related" at bounding box center [618, 270] width 115 height 43
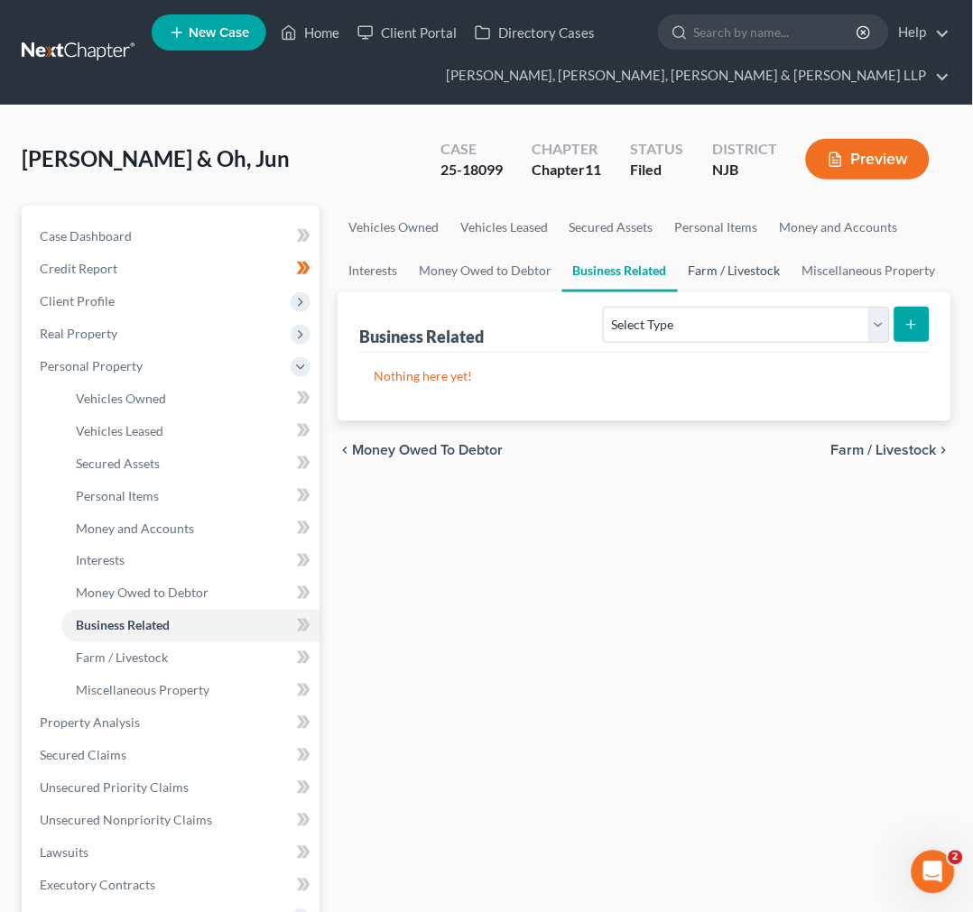
click at [753, 272] on link "Farm / Livestock" at bounding box center [735, 270] width 114 height 43
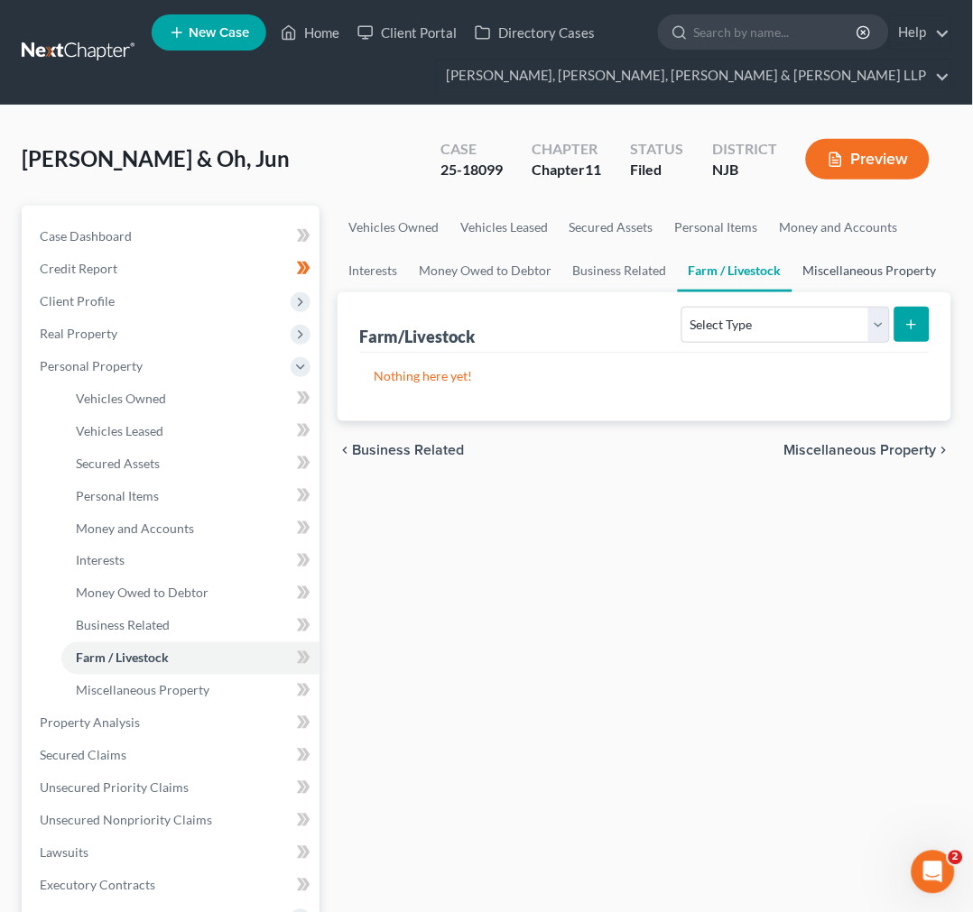
click at [854, 280] on link "Miscellaneous Property" at bounding box center [869, 270] width 155 height 43
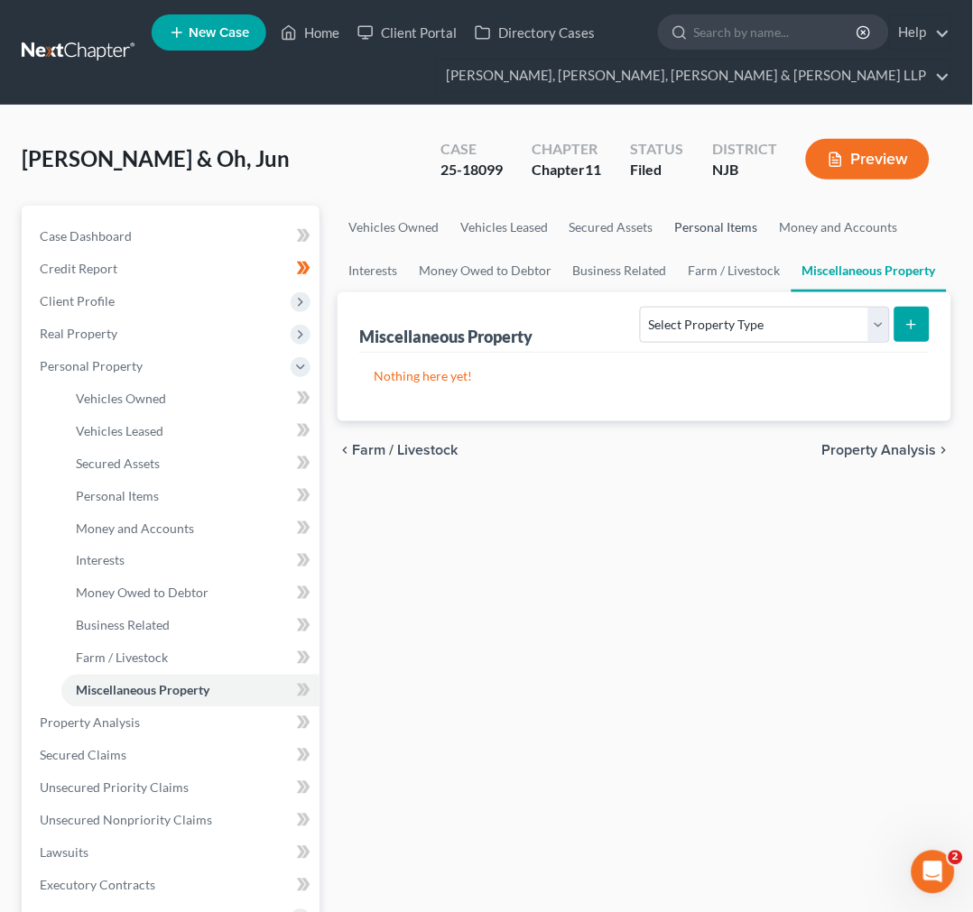
click at [725, 235] on link "Personal Items" at bounding box center [716, 227] width 105 height 43
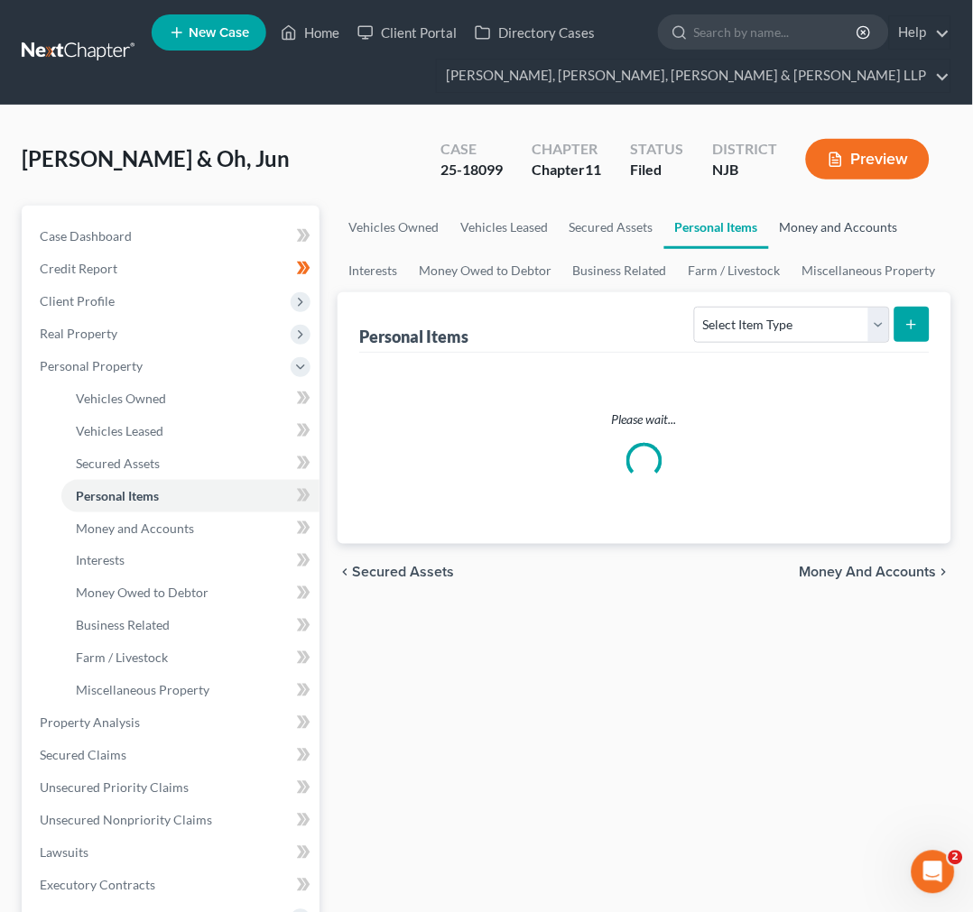
click at [841, 222] on link "Money and Accounts" at bounding box center [839, 227] width 140 height 43
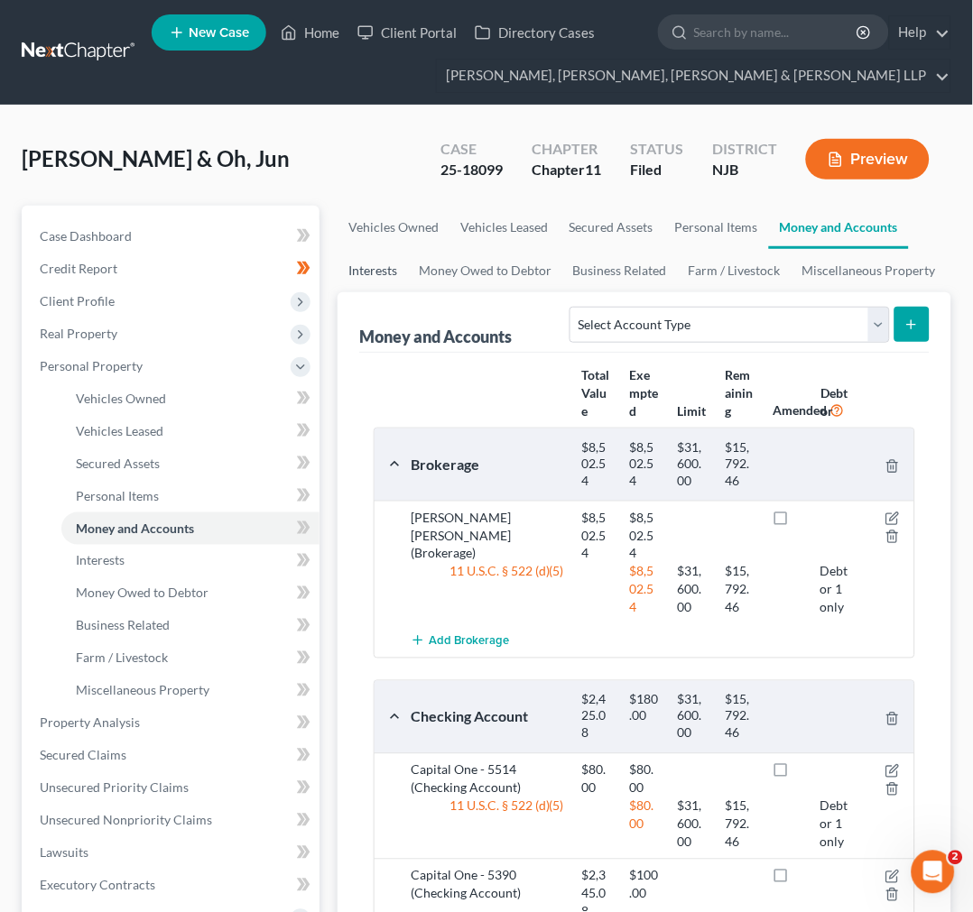
click at [365, 256] on link "Interests" at bounding box center [372, 270] width 70 height 43
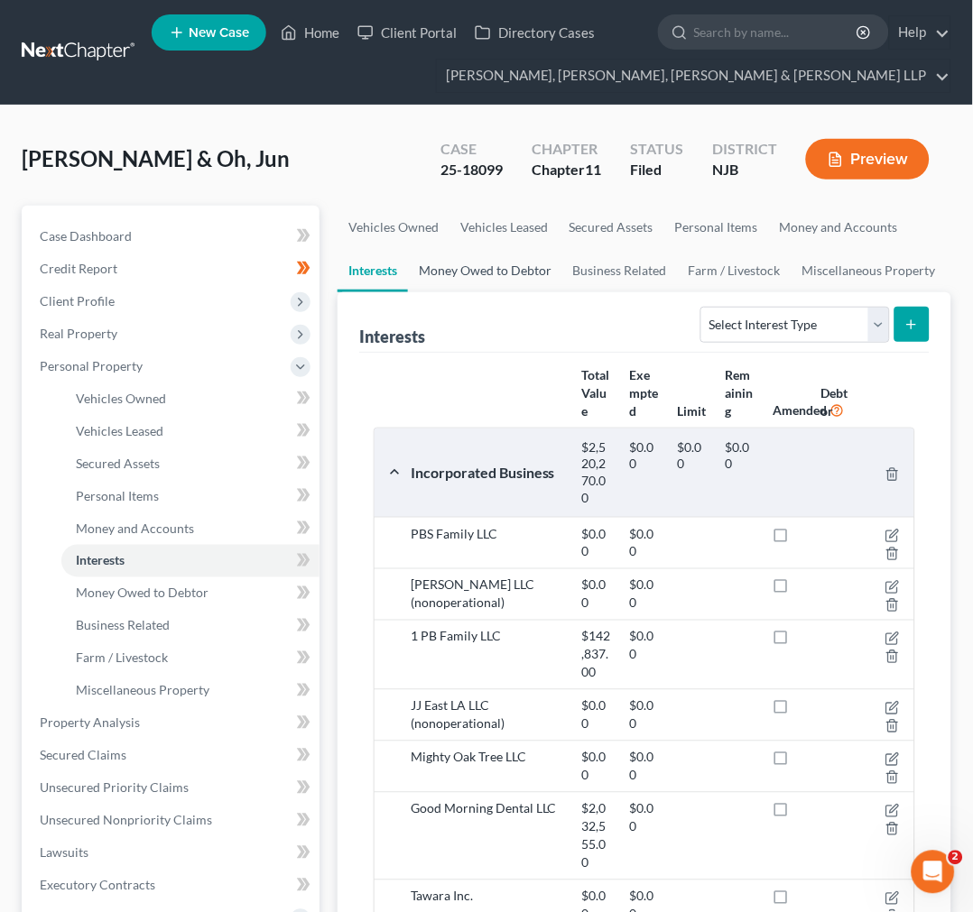
click at [462, 272] on link "Money Owed to Debtor" at bounding box center [485, 270] width 154 height 43
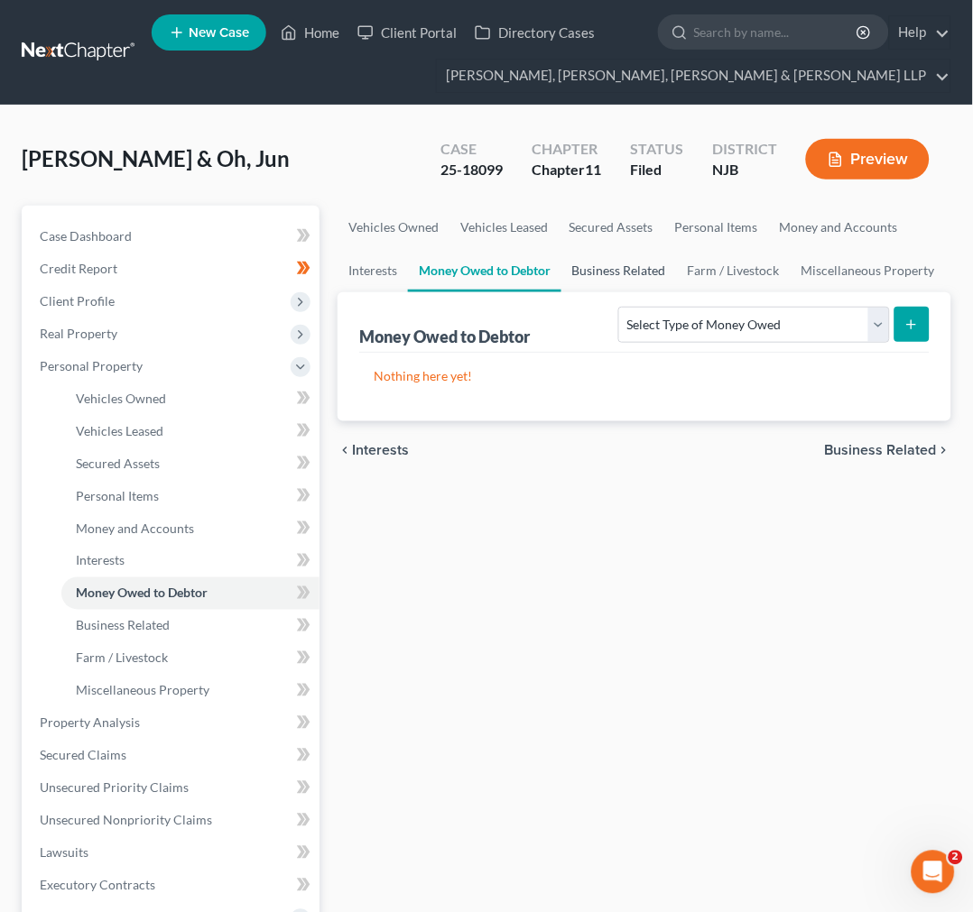
click at [599, 273] on link "Business Related" at bounding box center [618, 270] width 115 height 43
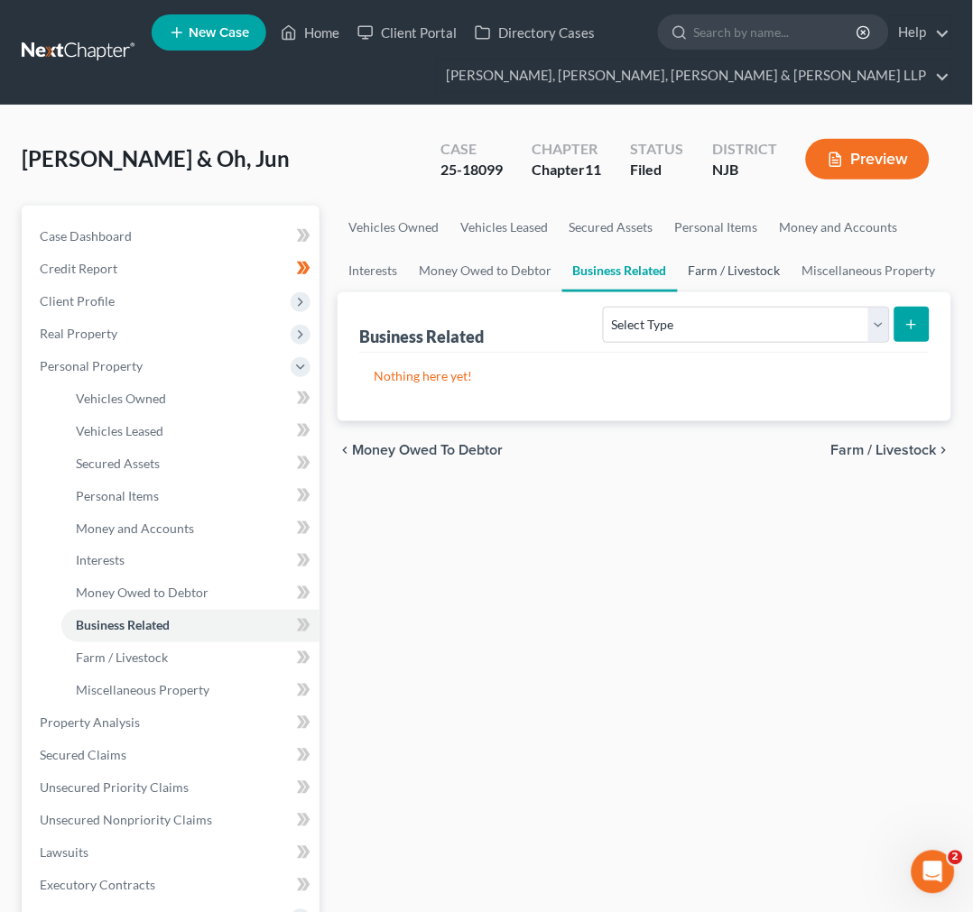
click at [772, 272] on link "Farm / Livestock" at bounding box center [735, 270] width 114 height 43
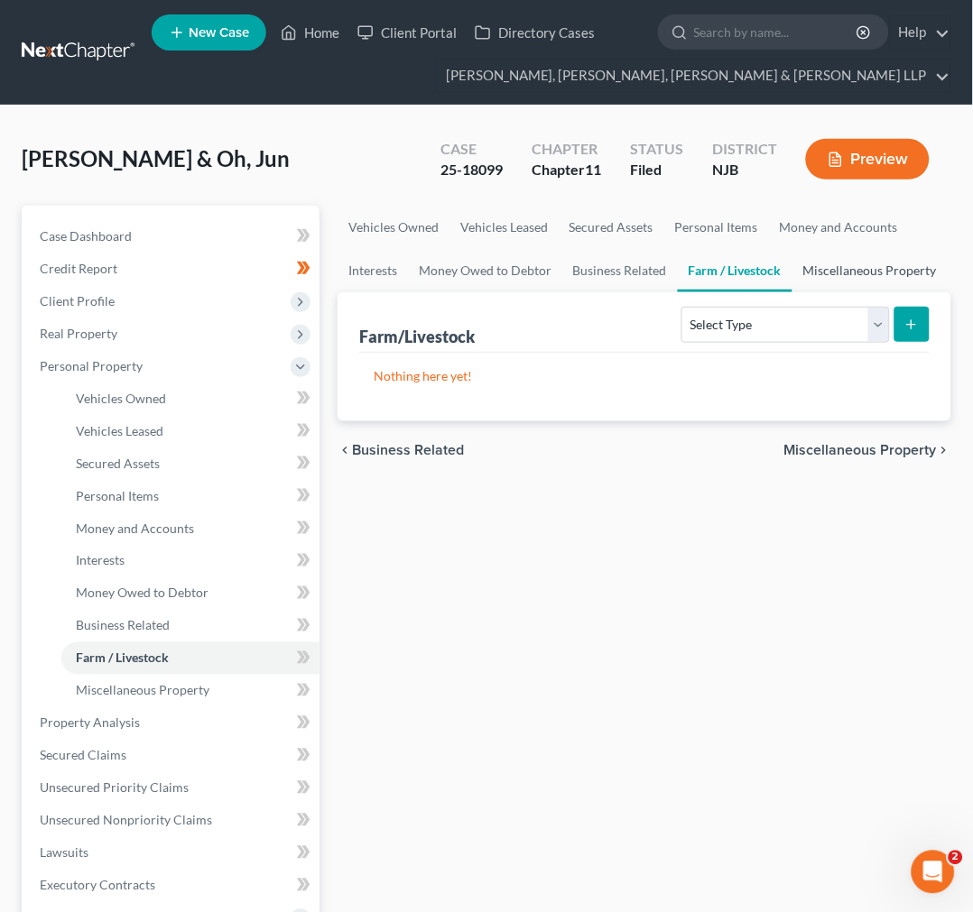
click at [803, 272] on link "Miscellaneous Property" at bounding box center [869, 270] width 155 height 43
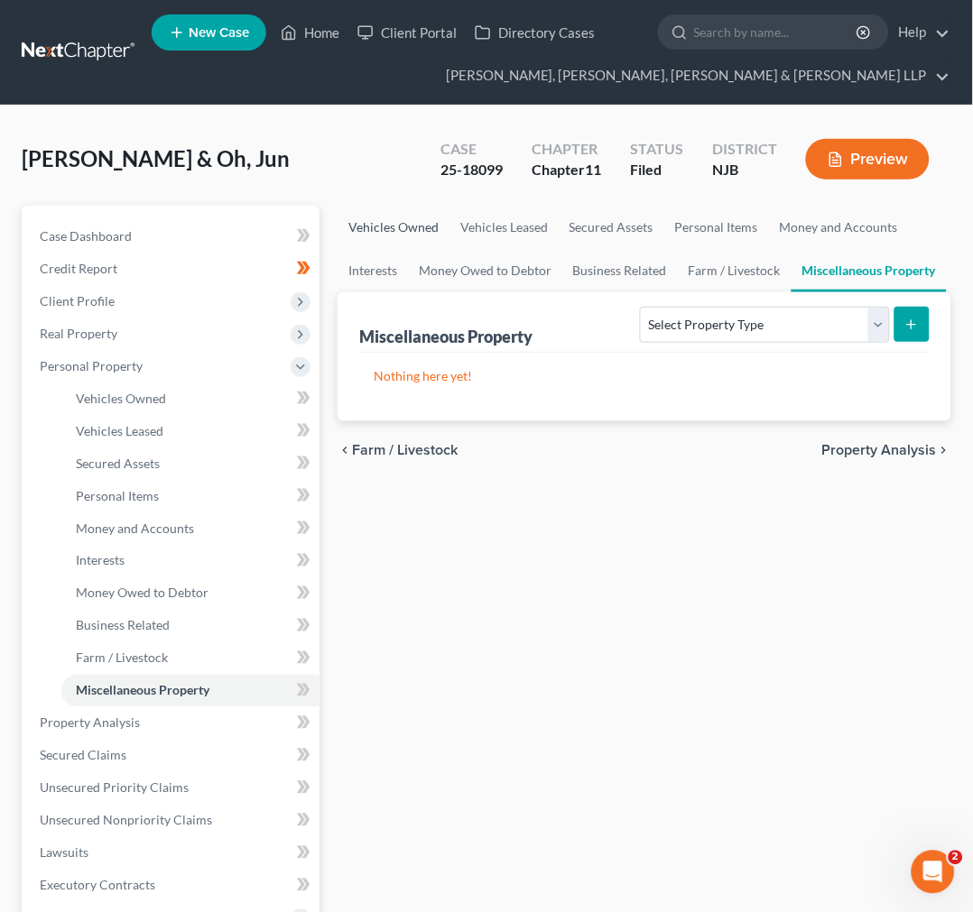
click at [383, 221] on link "Vehicles Owned" at bounding box center [393, 227] width 112 height 43
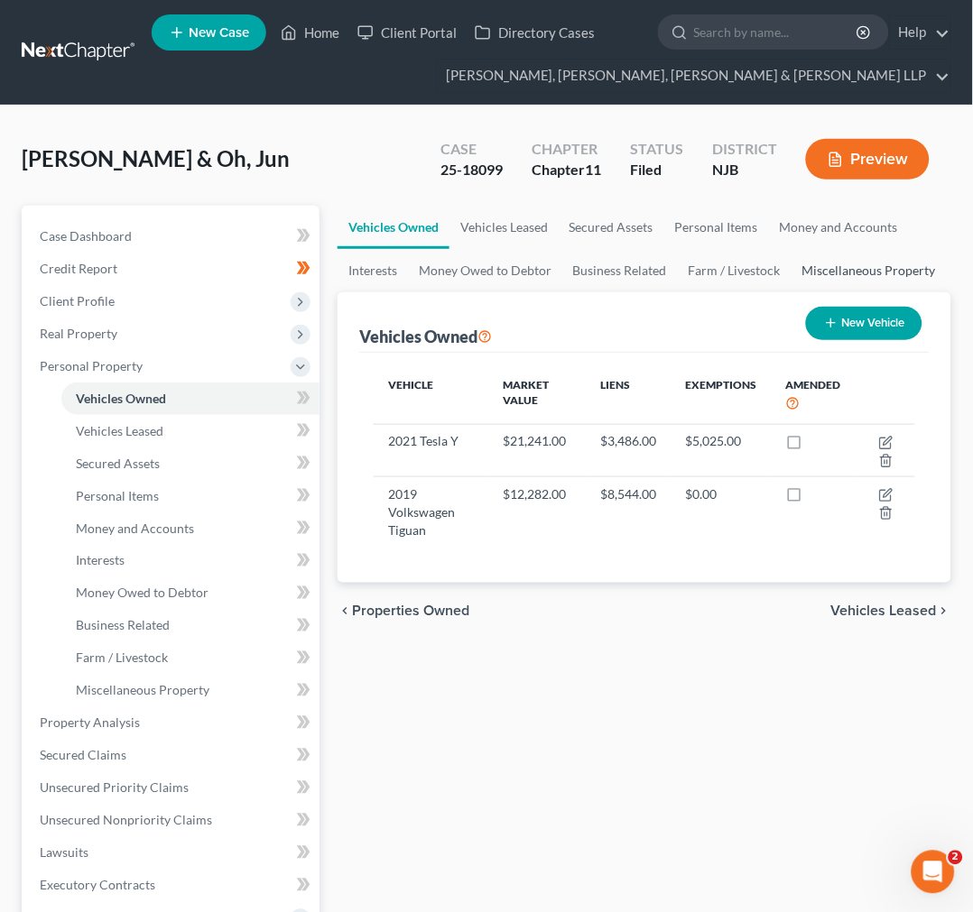
click at [850, 275] on link "Miscellaneous Property" at bounding box center [868, 270] width 155 height 43
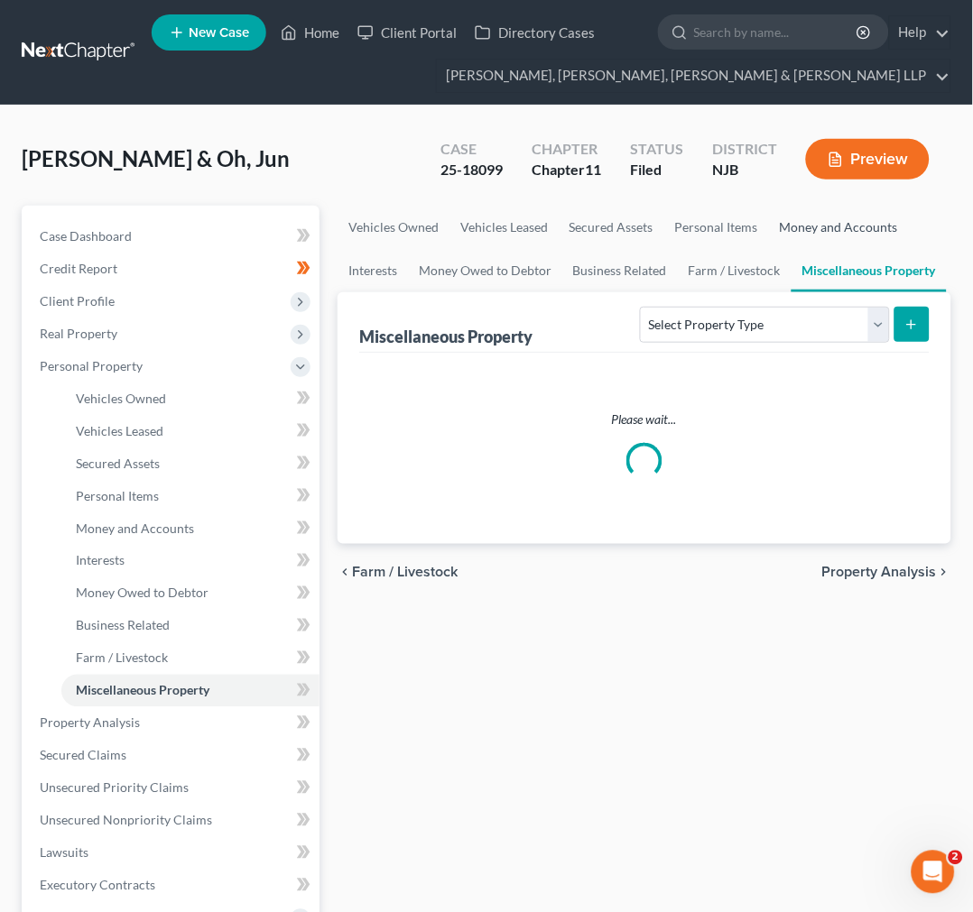
click at [826, 226] on link "Money and Accounts" at bounding box center [839, 227] width 140 height 43
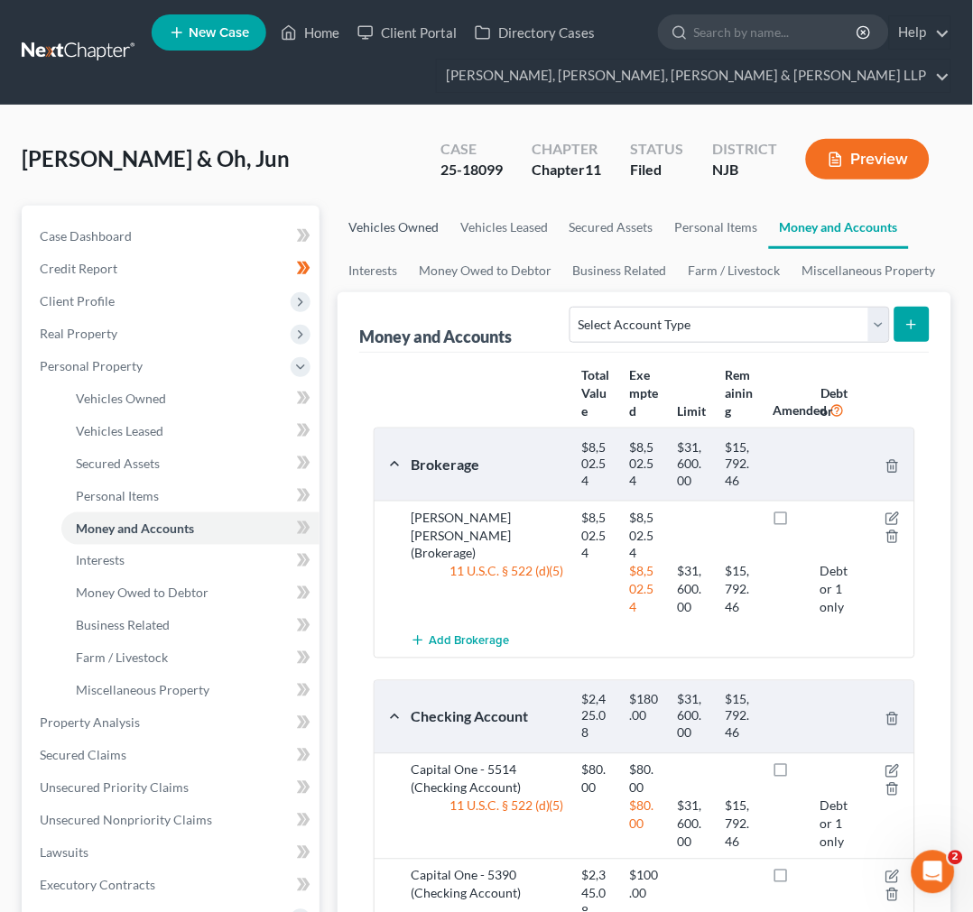
click at [419, 227] on link "Vehicles Owned" at bounding box center [393, 227] width 112 height 43
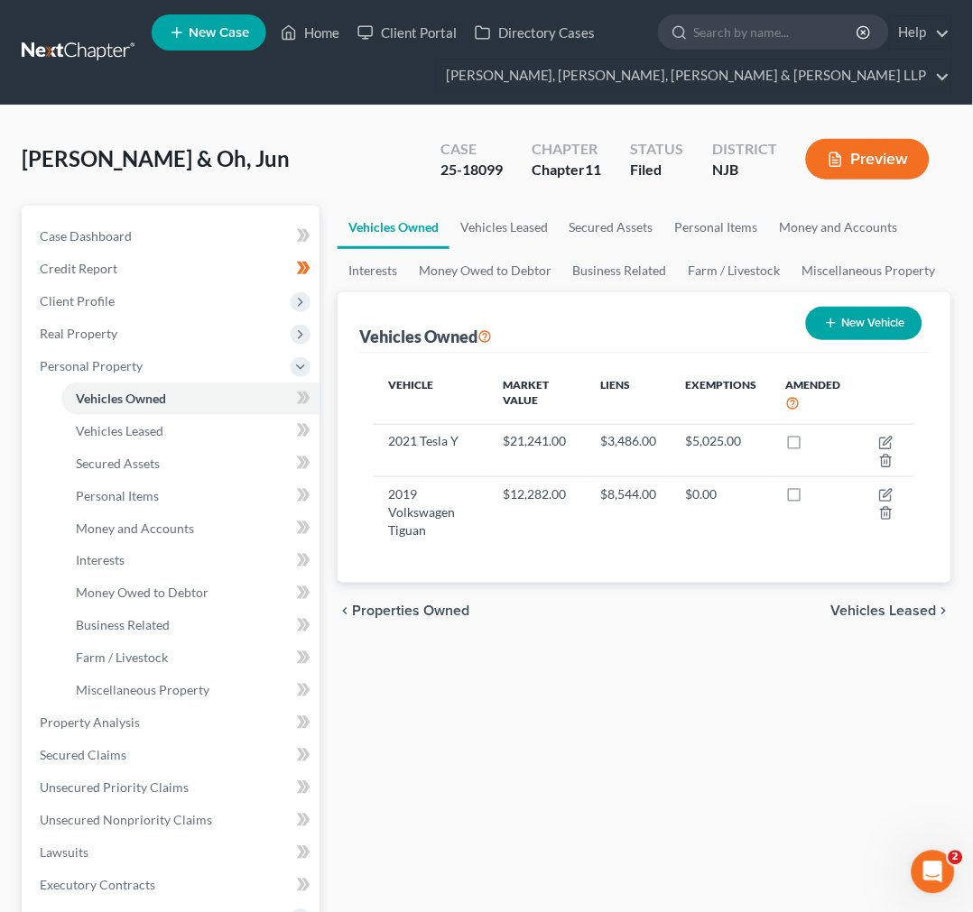
click at [744, 773] on div "Vehicles Owned Vehicles Leased Secured Assets Personal Items Money and Accounts…" at bounding box center [644, 711] width 632 height 1010
click at [496, 229] on link "Vehicles Leased" at bounding box center [503, 227] width 109 height 43
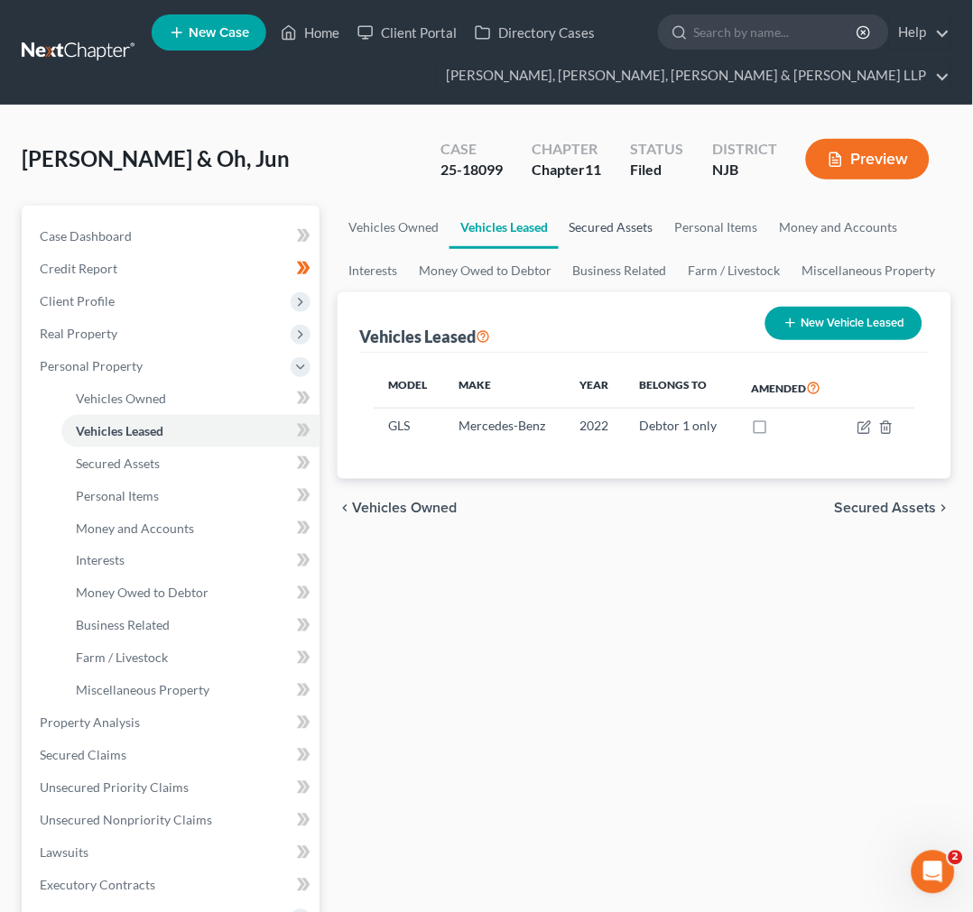
click at [589, 223] on link "Secured Assets" at bounding box center [611, 227] width 106 height 43
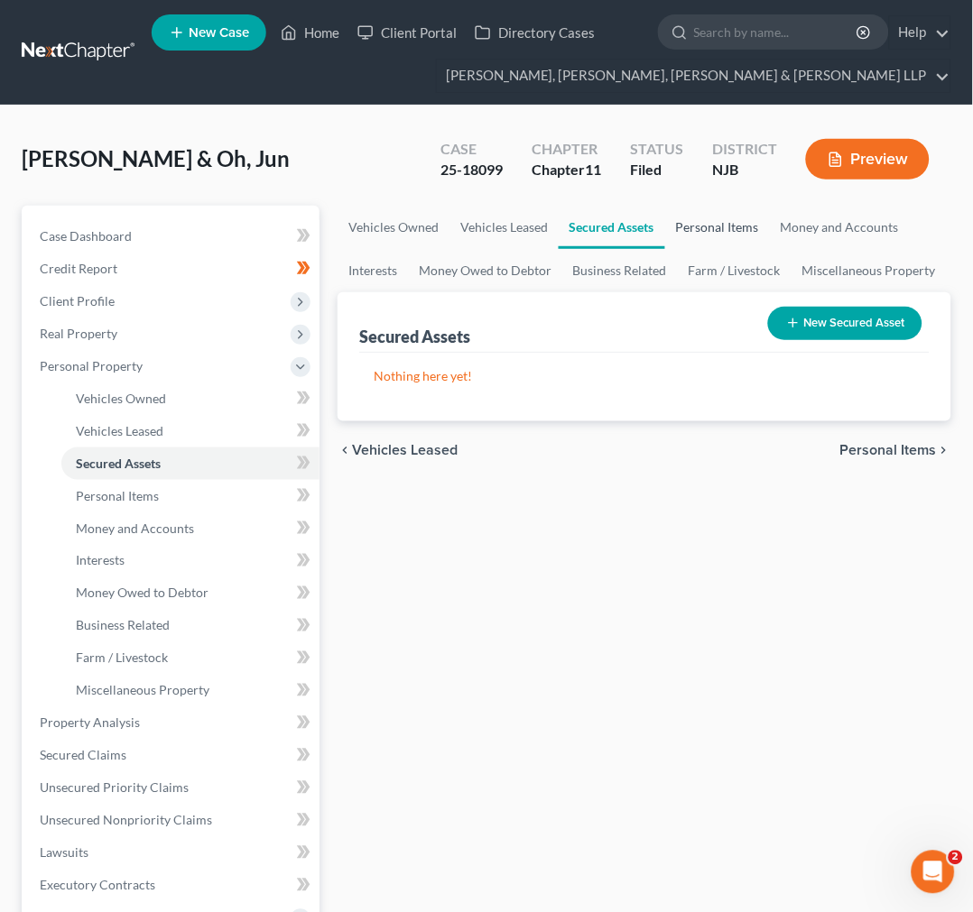
click at [722, 232] on link "Personal Items" at bounding box center [717, 227] width 105 height 43
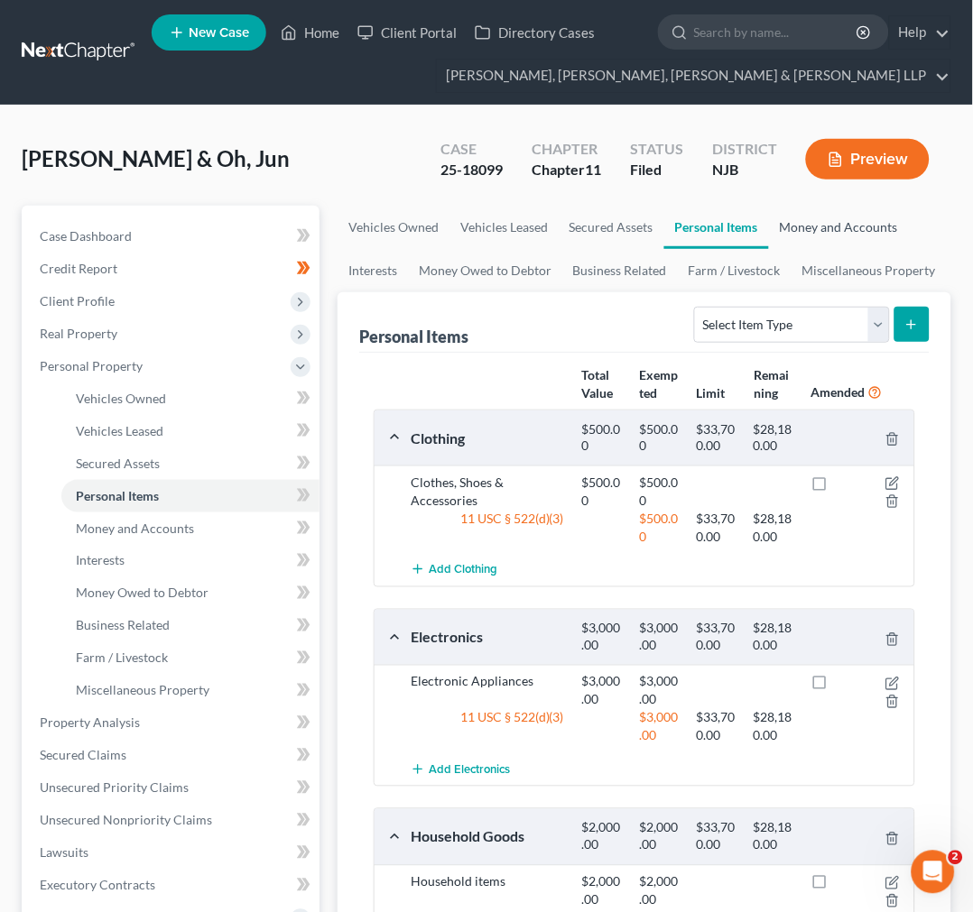
click at [827, 218] on link "Money and Accounts" at bounding box center [839, 227] width 140 height 43
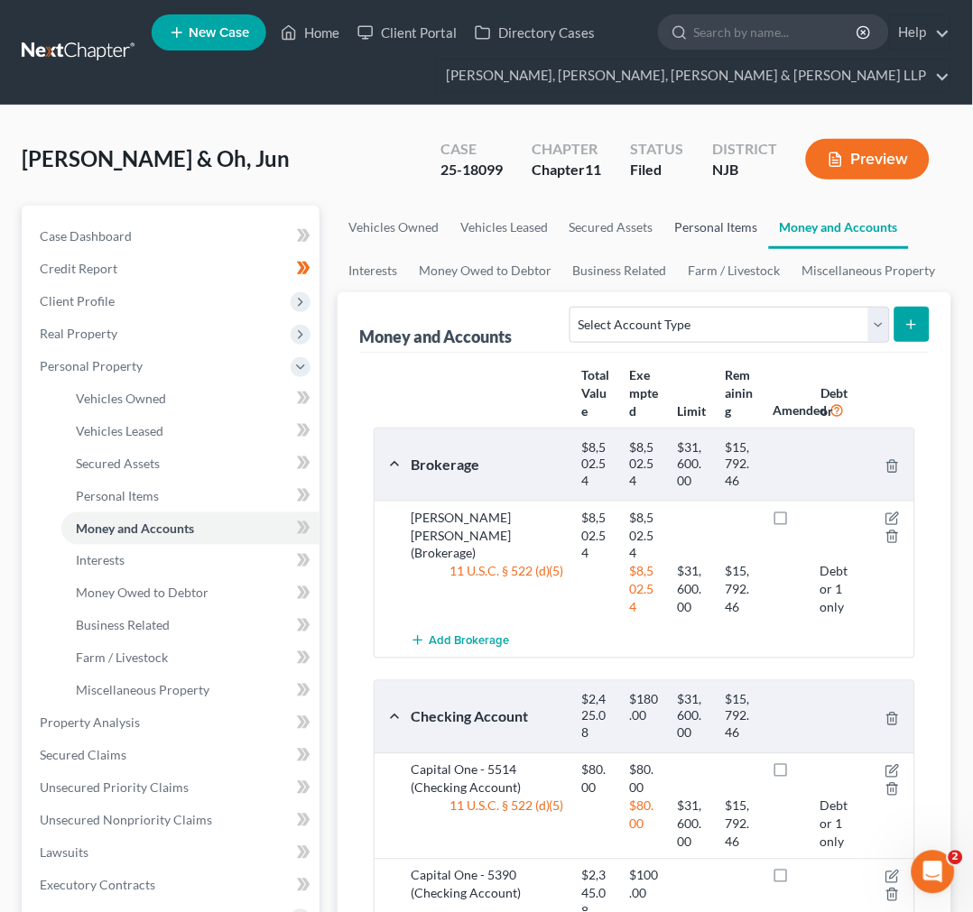
click at [729, 233] on link "Personal Items" at bounding box center [716, 227] width 105 height 43
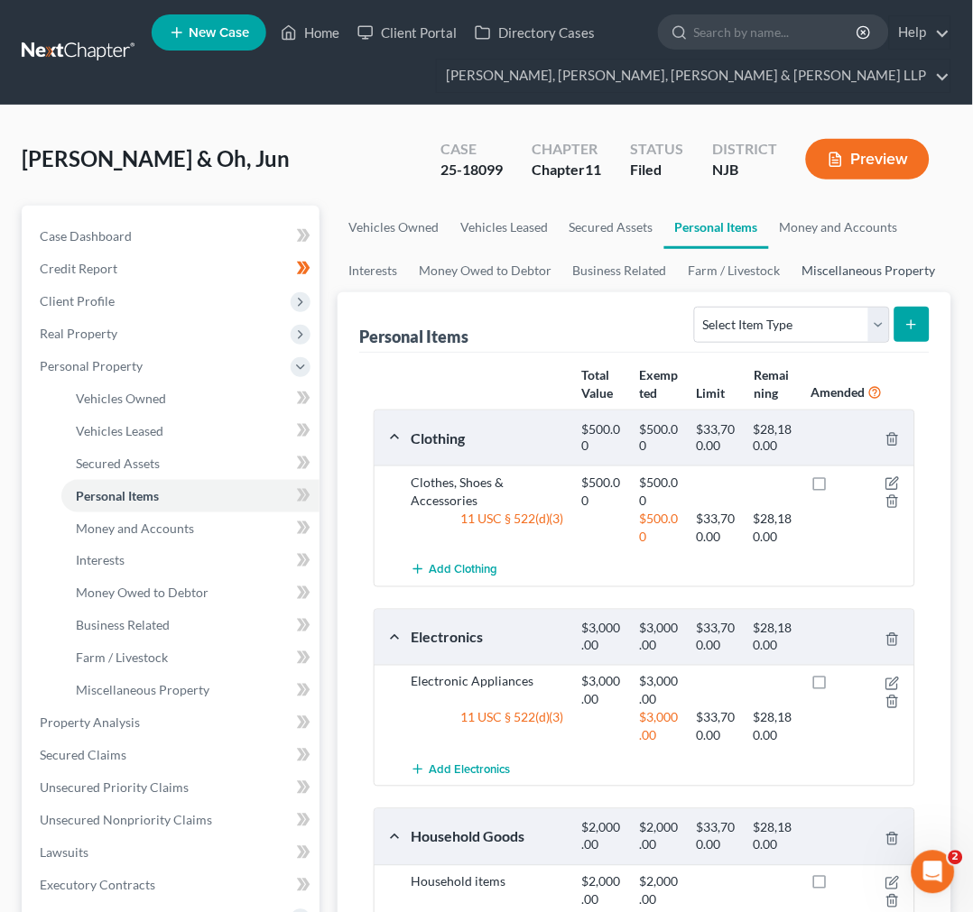
click at [836, 256] on link "Miscellaneous Property" at bounding box center [868, 270] width 155 height 43
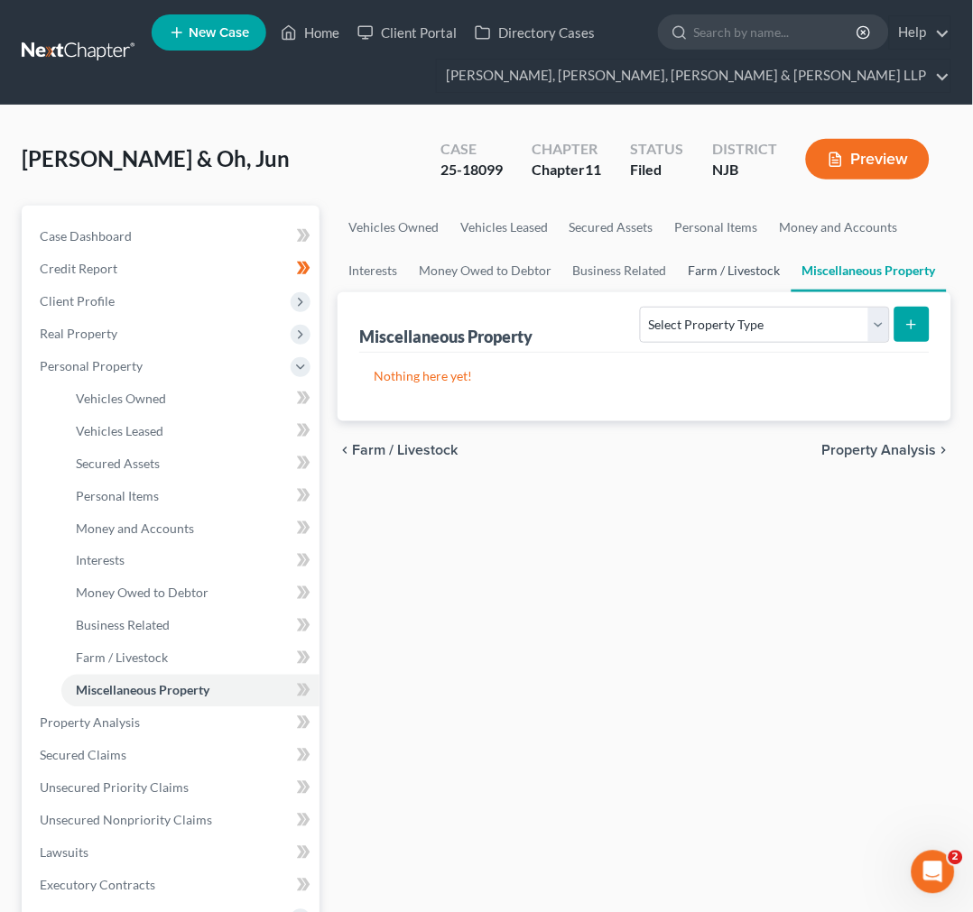
click at [780, 273] on link "Farm / Livestock" at bounding box center [735, 270] width 114 height 43
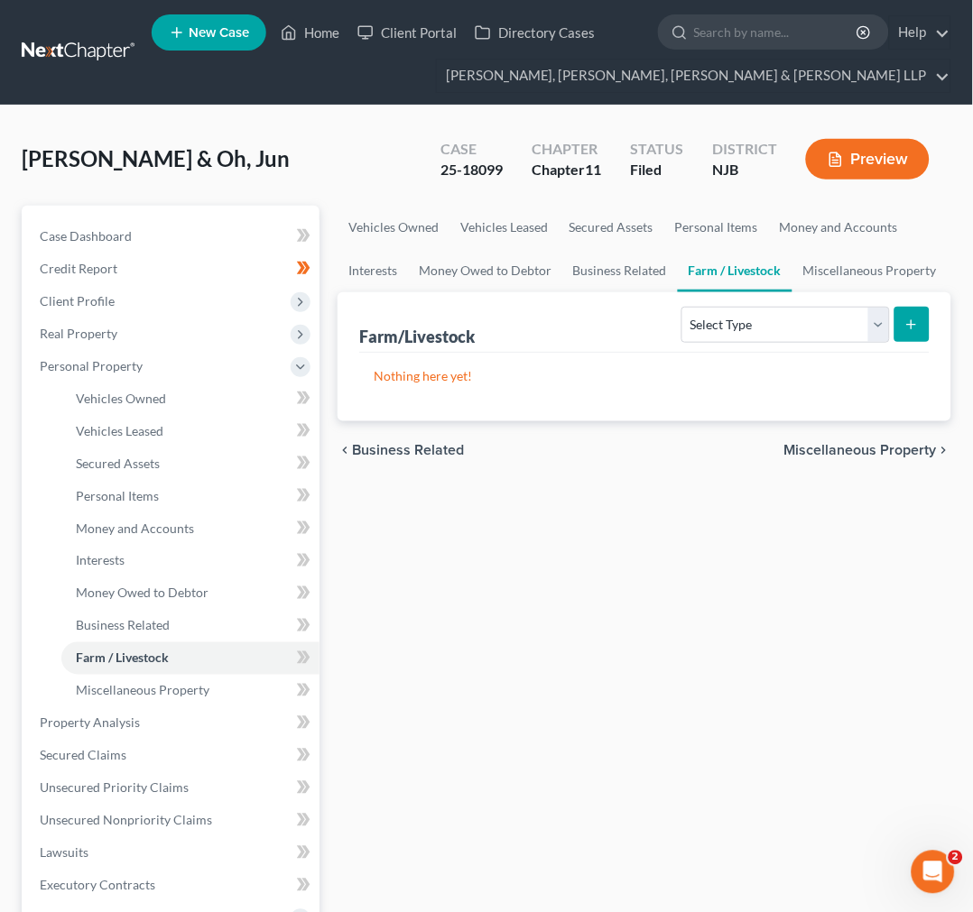
click at [647, 300] on div "Farm/Livestock Select Type Animals & Livestock Crops: Growing or Harvested Farm…" at bounding box center [644, 322] width 570 height 60
click at [635, 272] on link "Business Related" at bounding box center [619, 270] width 115 height 43
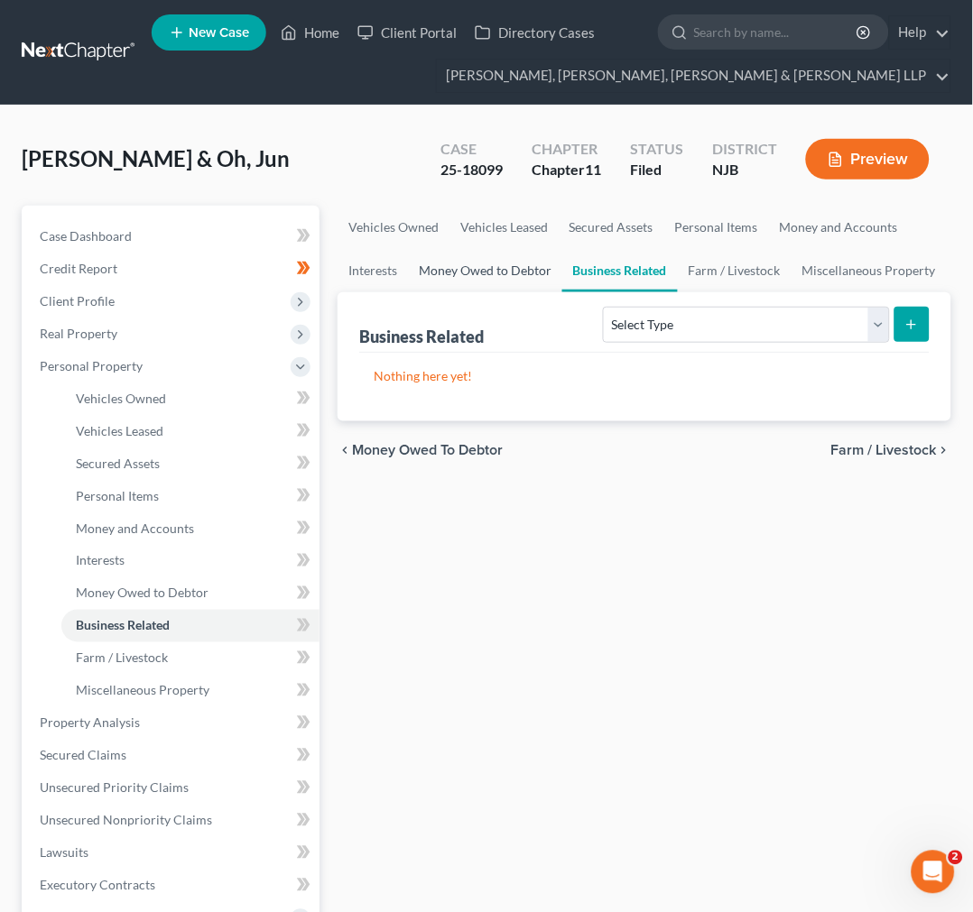
click at [494, 273] on link "Money Owed to Debtor" at bounding box center [485, 270] width 154 height 43
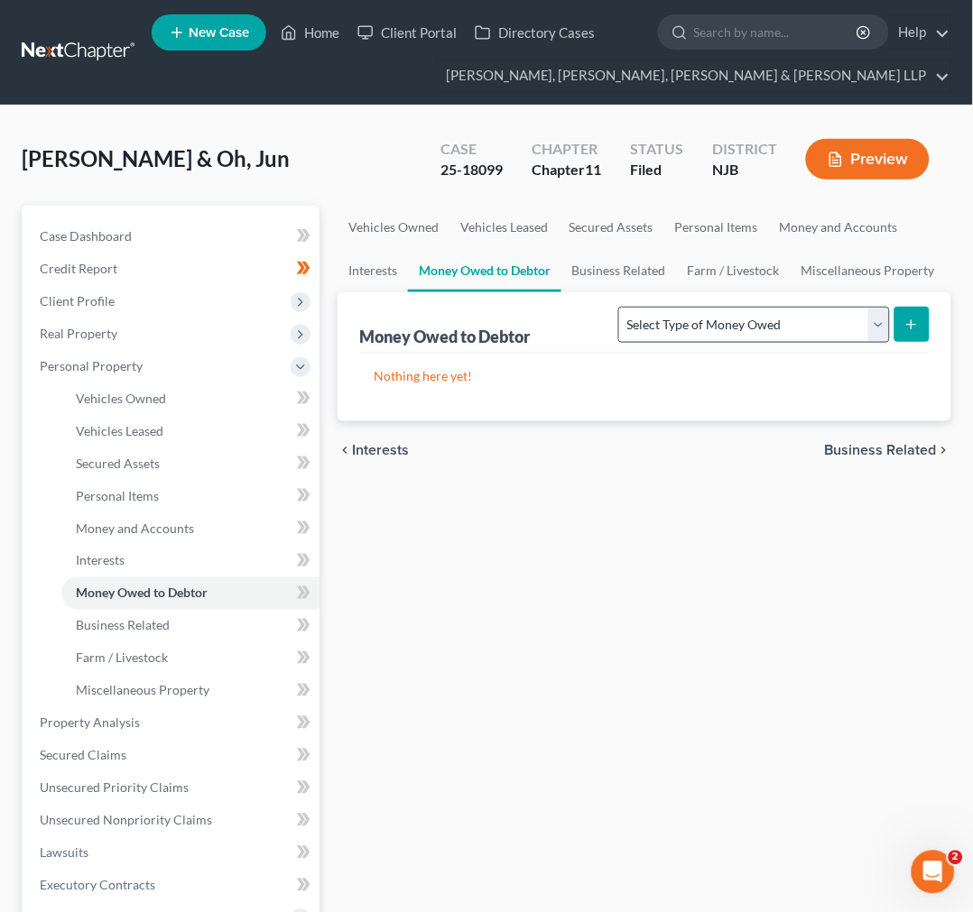
click at [738, 303] on div "Select Type of Money Owed Accounts Receivable Alimony Child Support Claims Agai…" at bounding box center [770, 324] width 318 height 48
click at [742, 327] on select "Select Type of Money Owed Accounts Receivable Alimony Child Support Claims Agai…" at bounding box center [753, 325] width 271 height 36
drag, startPoint x: 742, startPoint y: 327, endPoint x: 729, endPoint y: 304, distance: 25.9
click at [742, 327] on select "Select Type of Money Owed Accounts Receivable Alimony Child Support Claims Agai…" at bounding box center [753, 325] width 271 height 36
click at [404, 265] on link "Interests" at bounding box center [372, 270] width 70 height 43
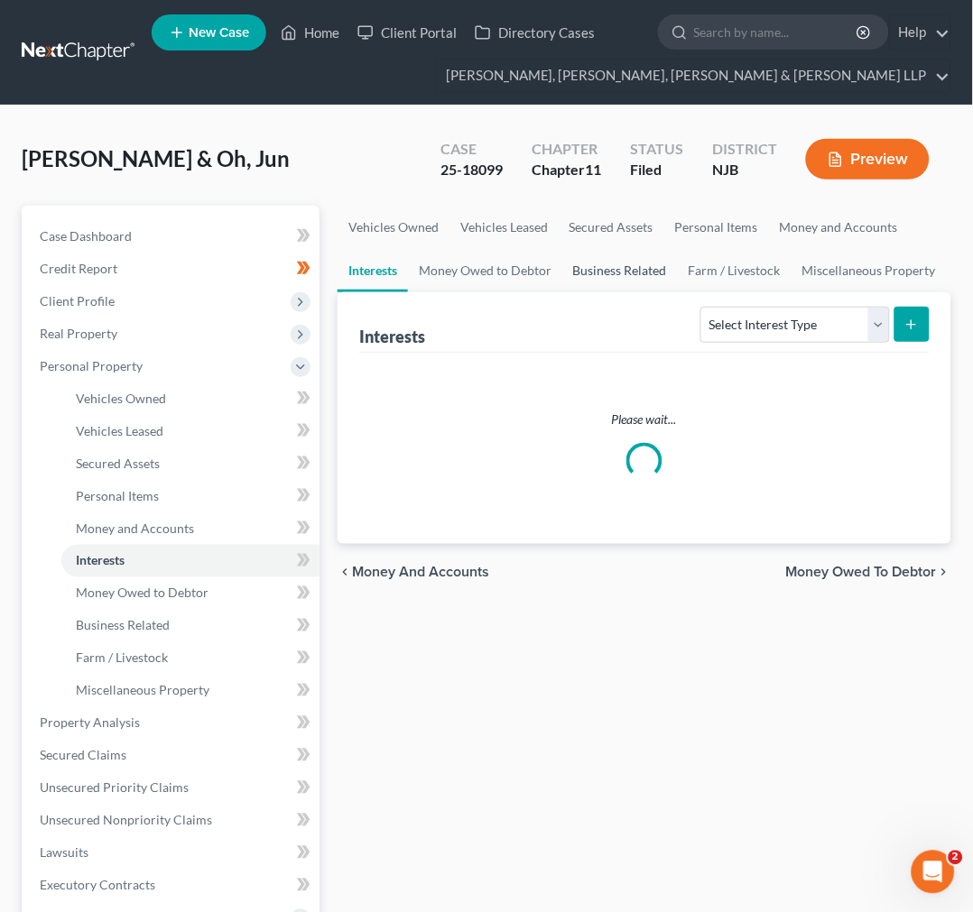
click at [654, 268] on link "Business Related" at bounding box center [619, 270] width 115 height 43
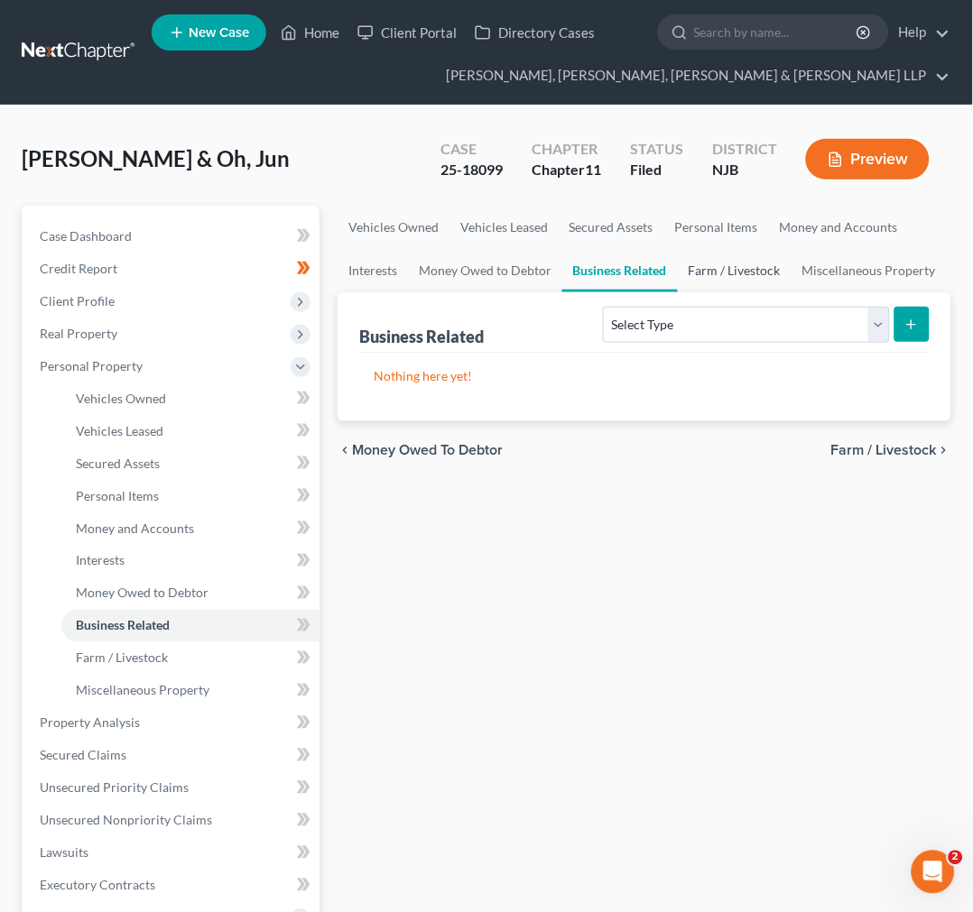
click at [705, 263] on link "Farm / Livestock" at bounding box center [735, 270] width 114 height 43
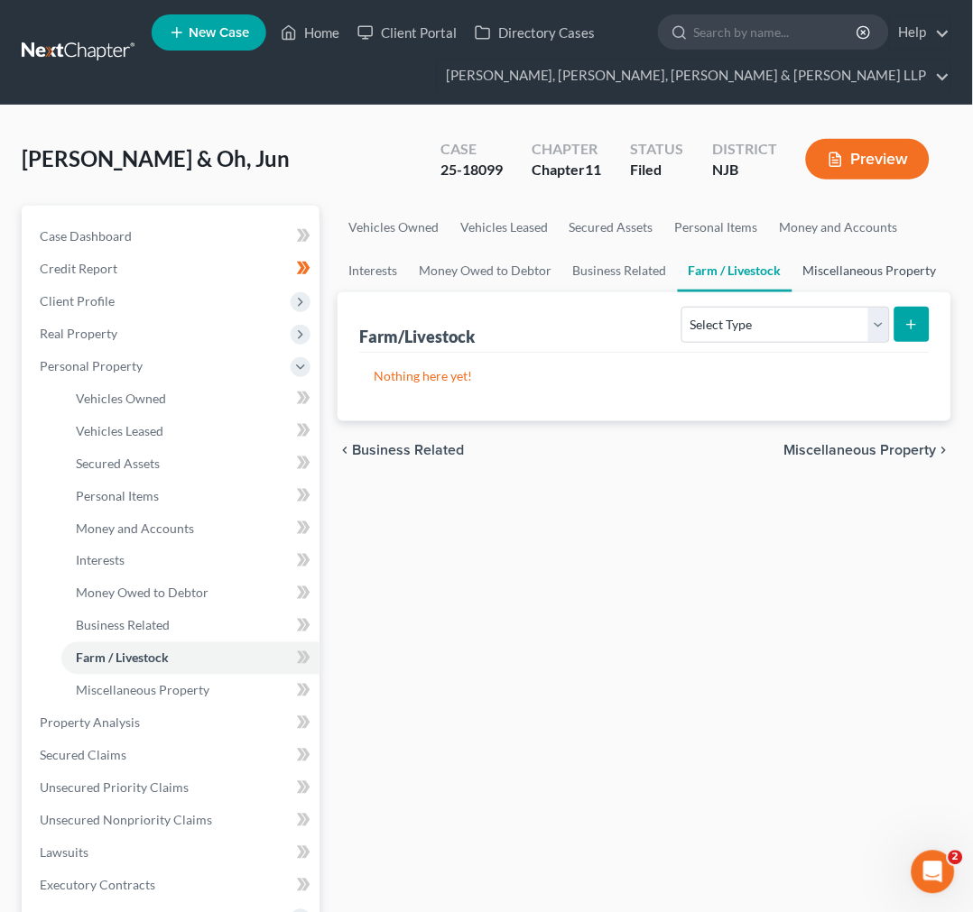
click at [826, 271] on link "Miscellaneous Property" at bounding box center [869, 270] width 155 height 43
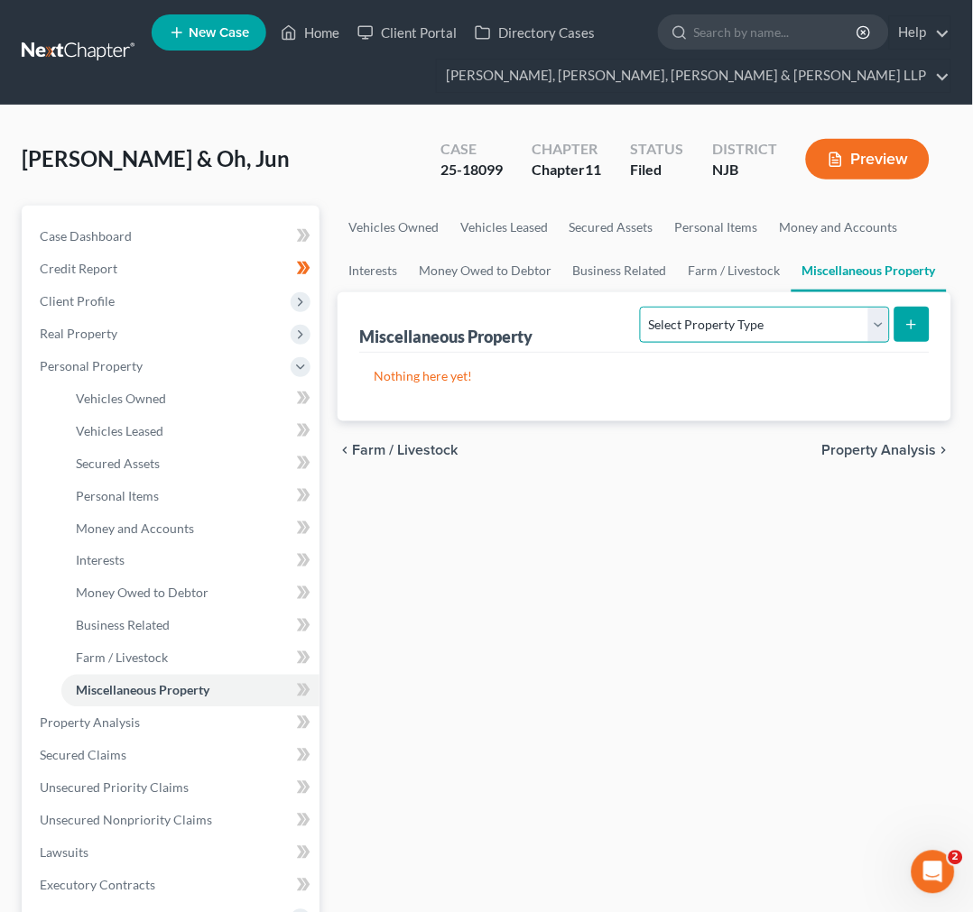
click at [740, 309] on select "Select Property Type Assigned for Creditor Benefit Within 1 Year Holding for An…" at bounding box center [764, 325] width 249 height 36
click at [398, 368] on p "Nothing here yet!" at bounding box center [644, 376] width 541 height 18
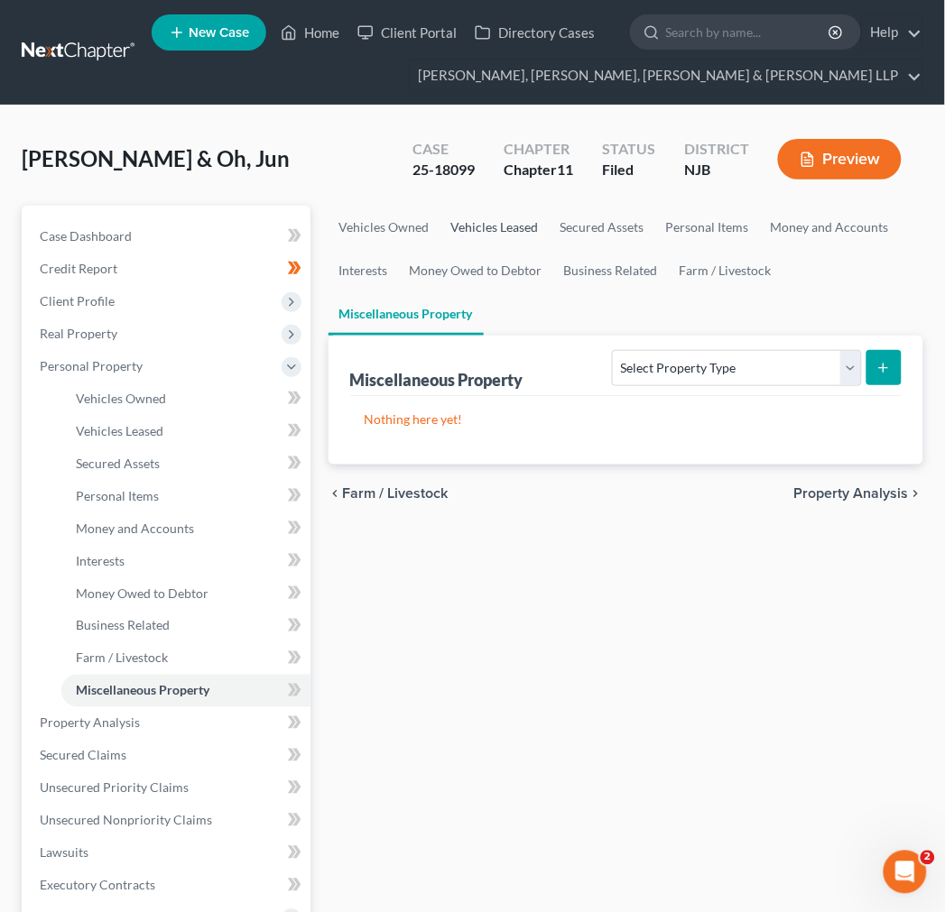
click at [466, 241] on link "Vehicles Leased" at bounding box center [494, 227] width 109 height 43
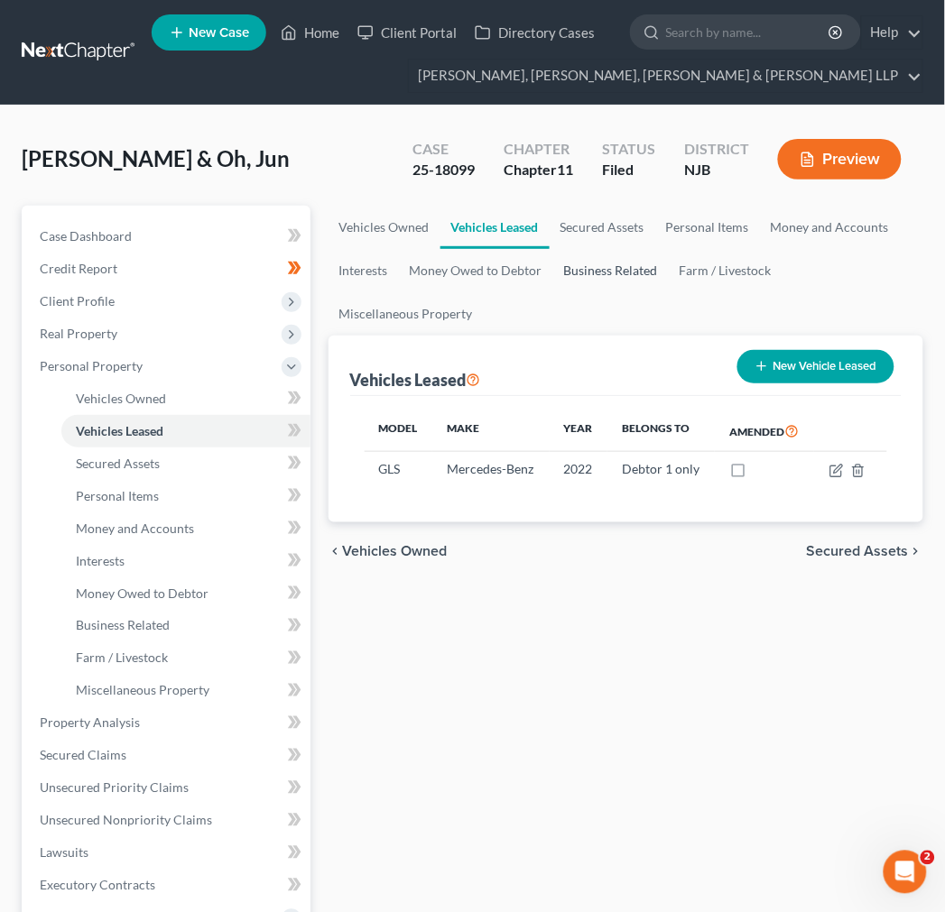
click at [568, 257] on link "Business Related" at bounding box center [610, 270] width 115 height 43
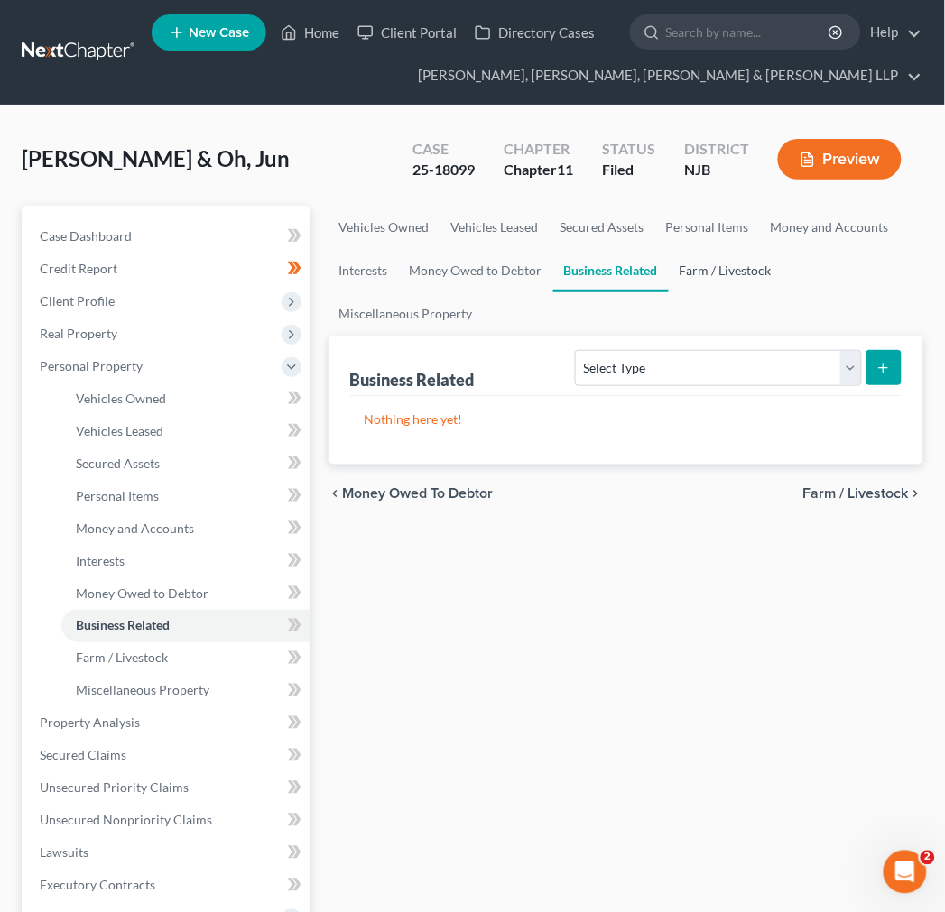
click at [695, 264] on link "Farm / Livestock" at bounding box center [726, 270] width 114 height 43
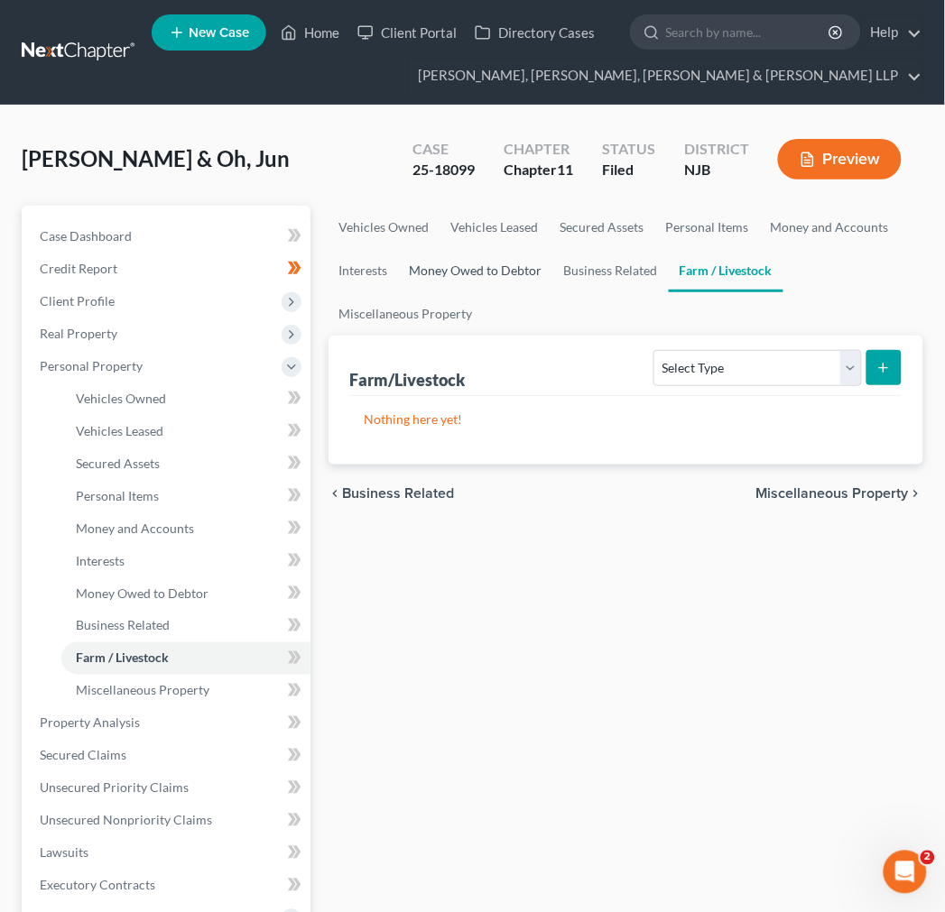
click at [510, 289] on link "Money Owed to Debtor" at bounding box center [476, 270] width 154 height 43
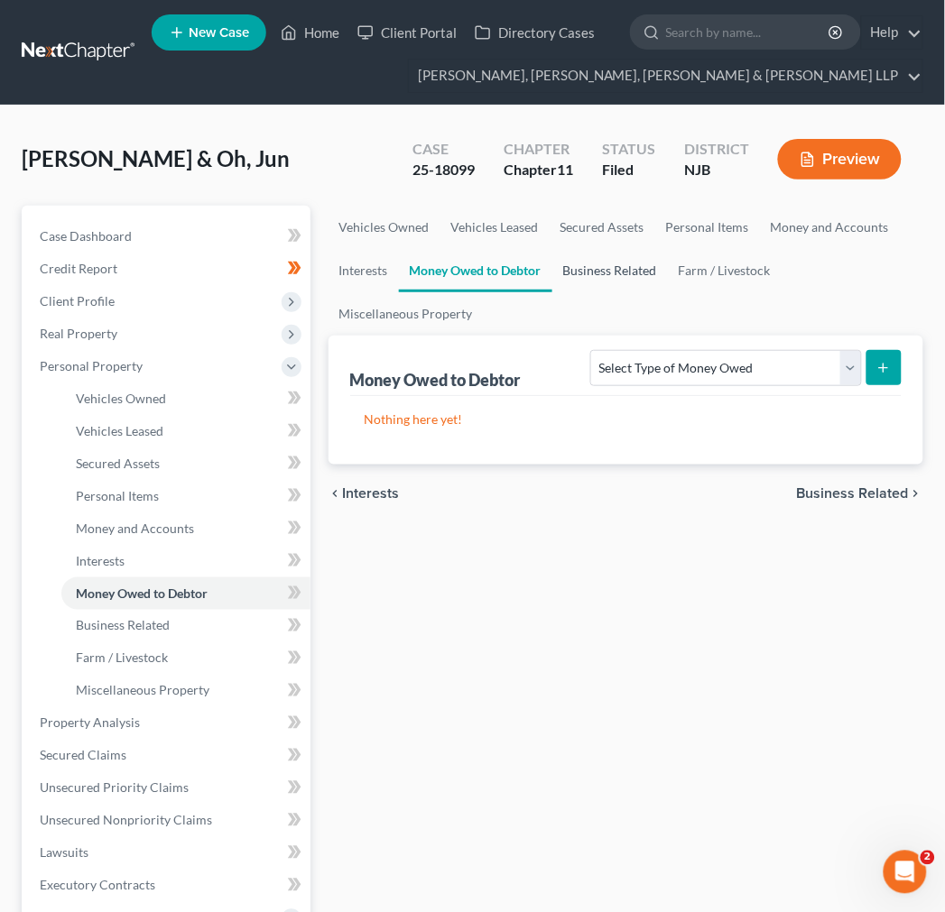
click at [560, 281] on link "Business Related" at bounding box center [609, 270] width 115 height 43
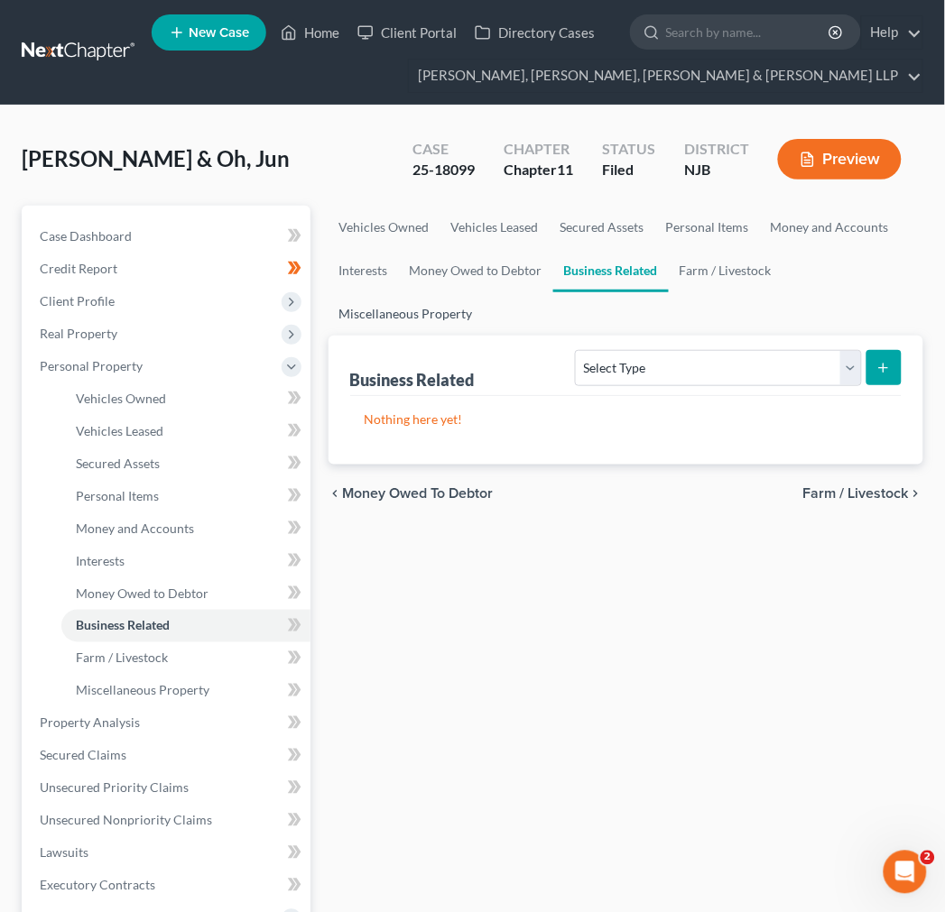
click at [475, 311] on link "Miscellaneous Property" at bounding box center [405, 313] width 155 height 43
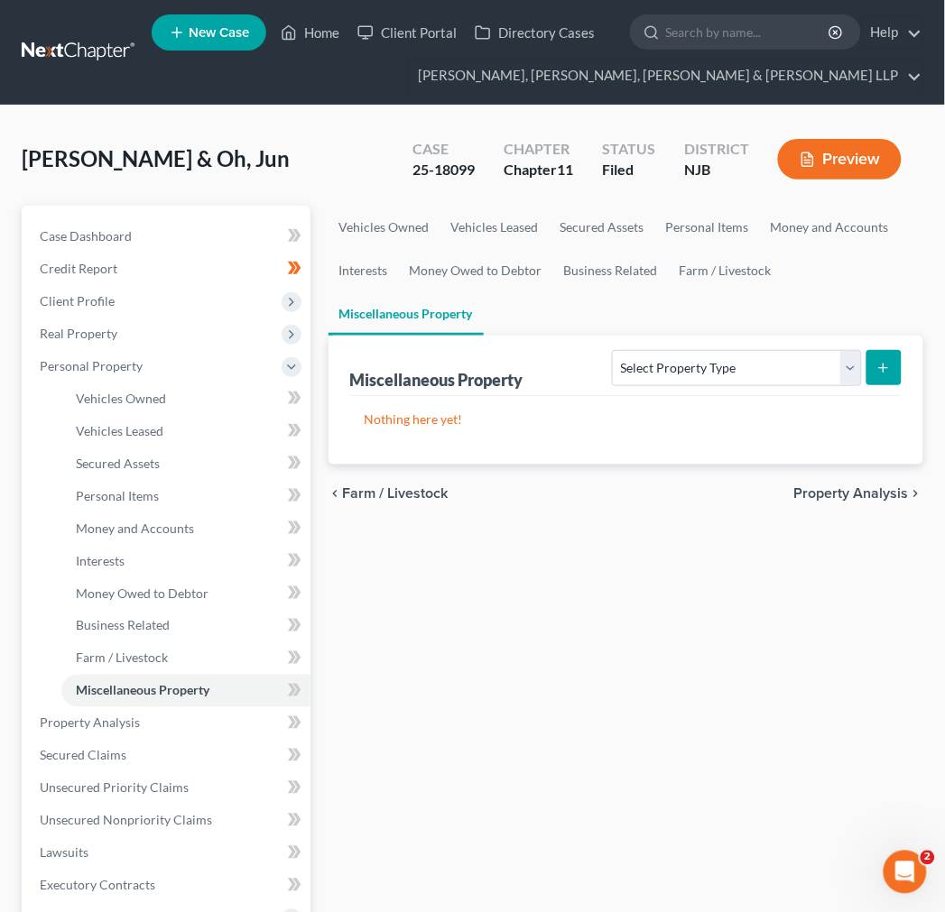
click at [554, 299] on ul "Vehicles Owned Vehicles Leased Secured Assets Personal Items Money and Accounts…" at bounding box center [625, 271] width 595 height 130
